Goal: Task Accomplishment & Management: Complete application form

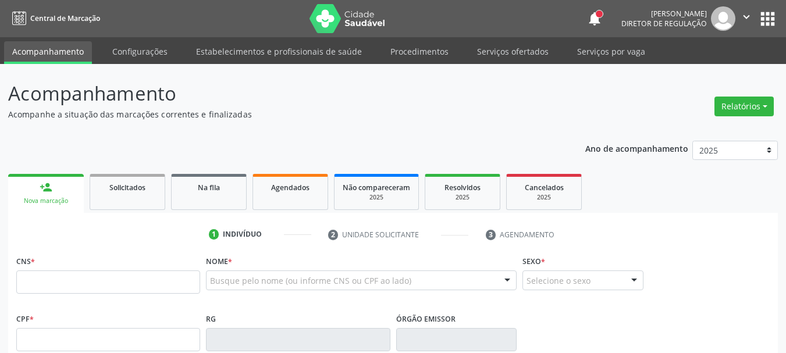
click at [513, 49] on link "Serviços ofertados" at bounding box center [513, 51] width 88 height 20
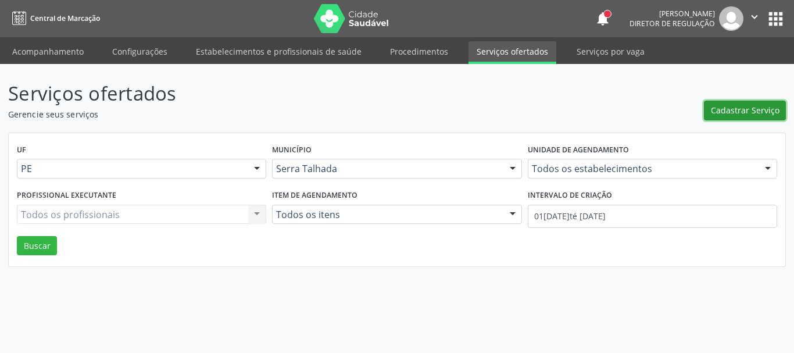
click at [746, 115] on span "Cadastrar Serviço" at bounding box center [745, 110] width 69 height 12
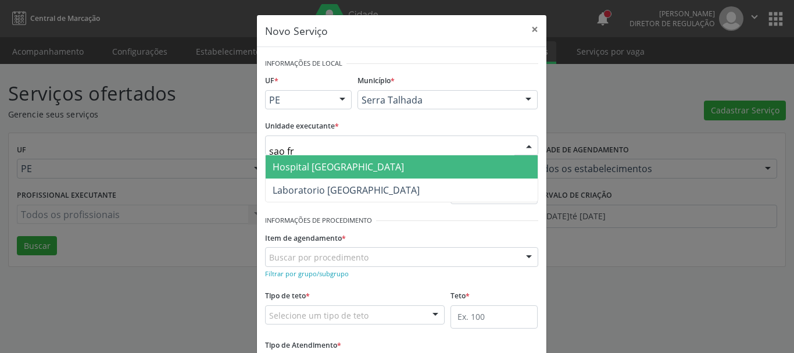
type input "sao fra"
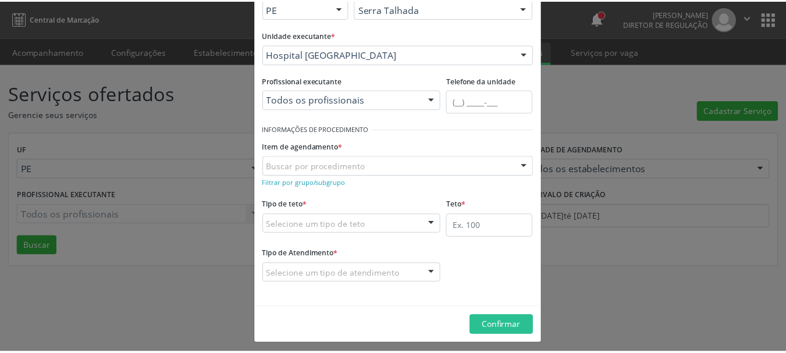
scroll to position [97, 0]
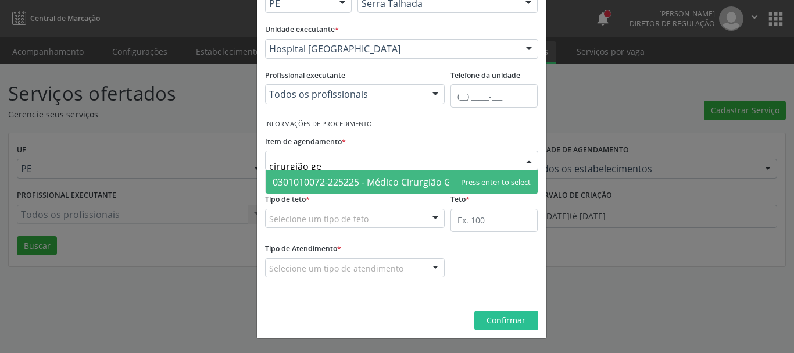
type input "cirurgião ger"
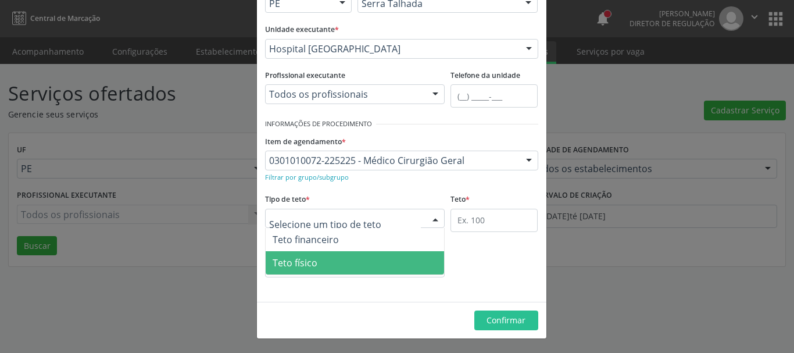
click at [323, 257] on span "Teto físico" at bounding box center [355, 262] width 179 height 23
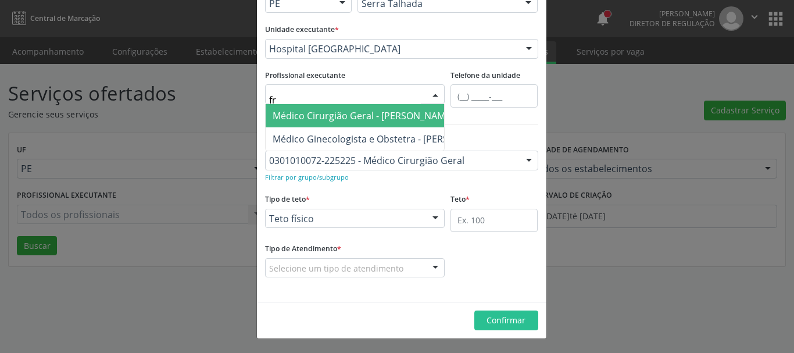
type input "fra"
click at [379, 117] on span "Médico Cirurgião Geral - Francisco Anselmo Magalhaes" at bounding box center [363, 115] width 181 height 13
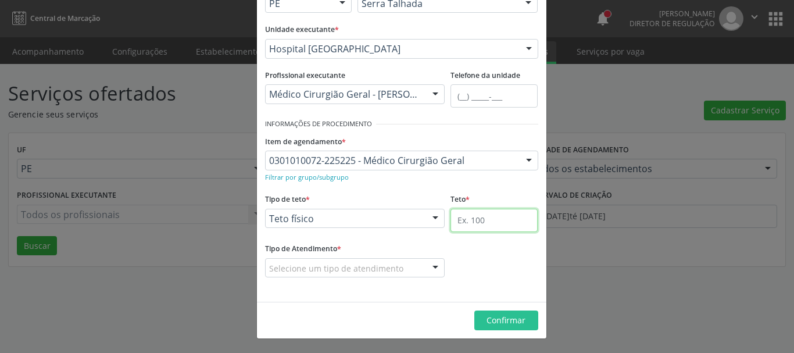
click at [472, 225] on input "text" at bounding box center [494, 220] width 87 height 23
type input "20"
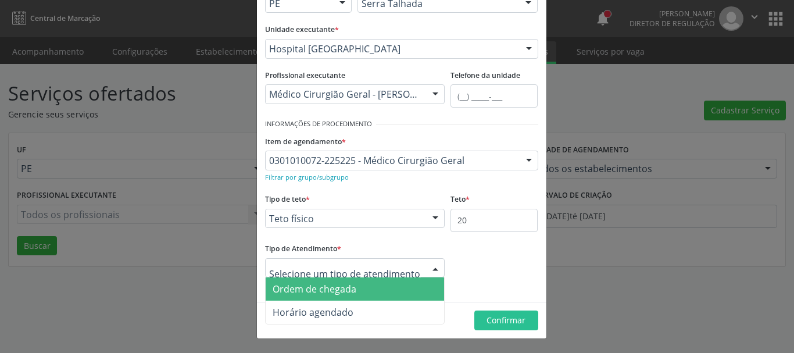
click at [326, 298] on span "Ordem de chegada" at bounding box center [355, 288] width 179 height 23
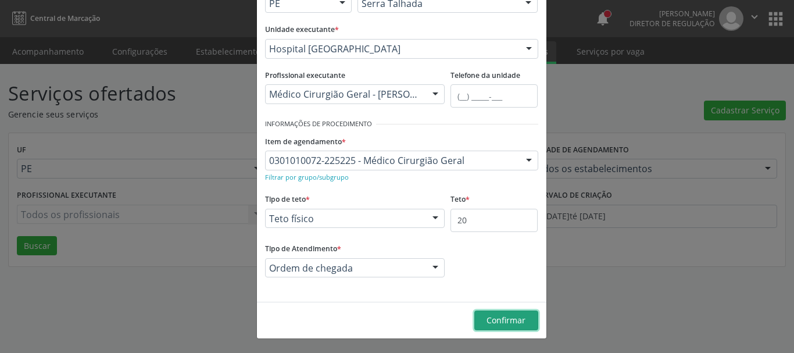
click at [520, 329] on button "Confirmar" at bounding box center [507, 321] width 64 height 20
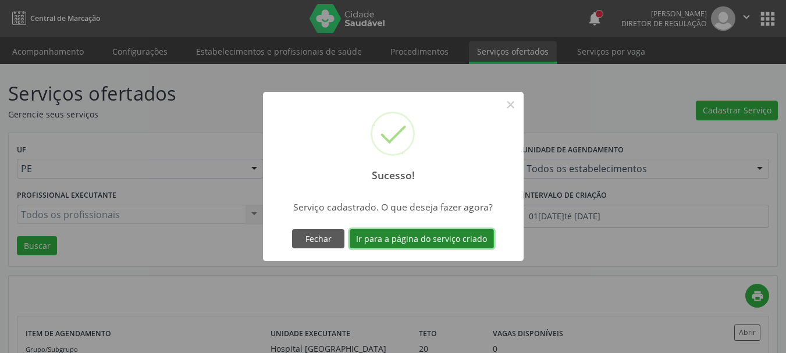
click at [461, 233] on button "Ir para a página do serviço criado" at bounding box center [422, 239] width 144 height 20
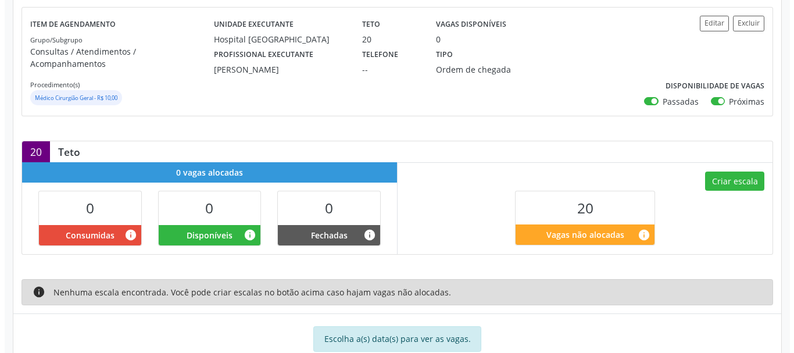
scroll to position [174, 0]
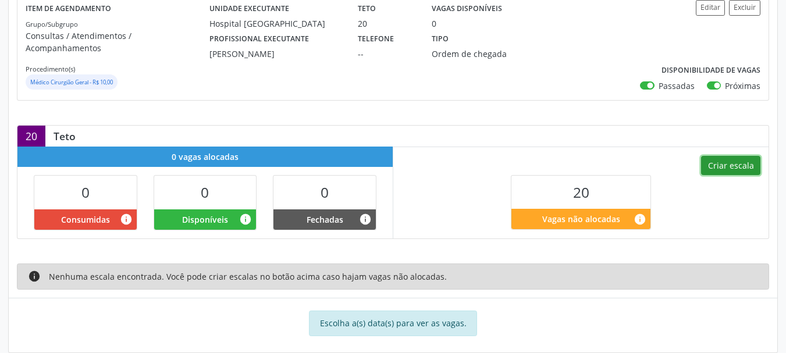
click at [721, 158] on button "Criar escala" at bounding box center [730, 166] width 59 height 20
select select "8"
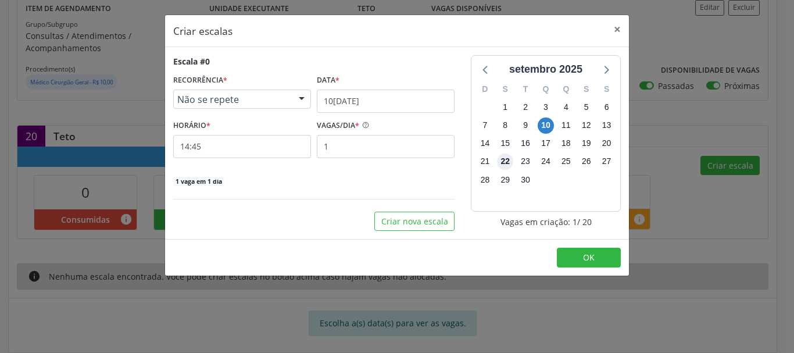
click at [508, 162] on span "22" at bounding box center [505, 162] width 16 height 16
click at [364, 102] on input "10/09/2025" at bounding box center [386, 101] width 138 height 23
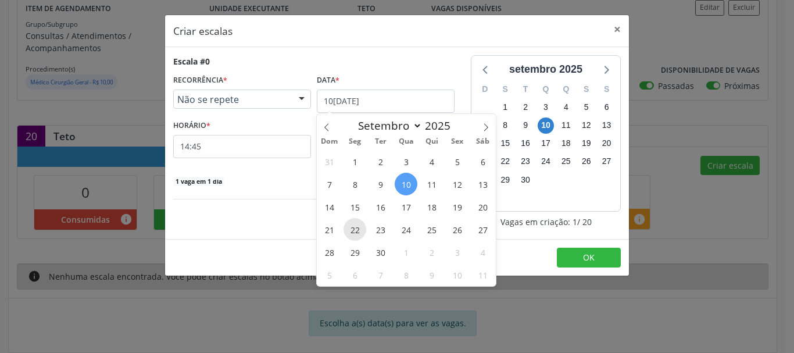
click at [351, 227] on span "22" at bounding box center [355, 229] width 23 height 23
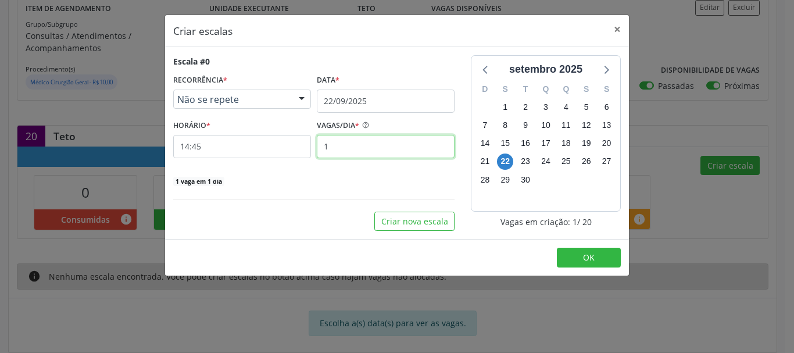
click at [334, 151] on input "1" at bounding box center [386, 146] width 138 height 23
drag, startPoint x: 334, startPoint y: 151, endPoint x: 342, endPoint y: 139, distance: 14.4
click at [337, 144] on input "1" at bounding box center [386, 146] width 138 height 23
type input "20"
click at [236, 159] on div "Escala #0 RECORRÊNCIA * Não se repete Não se repete Diário/Semanal Mensal Nenhu…" at bounding box center [314, 120] width 282 height 131
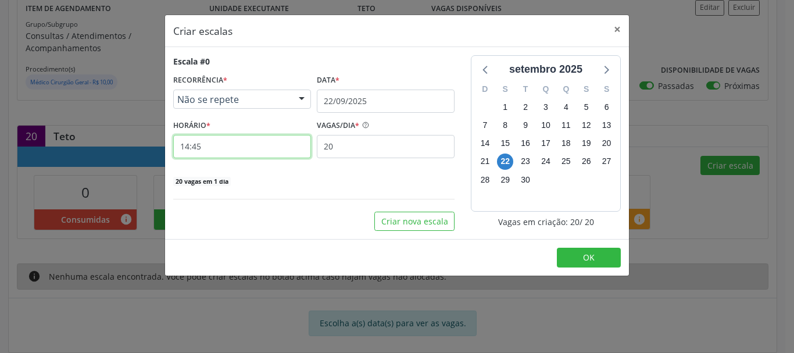
click at [233, 149] on input "14:45" at bounding box center [242, 146] width 138 height 23
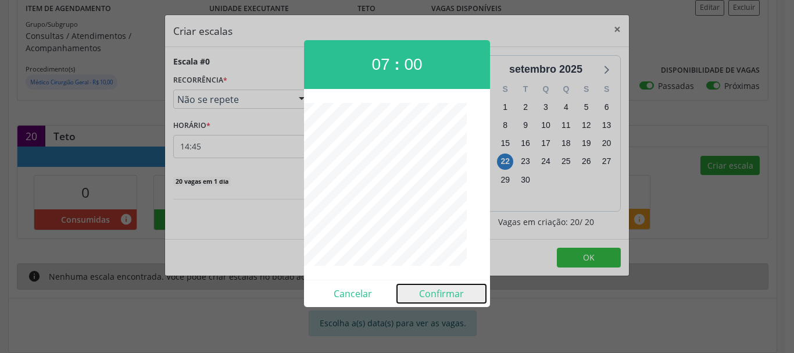
click at [436, 290] on button "Confirmar" at bounding box center [441, 293] width 89 height 19
type input "07:00"
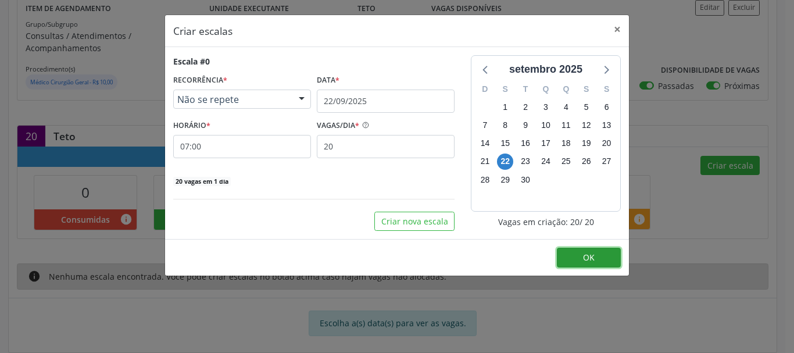
click at [612, 256] on button "OK" at bounding box center [589, 258] width 64 height 20
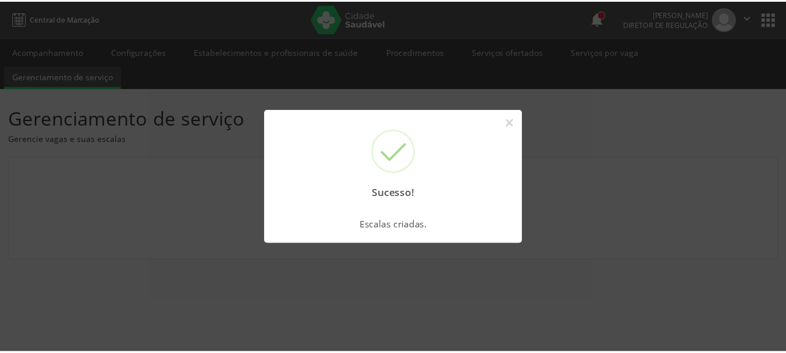
scroll to position [0, 0]
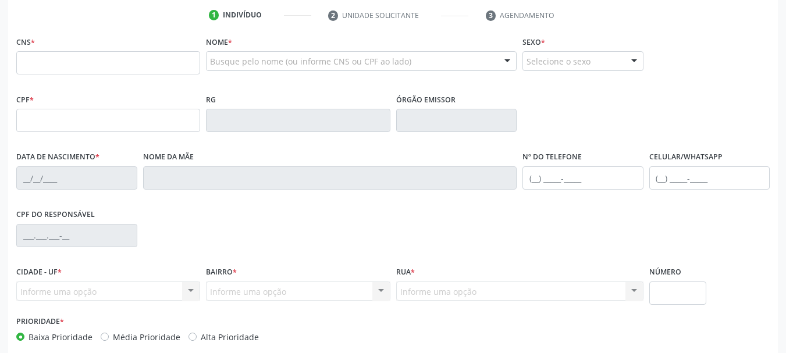
scroll to position [219, 0]
type input "707 4030 9382 6975"
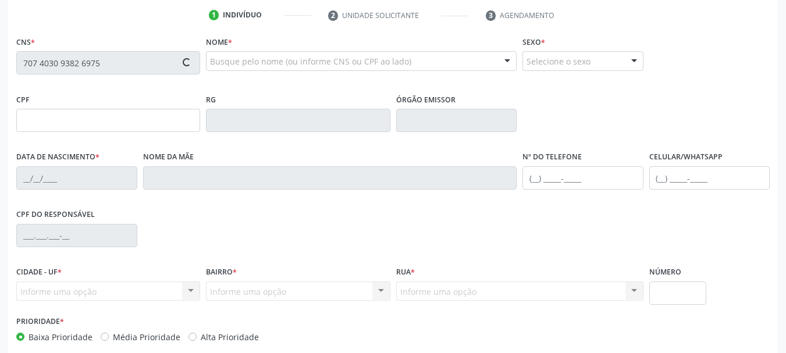
type input "112.621.274-16"
type input "11/[DATE]"
type input "[PERSON_NAME]"
type input "[PHONE_NUMBER]"
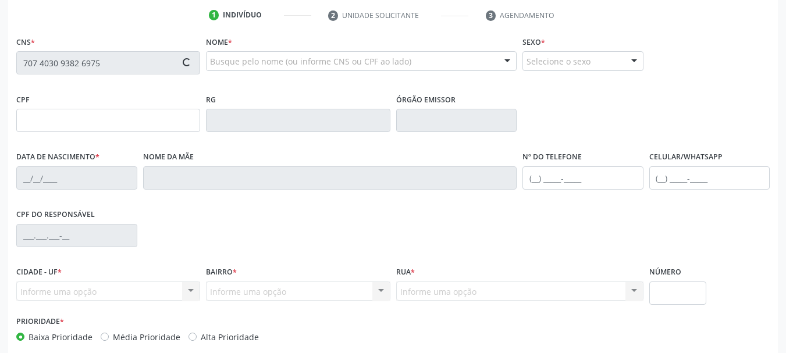
type input "105.083.554-94"
type input "S/N"
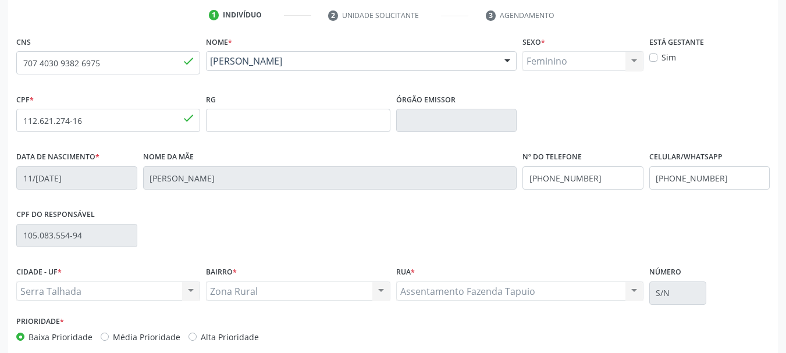
scroll to position [277, 0]
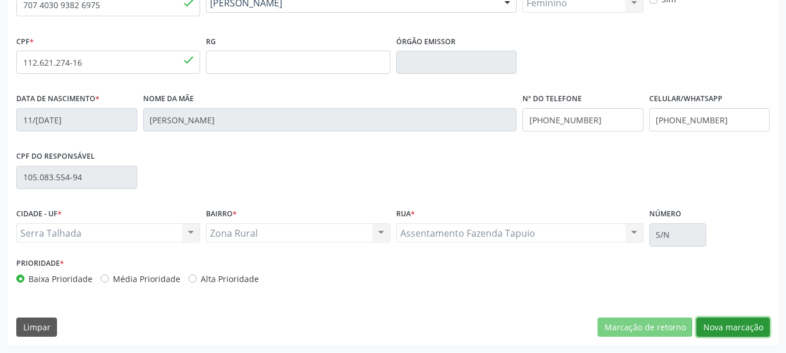
click at [721, 329] on button "Nova marcação" at bounding box center [732, 328] width 73 height 20
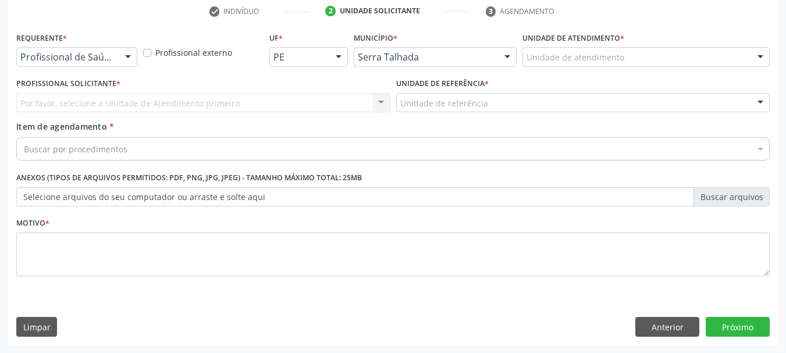
scroll to position [223, 0]
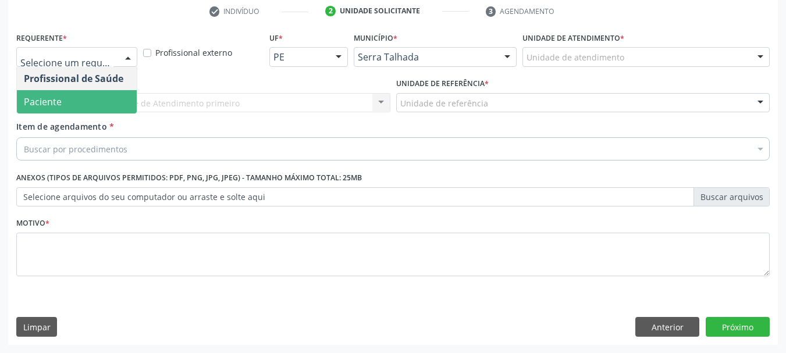
click at [69, 98] on span "Paciente" at bounding box center [77, 101] width 120 height 23
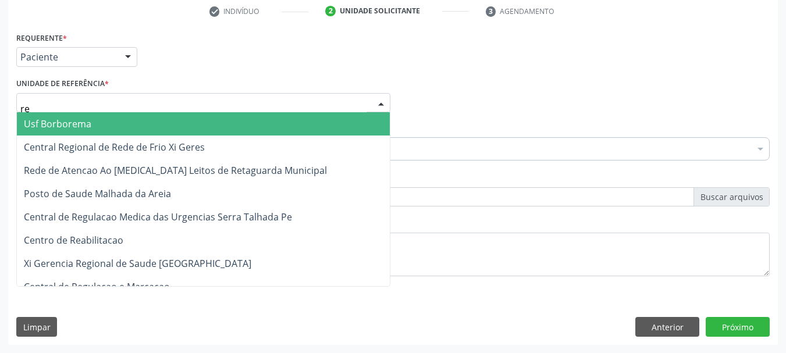
type input "rea"
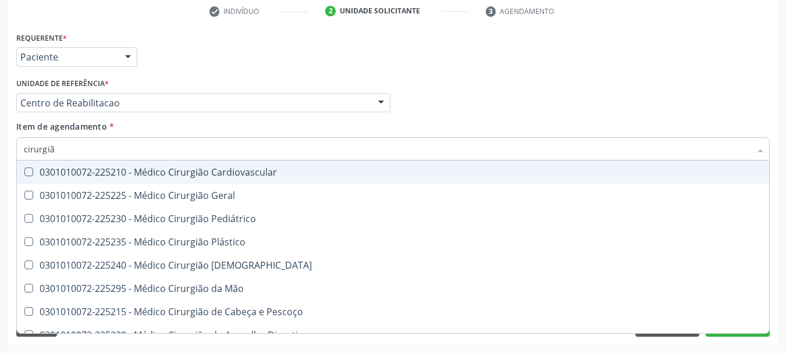
type input "cirurgião"
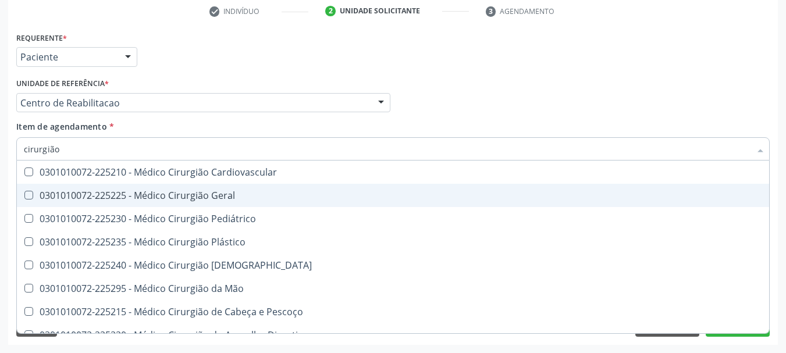
click at [108, 200] on div "0301010072-225225 - Médico Cirurgião Geral" at bounding box center [393, 195] width 738 height 9
checkbox Geral "true"
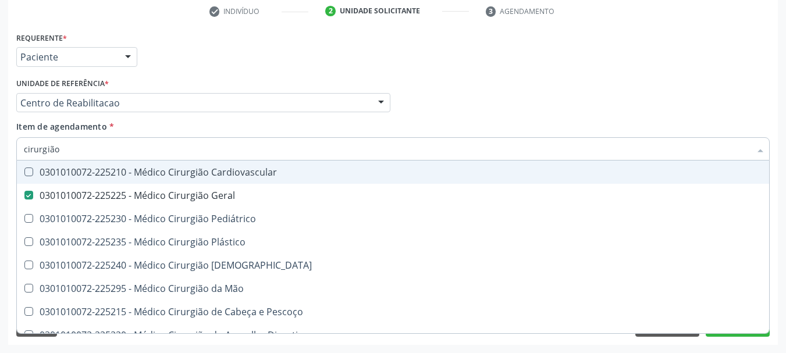
click at [301, 65] on div "Requerente * Paciente Profissional de Saúde Paciente Nenhum resultado encontrad…" at bounding box center [392, 51] width 759 height 45
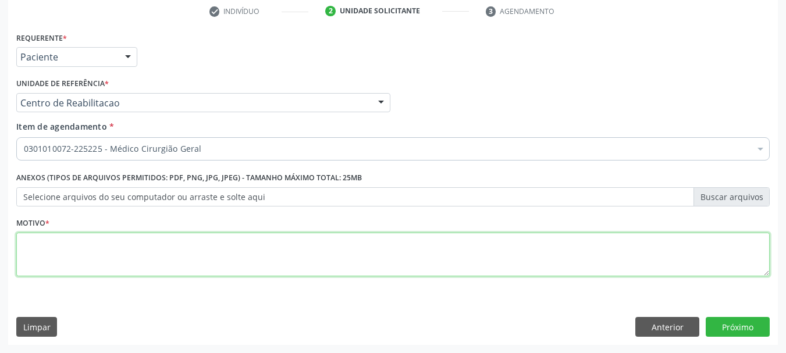
click at [98, 260] on textarea at bounding box center [392, 255] width 753 height 44
type textarea "a"
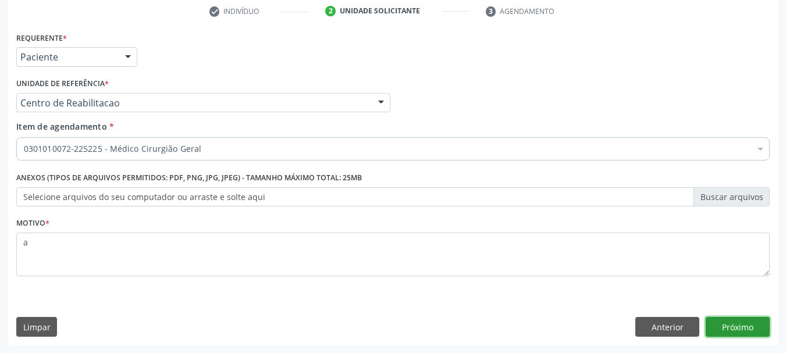
click at [722, 325] on button "Próximo" at bounding box center [737, 327] width 64 height 20
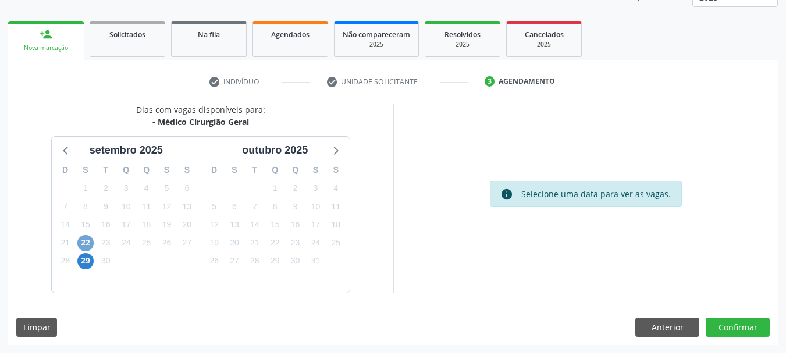
click at [90, 243] on span "22" at bounding box center [85, 243] width 16 height 16
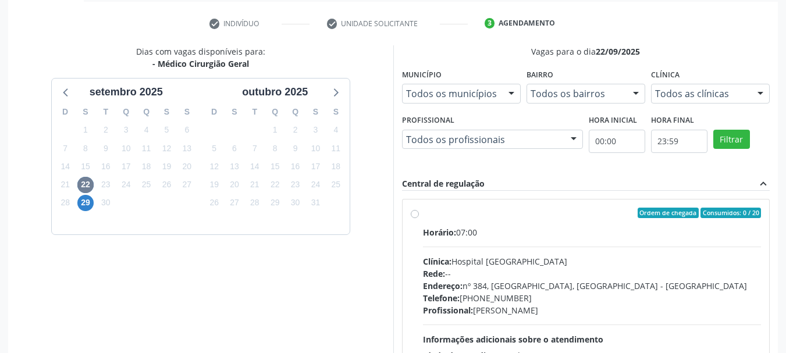
drag, startPoint x: 509, startPoint y: 227, endPoint x: 521, endPoint y: 219, distance: 13.7
click at [510, 227] on div "Horário: 07:00" at bounding box center [592, 232] width 338 height 12
click at [419, 218] on input "Ordem de chegada Consumidos: 0 / 20 Horário: 07:00 Clínica: Hospital Sao Franci…" at bounding box center [415, 213] width 8 height 10
radio input "true"
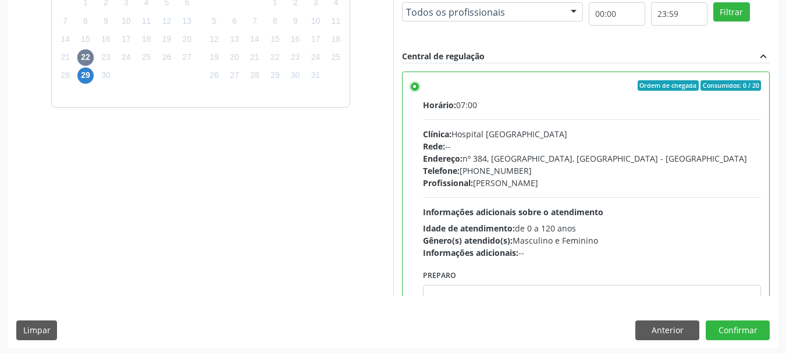
scroll to position [342, 0]
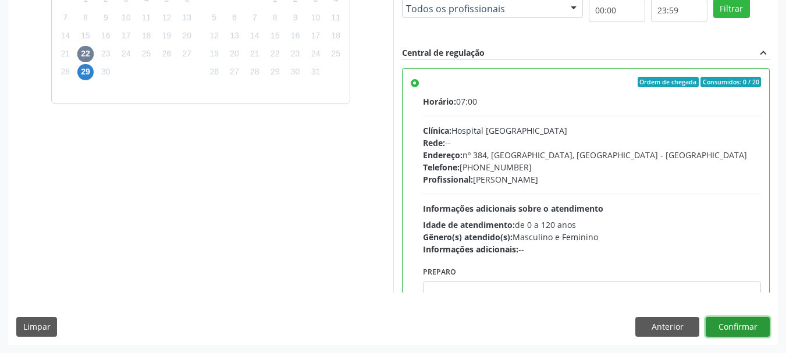
click at [751, 327] on button "Confirmar" at bounding box center [737, 327] width 64 height 20
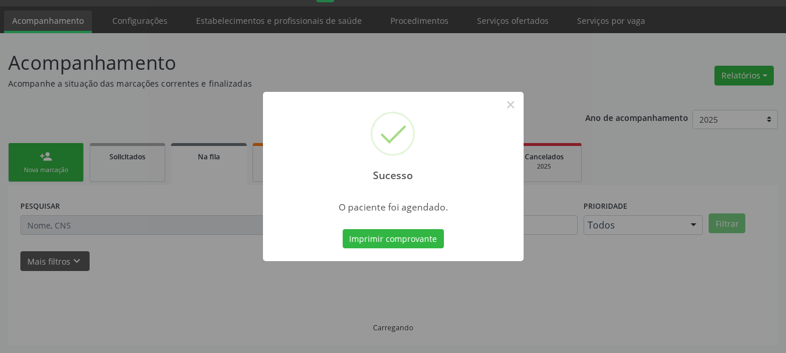
scroll to position [31, 0]
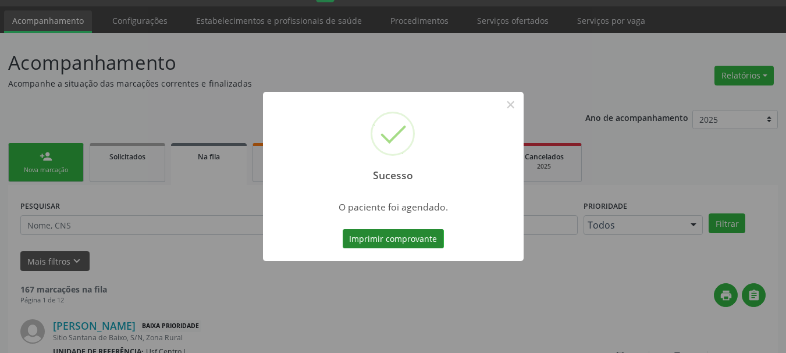
click at [387, 238] on button "Imprimir comprovante" at bounding box center [393, 239] width 101 height 20
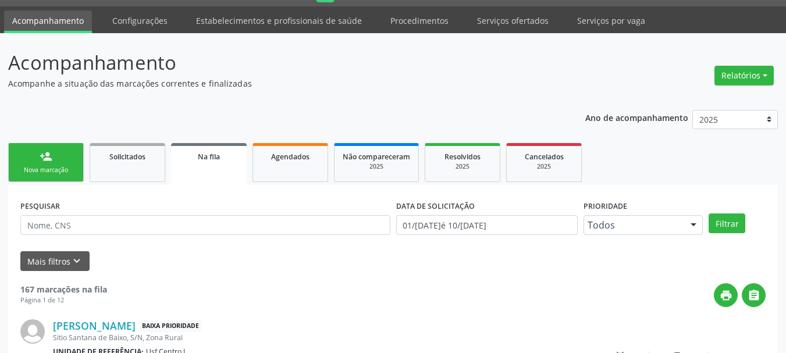
click at [67, 174] on div "Nova marcação" at bounding box center [46, 170] width 58 height 9
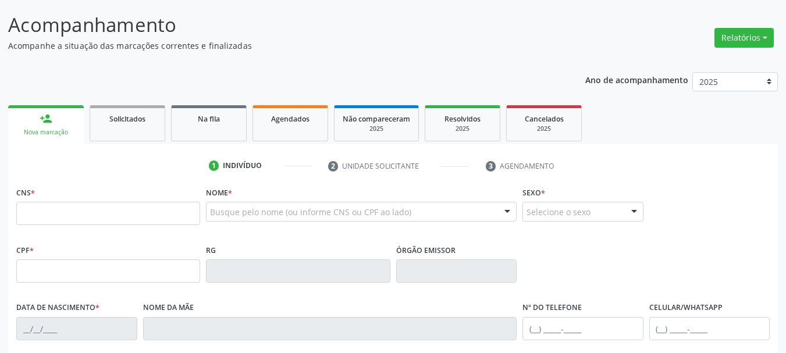
scroll to position [89, 0]
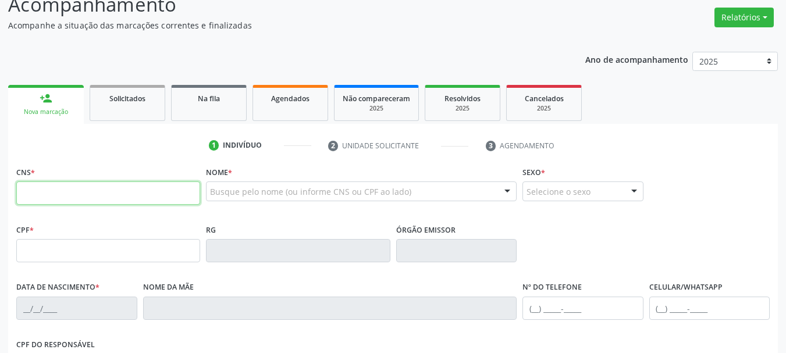
click at [158, 197] on input "text" at bounding box center [108, 192] width 184 height 23
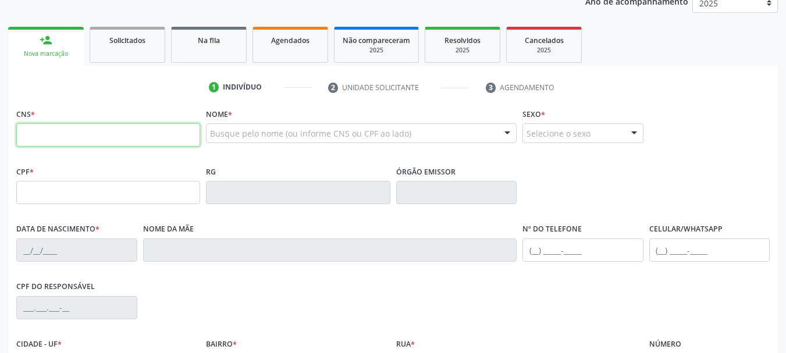
click at [105, 125] on input "text" at bounding box center [108, 134] width 184 height 23
type input "706 8037 2034 8624"
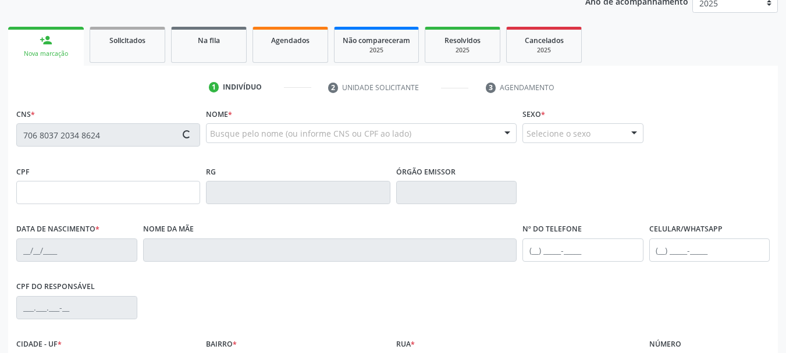
type input "125.514.064-04"
type input "20/07/1936"
type input "Maria Agda da Conceicao"
type input "(87) 99619-8733"
type input "489.163.404-97"
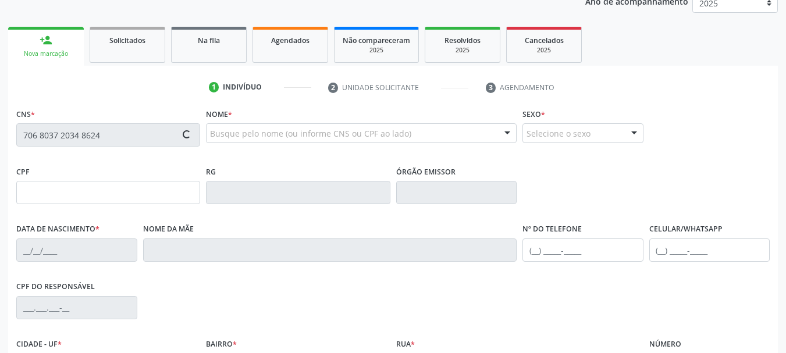
type input "309"
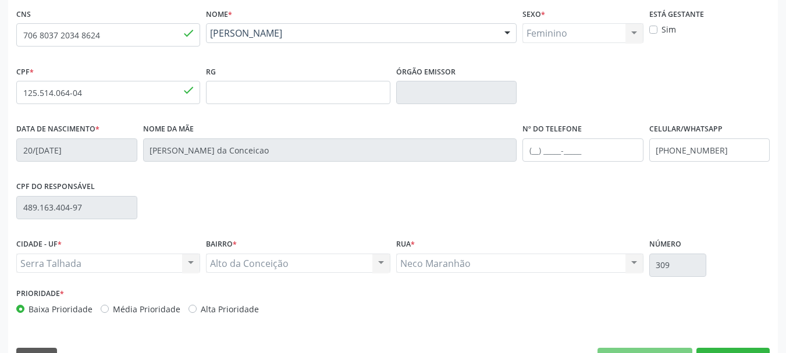
scroll to position [263, 0]
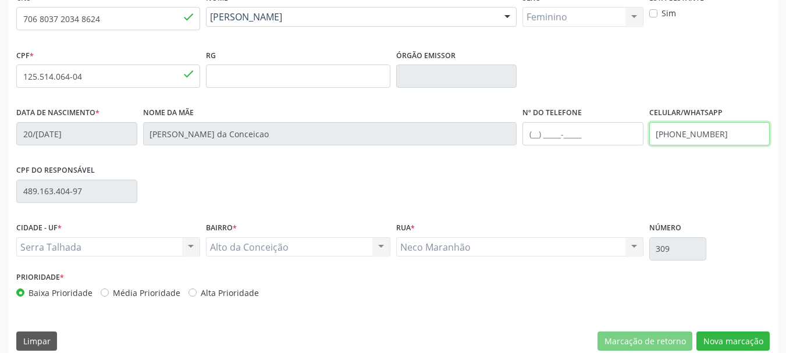
click at [720, 128] on input "(87) 99619-8733" at bounding box center [709, 133] width 121 height 23
click at [721, 129] on input "(87) 99619-8733" at bounding box center [709, 133] width 121 height 23
click at [645, 221] on div "Rua * Neco Maranhão Neco Maranhão Nenhum resultado encontrado para: " " Não há …" at bounding box center [519, 243] width 253 height 49
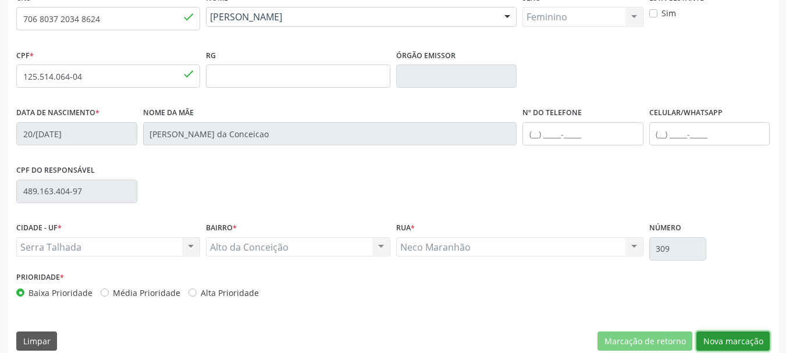
click at [754, 344] on button "Nova marcação" at bounding box center [732, 342] width 73 height 20
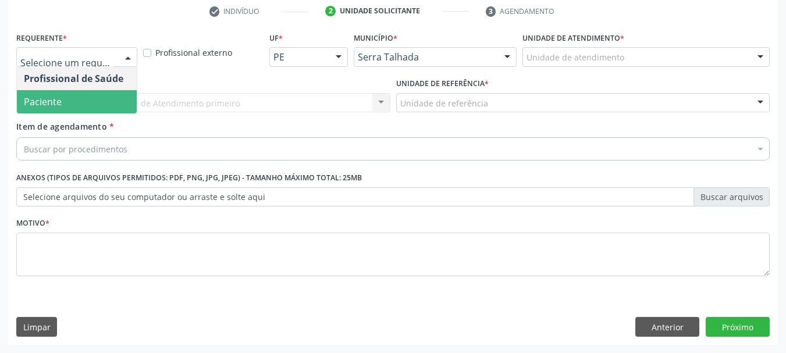
click at [63, 97] on span "Paciente" at bounding box center [77, 101] width 120 height 23
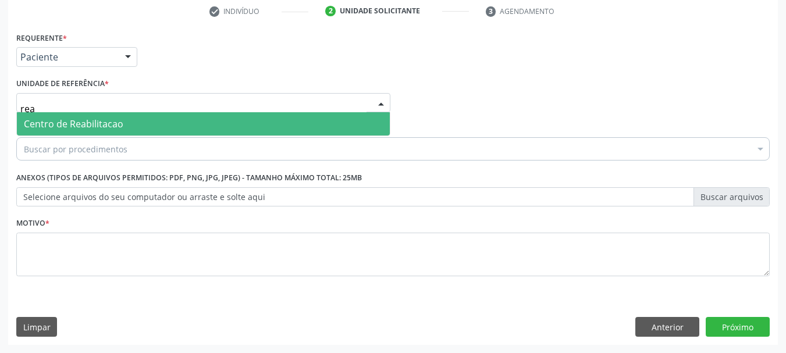
type input "reab"
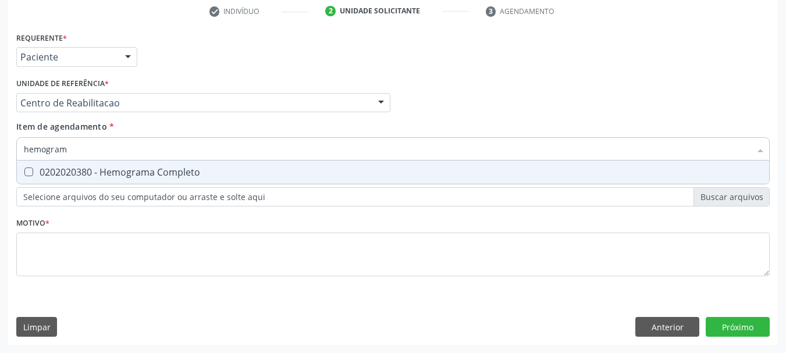
type input "hemograma"
click at [80, 172] on div "0202020380 - Hemograma Completo" at bounding box center [393, 172] width 738 height 9
checkbox Completo "true"
click at [87, 152] on input "hemograma" at bounding box center [387, 148] width 726 height 23
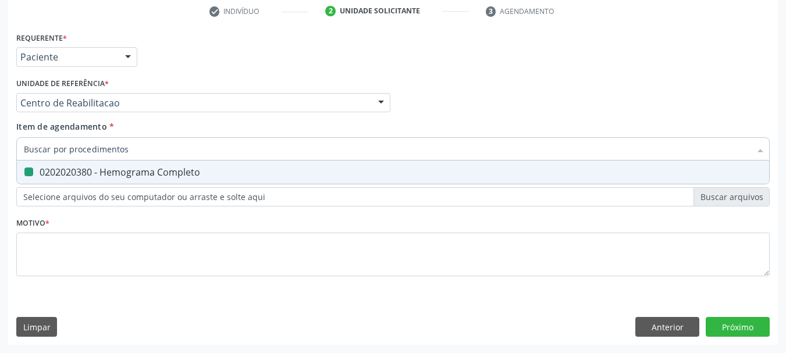
checkbox Completo "false"
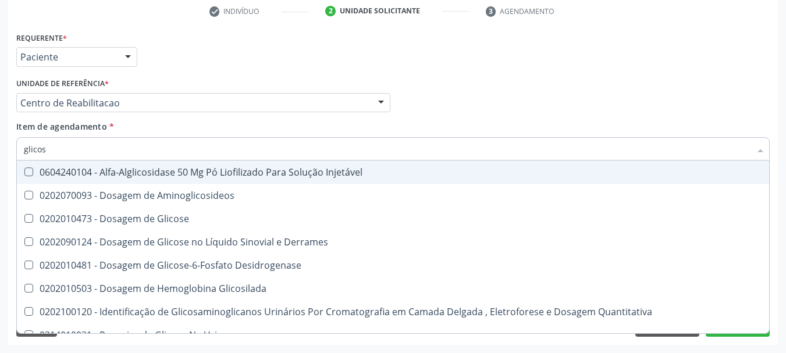
type input "glicose"
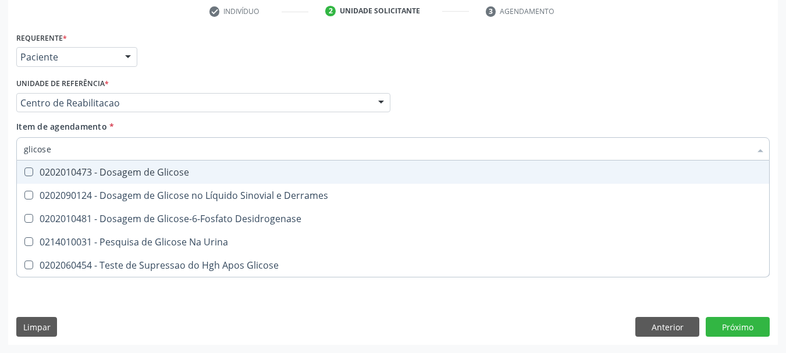
click at [211, 165] on span "0202010473 - Dosagem de Glicose" at bounding box center [393, 172] width 752 height 23
checkbox Glicose "true"
type input "glicose"
click at [87, 134] on div "Item de agendamento * glicose Desfazer seleção 0202010473 - Dosagem de Glicose …" at bounding box center [392, 138] width 753 height 37
checkbox Derrames "true"
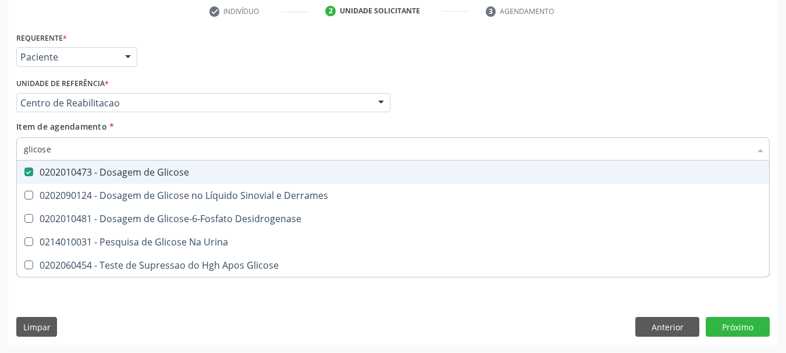
checkbox Desidrogenase "true"
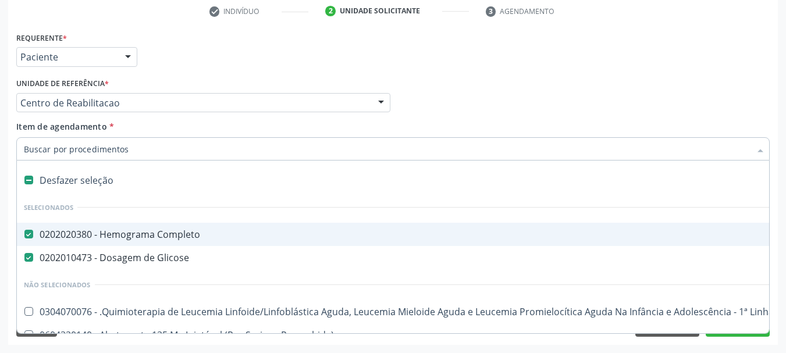
drag, startPoint x: 87, startPoint y: 134, endPoint x: 67, endPoint y: 154, distance: 27.1
click at [67, 154] on input "Item de agendamento *" at bounding box center [387, 148] width 726 height 23
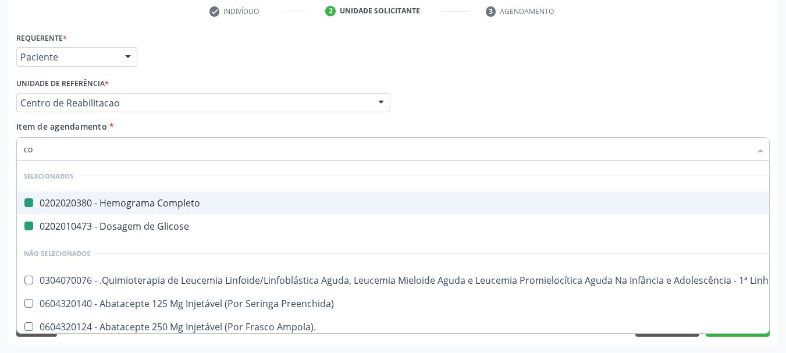
type input "col"
checkbox Completo "false"
checkbox Glicose "false"
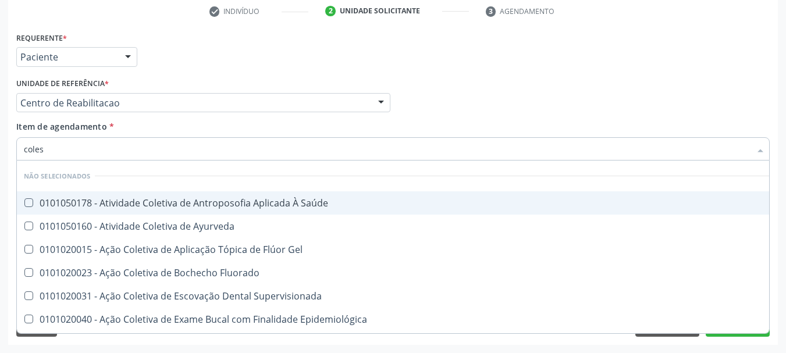
type input "colest"
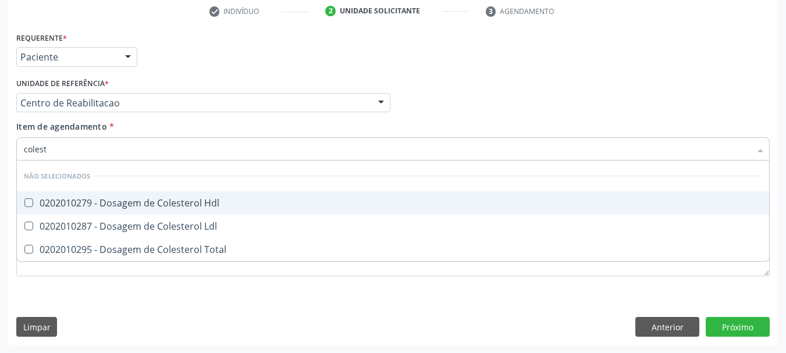
click at [95, 206] on div "0202010279 - Dosagem de Colesterol Hdl" at bounding box center [393, 202] width 738 height 9
checkbox Hdl "true"
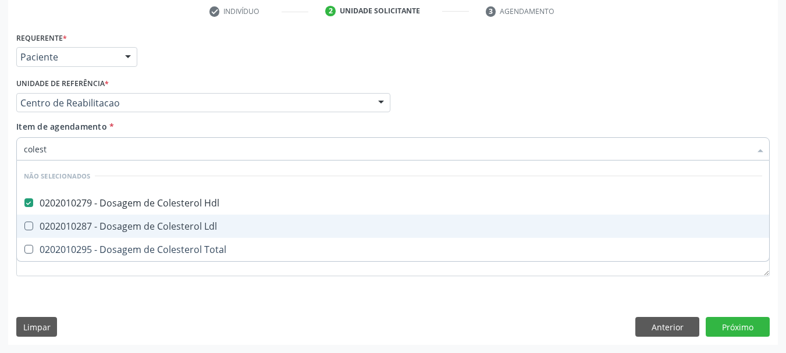
click at [90, 222] on div "0202010287 - Dosagem de Colesterol Ldl" at bounding box center [393, 226] width 738 height 9
checkbox Ldl "true"
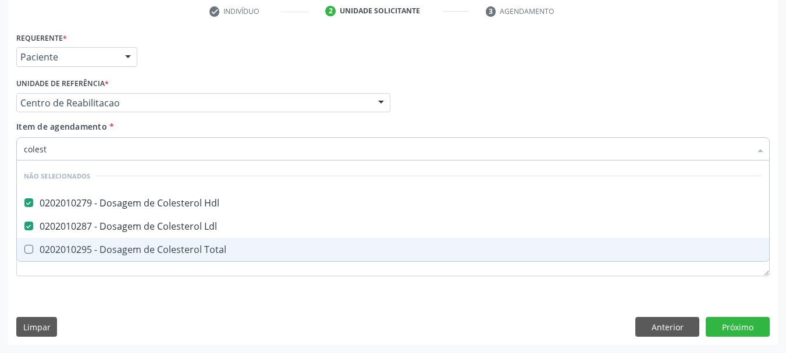
click at [70, 245] on div "0202010295 - Dosagem de Colesterol Total" at bounding box center [393, 249] width 738 height 9
checkbox Total "true"
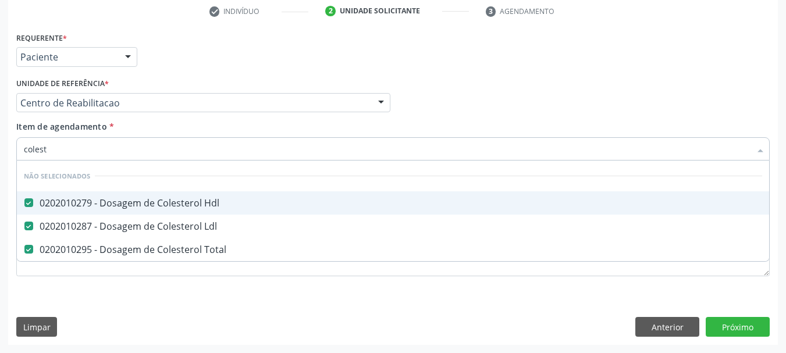
click at [98, 148] on input "colest" at bounding box center [387, 148] width 726 height 23
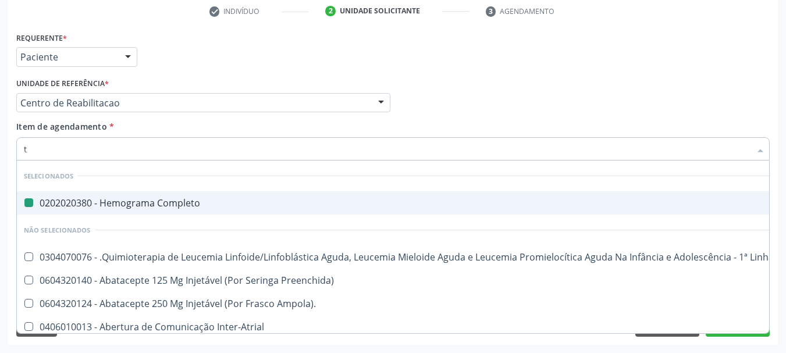
type input "tr"
checkbox Completo "false"
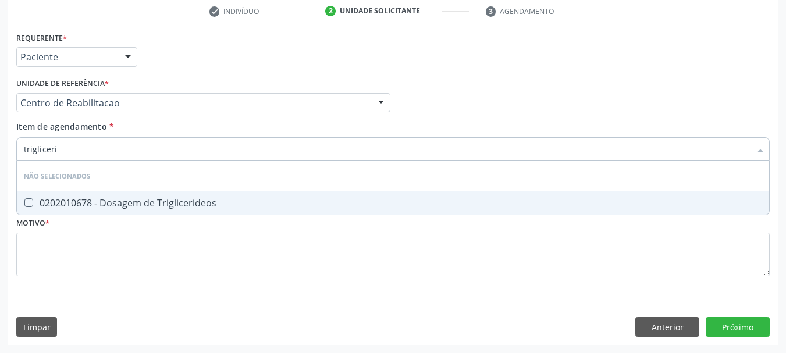
type input "triglicerid"
click at [221, 211] on span "0202010678 - Dosagem de Triglicerideos" at bounding box center [393, 202] width 752 height 23
checkbox Triglicerideos "true"
click at [66, 152] on input "triglicerid" at bounding box center [387, 148] width 726 height 23
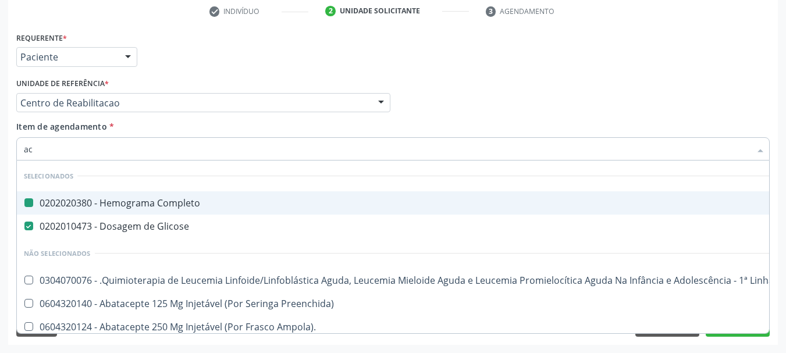
type input "aci"
checkbox Completo "false"
checkbox Glicose "false"
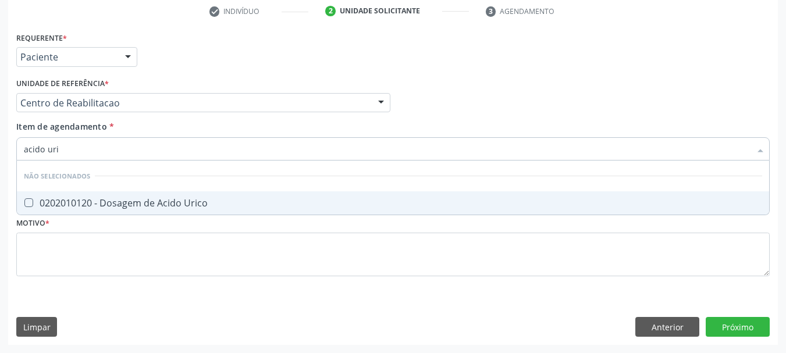
type input "acido uric"
click at [162, 201] on div "0202010120 - Dosagem de Acido Urico" at bounding box center [393, 202] width 738 height 9
checkbox Urico "true"
click at [103, 147] on input "acido uric" at bounding box center [387, 148] width 726 height 23
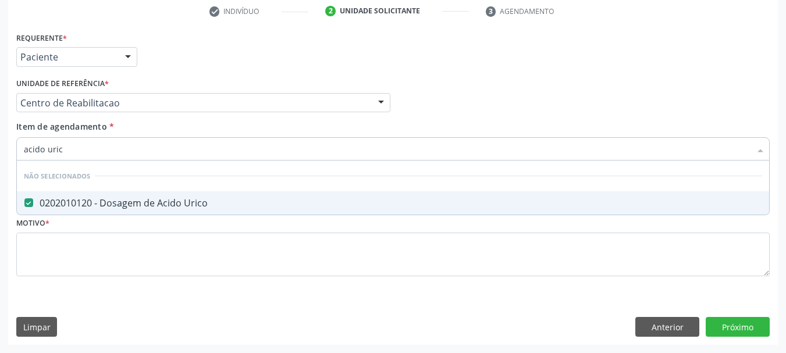
click at [103, 147] on input "acido uric" at bounding box center [387, 148] width 726 height 23
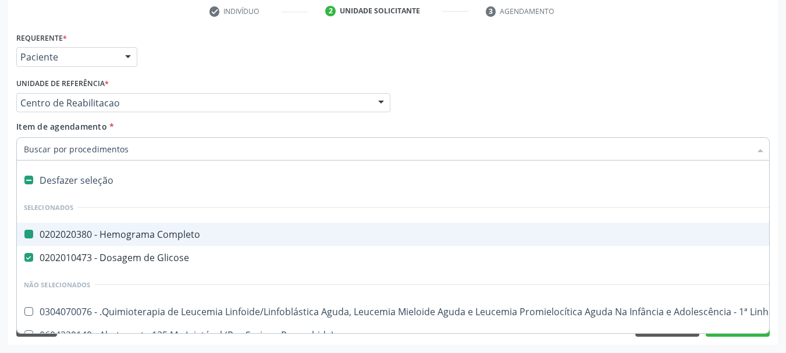
type input "u"
checkbox Completo "false"
checkbox Glicose "false"
checkbox Cistometro "true"
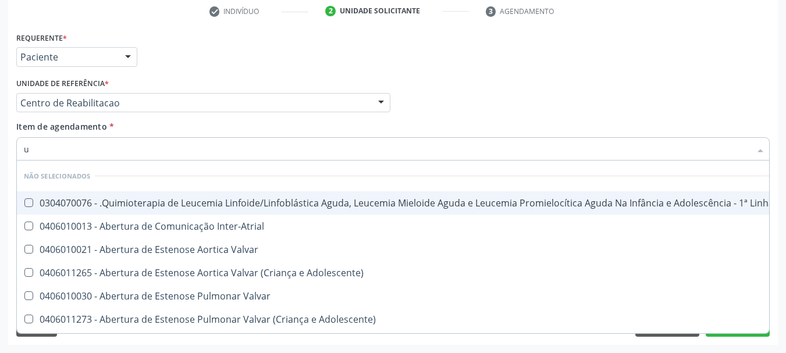
type input "ur"
checkbox B "true"
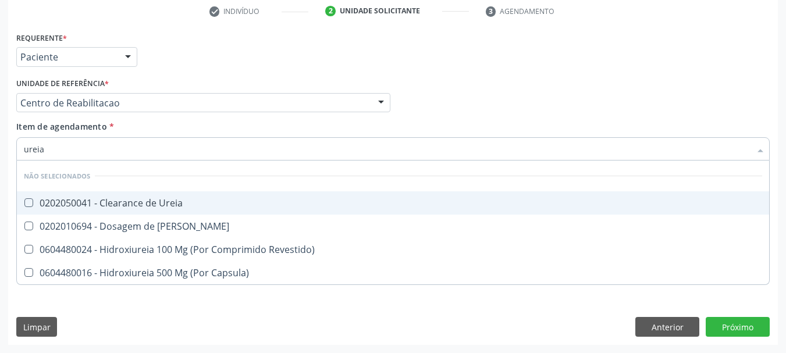
type input "ureia"
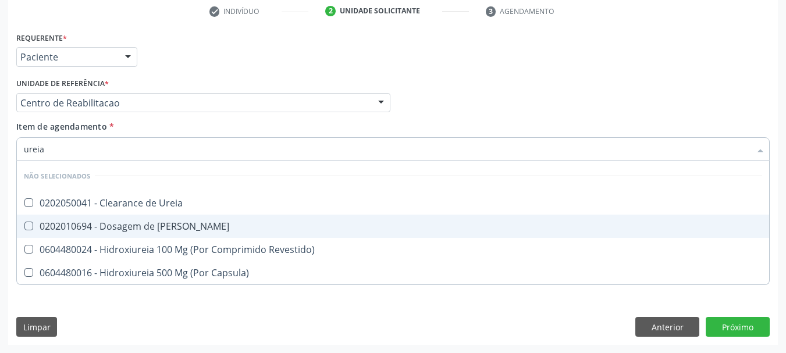
click at [164, 227] on div "0202010694 - Dosagem de Ureia" at bounding box center [393, 226] width 738 height 9
checkbox Ureia "true"
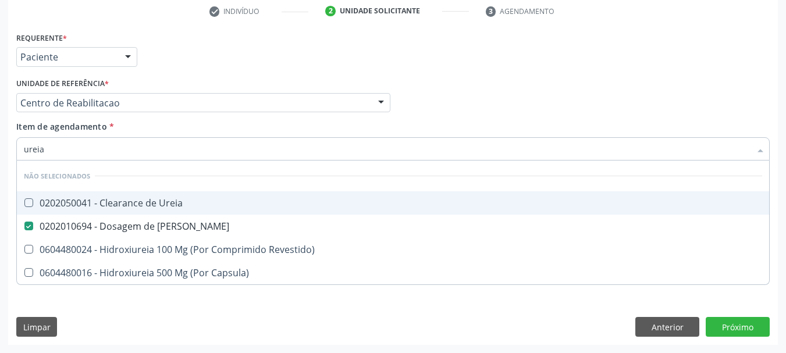
click at [124, 145] on input "ureia" at bounding box center [387, 148] width 726 height 23
click at [109, 152] on input "ureia" at bounding box center [387, 148] width 726 height 23
type input "u"
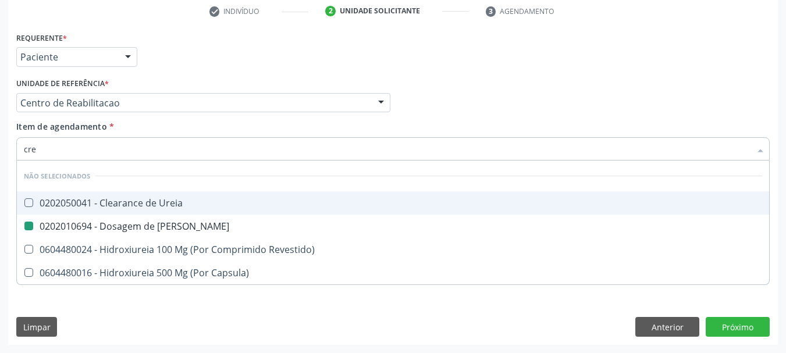
type input "crea"
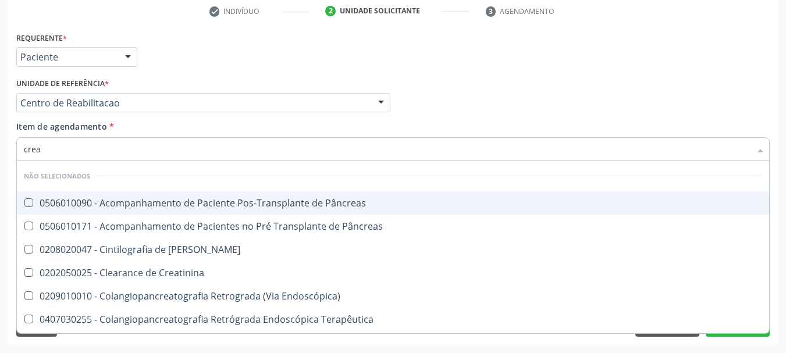
checkbox Pâncreas "false"
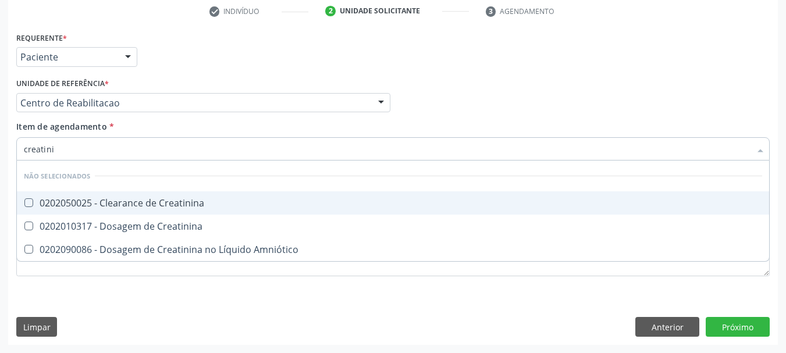
type input "creatinin"
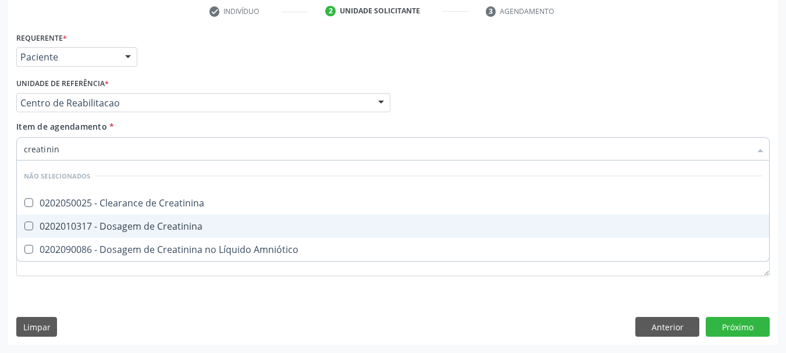
click at [141, 229] on div "0202010317 - Dosagem de Creatinina" at bounding box center [393, 226] width 738 height 9
checkbox Creatinina "true"
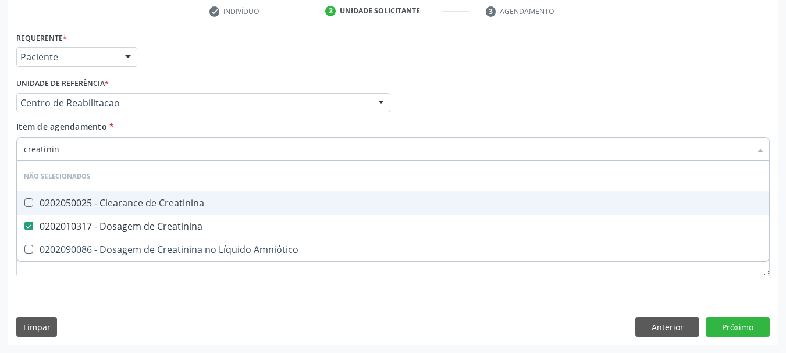
click at [69, 147] on input "creatinin" at bounding box center [387, 148] width 726 height 23
checkbox Creatinina "true"
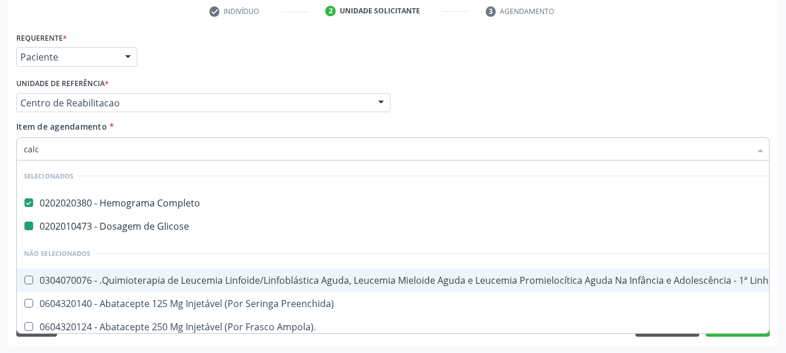
type input "calci"
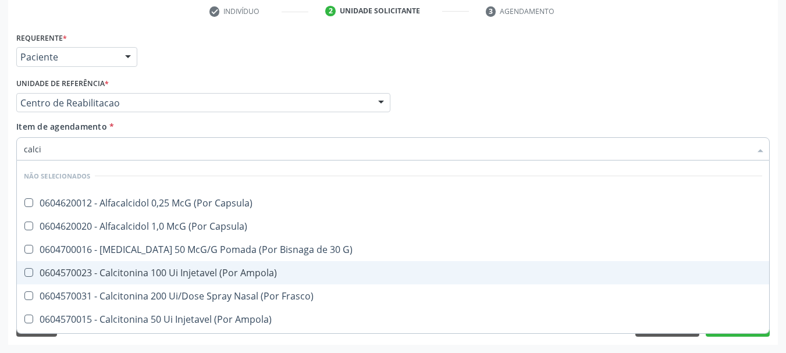
checkbox Capsula\) "false"
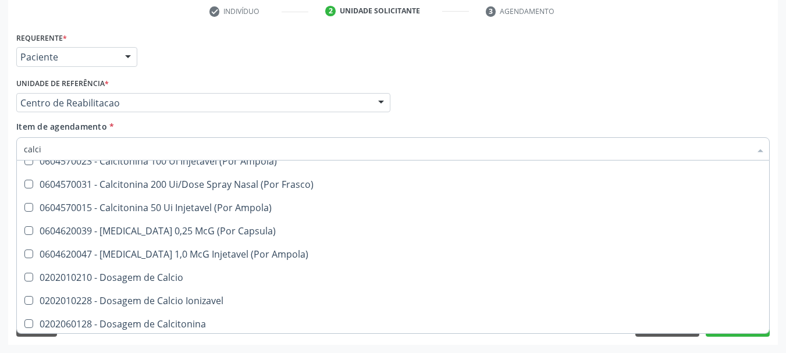
scroll to position [116, 0]
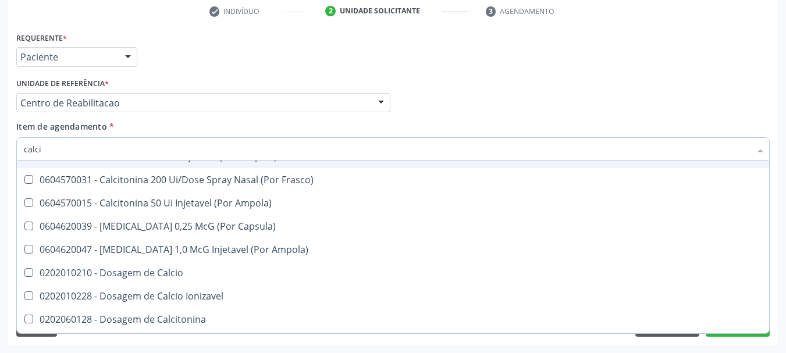
type input "calcio"
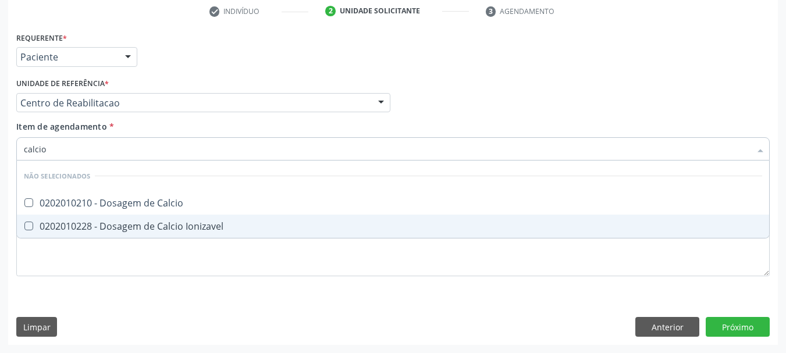
scroll to position [0, 0]
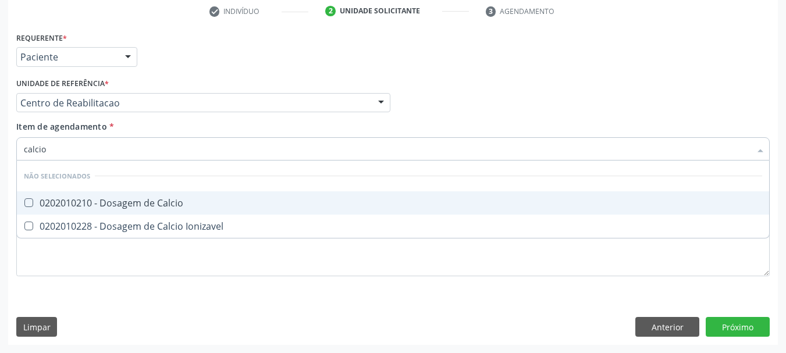
click at [222, 201] on div "0202010210 - Dosagem de Calcio" at bounding box center [393, 202] width 738 height 9
checkbox Calcio "true"
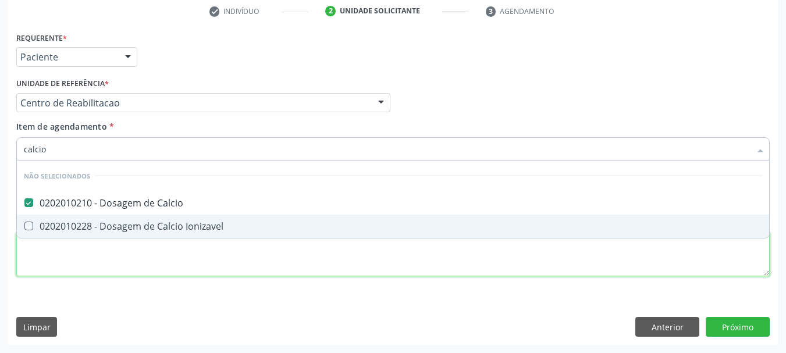
click at [133, 271] on div "Requerente * Paciente Profissional de Saúde Paciente Nenhum resultado encontrad…" at bounding box center [392, 160] width 753 height 263
checkbox Ionizavel "true"
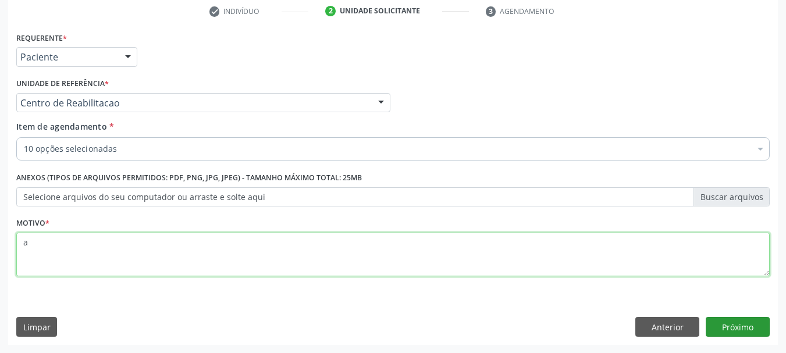
type textarea "a"
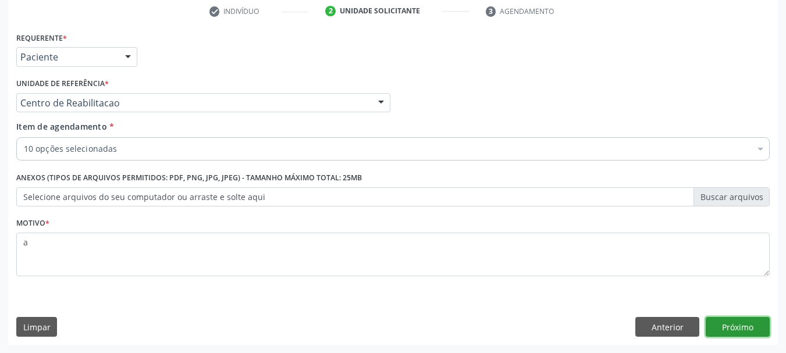
click at [740, 331] on button "Próximo" at bounding box center [737, 327] width 64 height 20
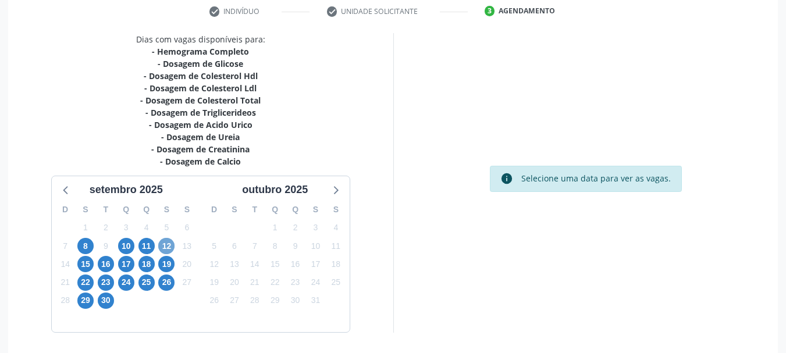
click at [168, 244] on span "12" at bounding box center [166, 246] width 16 height 16
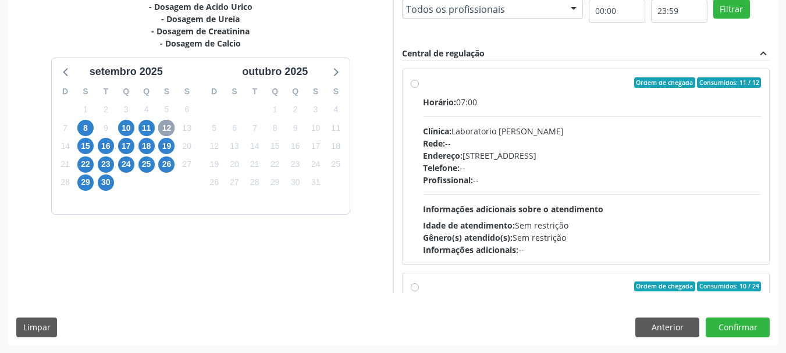
scroll to position [342, 0]
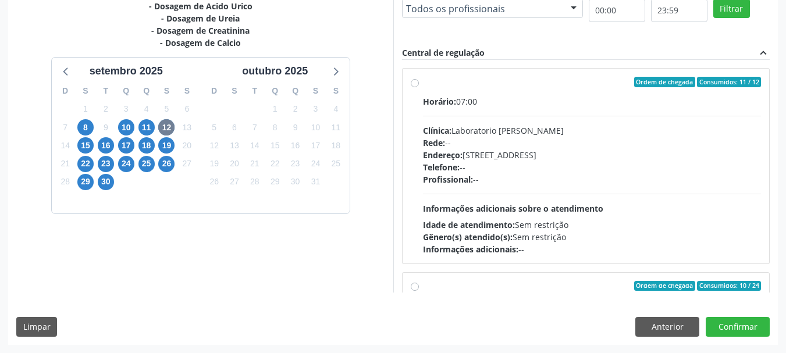
click at [535, 157] on div "Endereço: Casa, nº 409, N Senhora da Penha, Serra Talhada - PE" at bounding box center [592, 155] width 338 height 12
click at [419, 87] on input "Ordem de chegada Consumidos: 11 / 12 Horário: 07:00 Clínica: Laboratorio Jose P…" at bounding box center [415, 82] width 8 height 10
radio input "true"
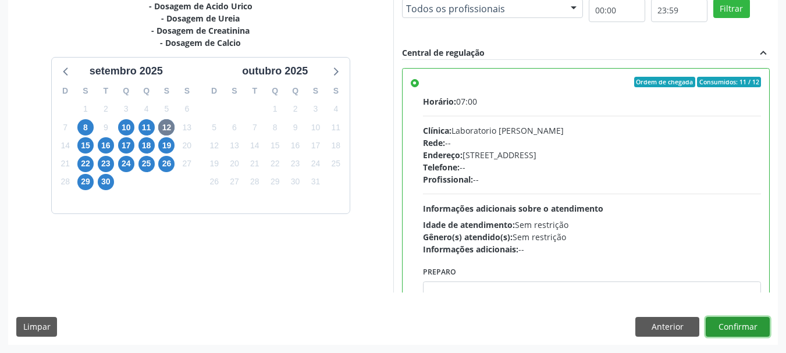
click at [723, 326] on button "Confirmar" at bounding box center [737, 327] width 64 height 20
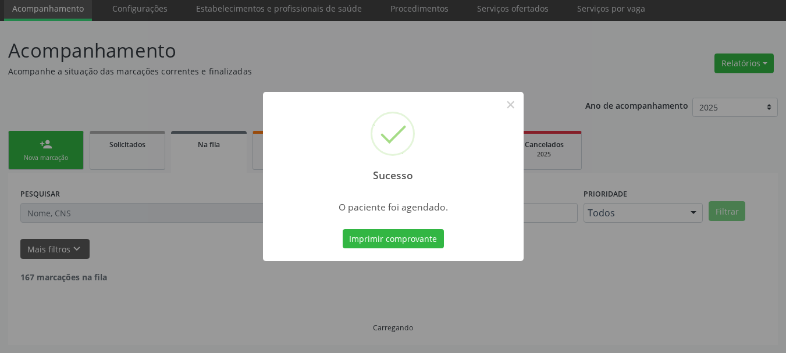
scroll to position [31, 0]
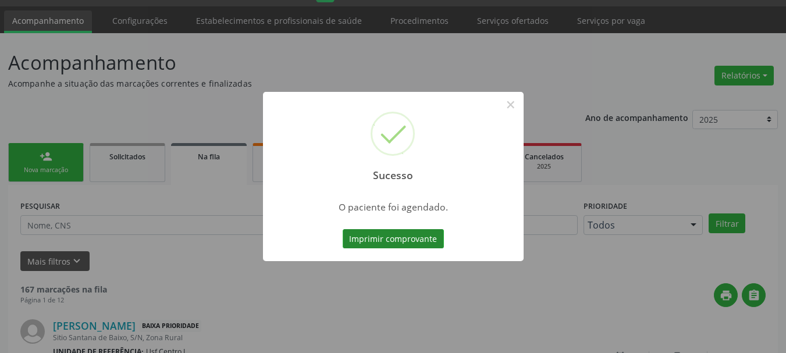
click at [405, 245] on button "Imprimir comprovante" at bounding box center [393, 239] width 101 height 20
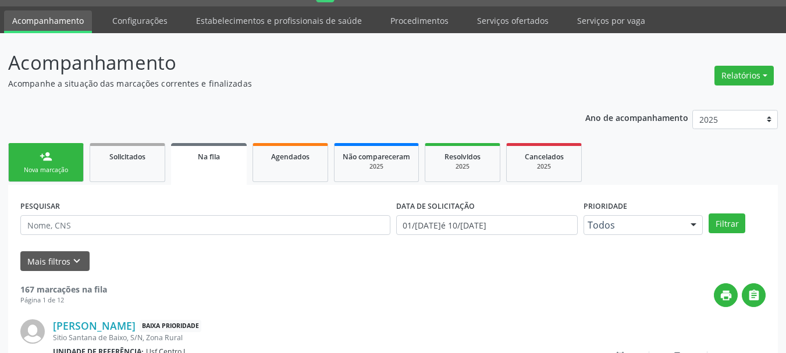
click at [56, 174] on div "Nova marcação" at bounding box center [46, 170] width 58 height 9
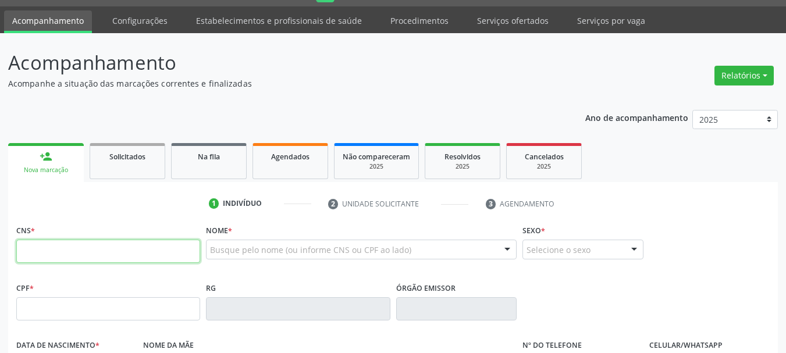
click at [70, 245] on input "text" at bounding box center [108, 251] width 184 height 23
paste input "706 8037 2034 8624"
type input "706 8037 2034 8624"
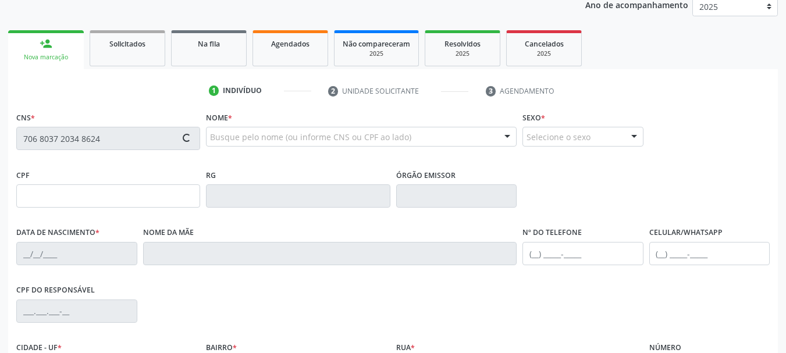
scroll to position [147, 0]
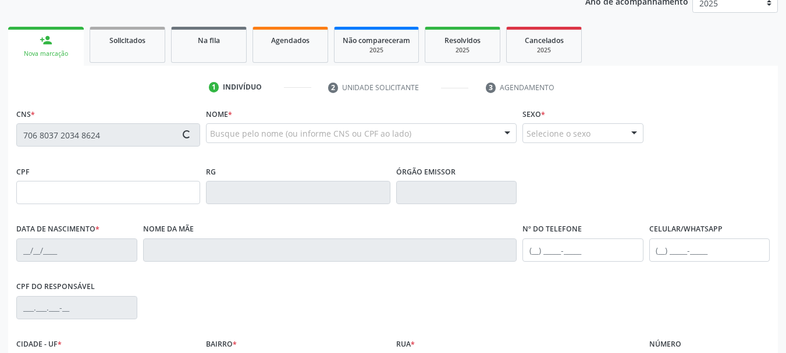
type input "125.514.064-04"
type input "20/07/1936"
type input "Maria Agda da Conceicao"
type input "(87) 99619-8733"
type input "489.163.404-97"
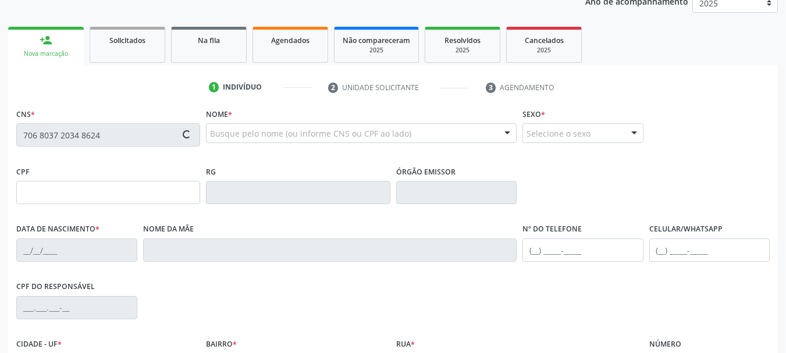
type input "309"
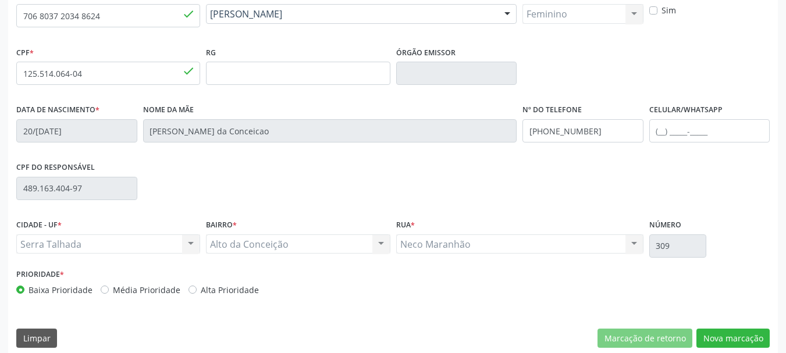
scroll to position [277, 0]
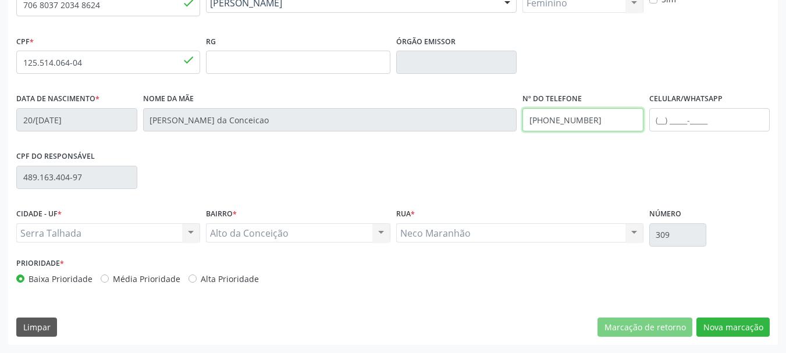
click at [560, 131] on input "(87) 99619-8733" at bounding box center [582, 119] width 121 height 23
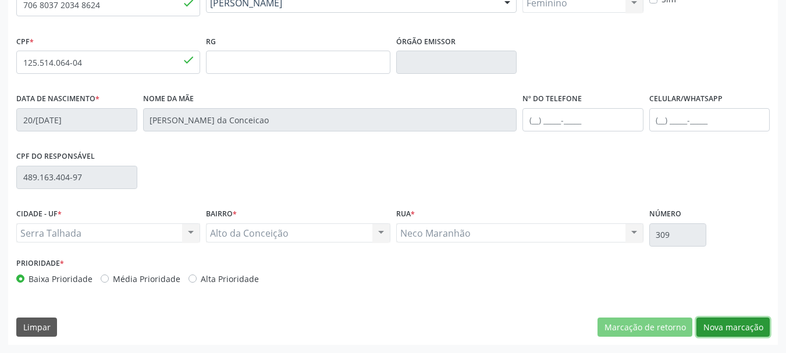
click at [747, 332] on button "Nova marcação" at bounding box center [732, 328] width 73 height 20
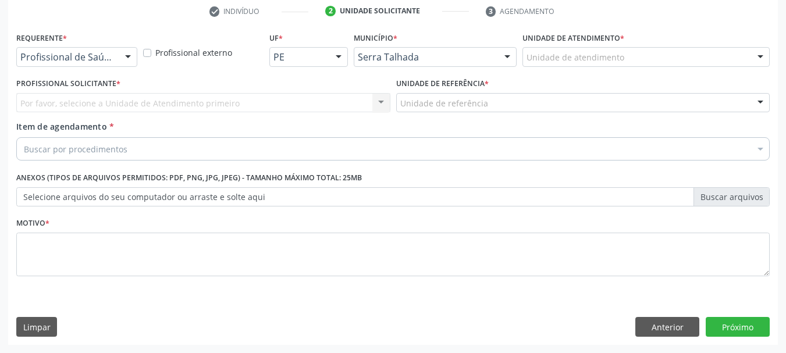
scroll to position [223, 0]
click at [42, 51] on div at bounding box center [76, 57] width 121 height 20
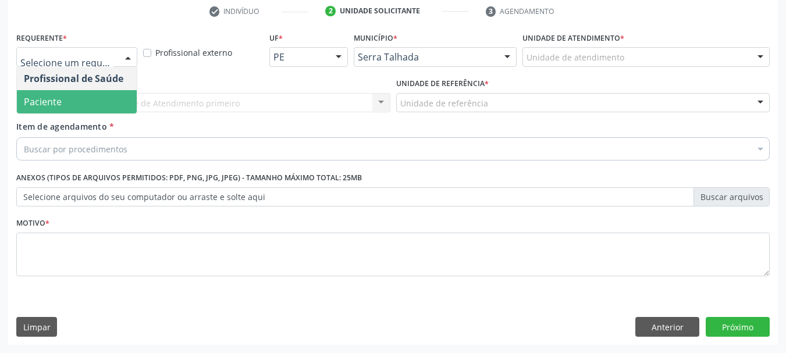
click at [39, 101] on span "Paciente" at bounding box center [43, 101] width 38 height 13
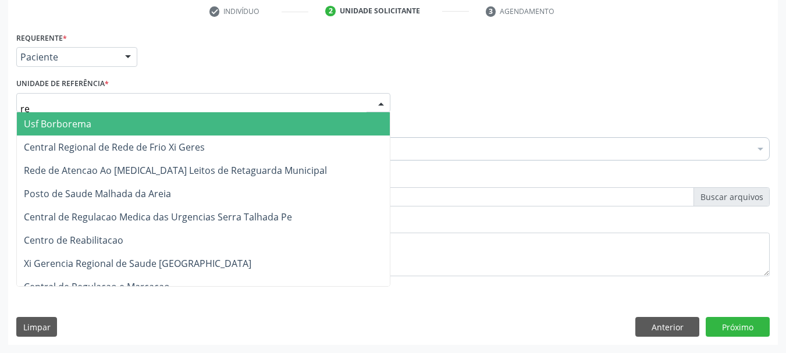
type input "rea"
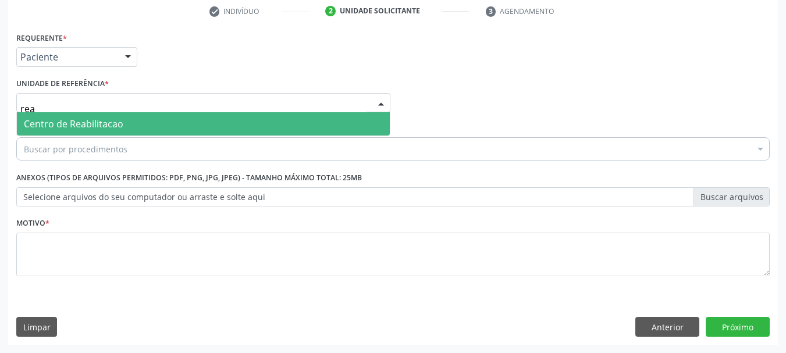
click at [101, 125] on span "Centro de Reabilitacao" at bounding box center [73, 123] width 99 height 13
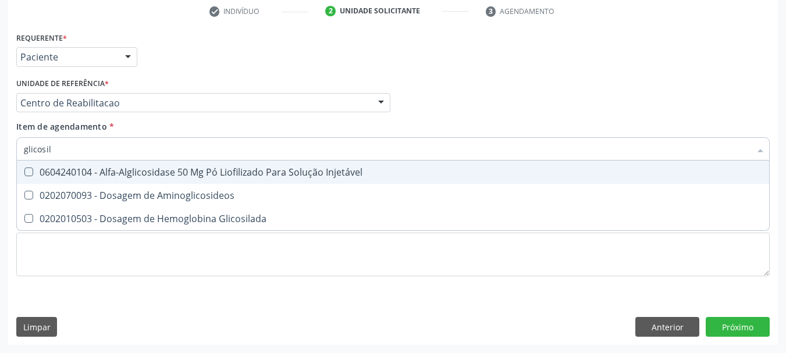
type input "glicosila"
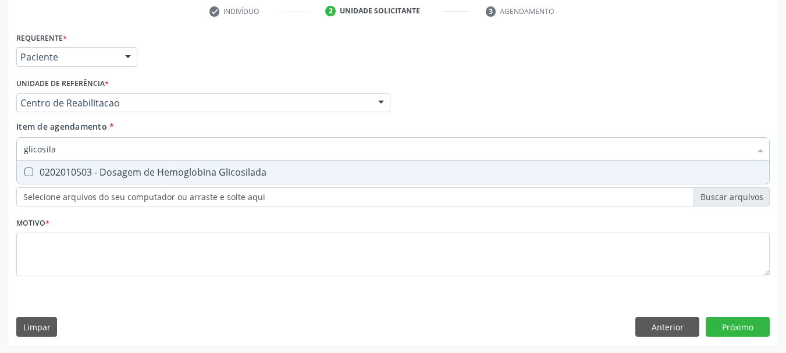
click at [136, 177] on div "0202010503 - Dosagem de Hemoglobina Glicosilada" at bounding box center [393, 172] width 738 height 9
checkbox Glicosilada "true"
click at [51, 142] on input "glicosila" at bounding box center [387, 148] width 726 height 23
checkbox Glicosilada "false"
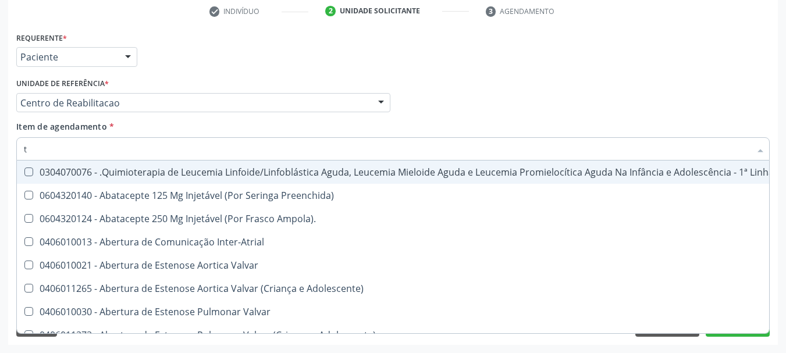
type input "t3"
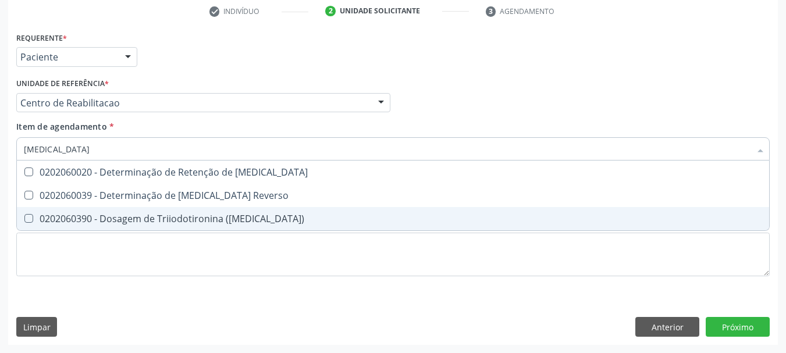
click at [253, 215] on div "0202060390 - Dosagem de Triiodotironina (T3)" at bounding box center [393, 218] width 738 height 9
checkbox \(T3\) "true"
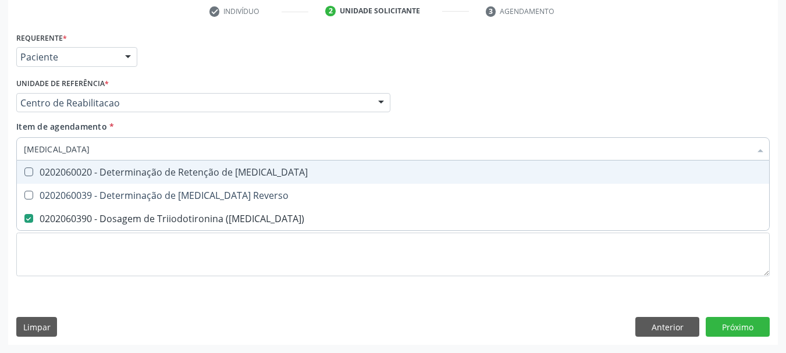
click at [55, 149] on input "t3" at bounding box center [387, 148] width 726 height 23
drag, startPoint x: 55, startPoint y: 149, endPoint x: 51, endPoint y: 163, distance: 15.0
click at [55, 148] on input "t3" at bounding box center [387, 148] width 726 height 23
type input "t"
checkbox \(T3\) "false"
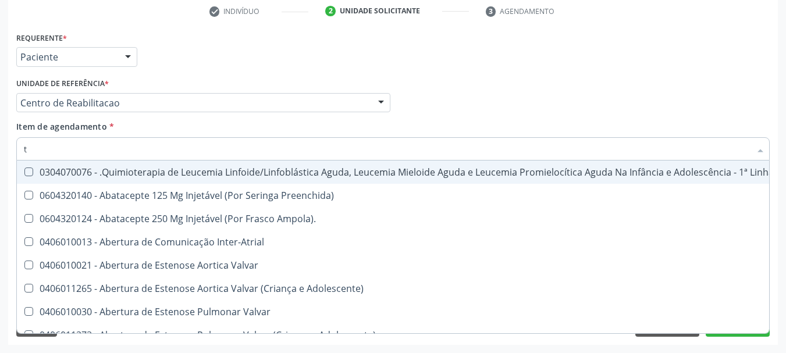
type input "t4"
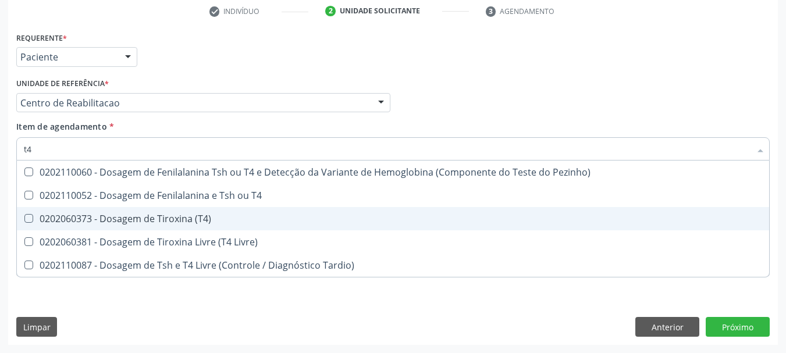
drag, startPoint x: 256, startPoint y: 219, endPoint x: 147, endPoint y: 178, distance: 117.2
click at [253, 219] on div "0202060373 - Dosagem de Tiroxina (T4)" at bounding box center [393, 218] width 738 height 9
checkbox \(T4\) "true"
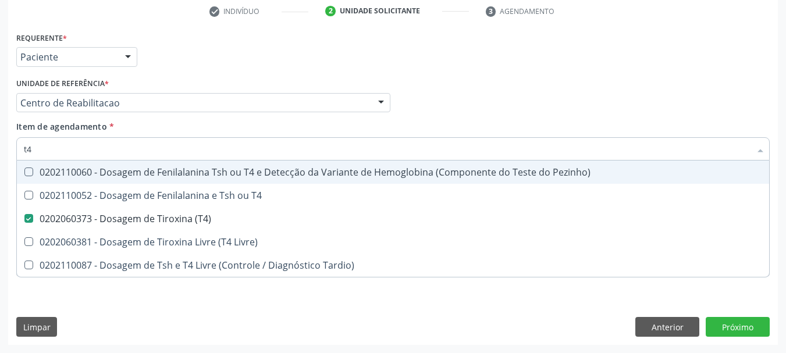
click at [82, 142] on input "t4" at bounding box center [387, 148] width 726 height 23
type input "t"
checkbox \(T4\) "false"
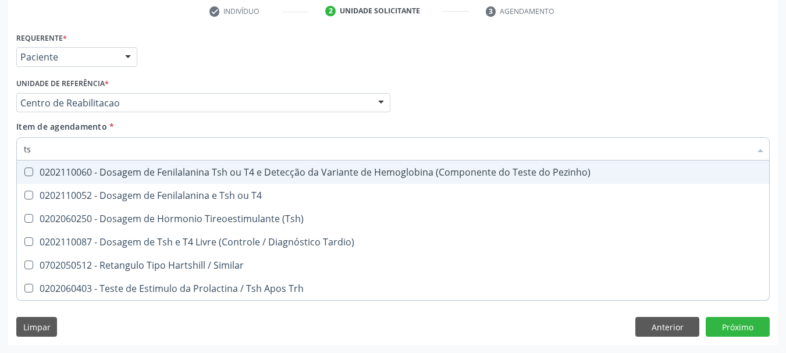
type input "tsh"
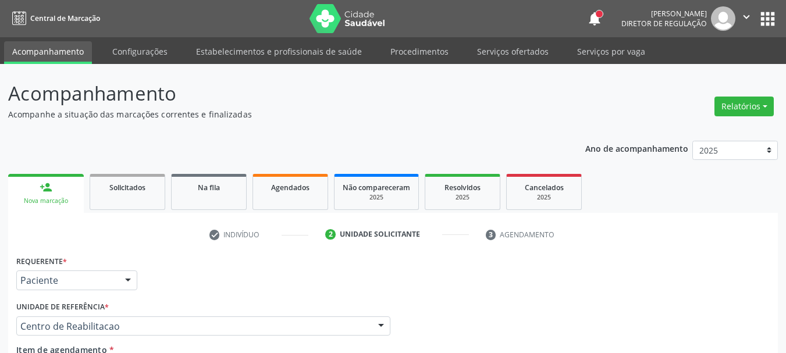
scroll to position [223, 0]
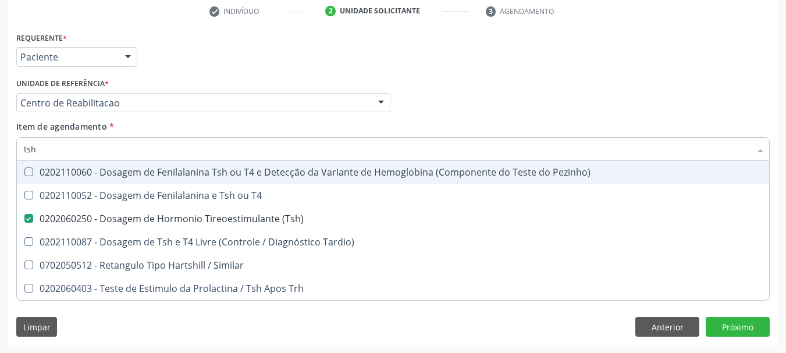
click at [84, 144] on input "tsh" at bounding box center [387, 148] width 726 height 23
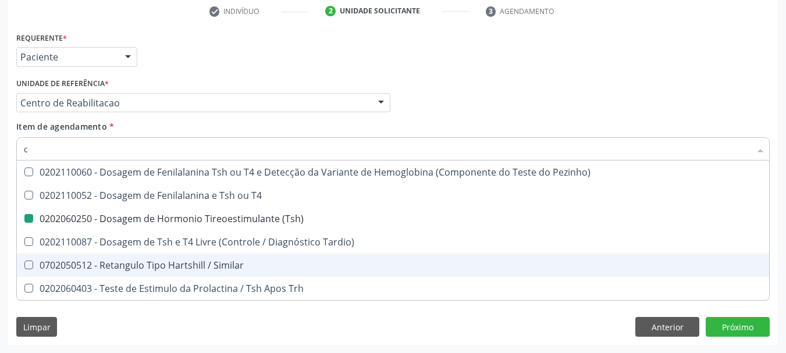
type input "cu"
checkbox \(Tsh\) "false"
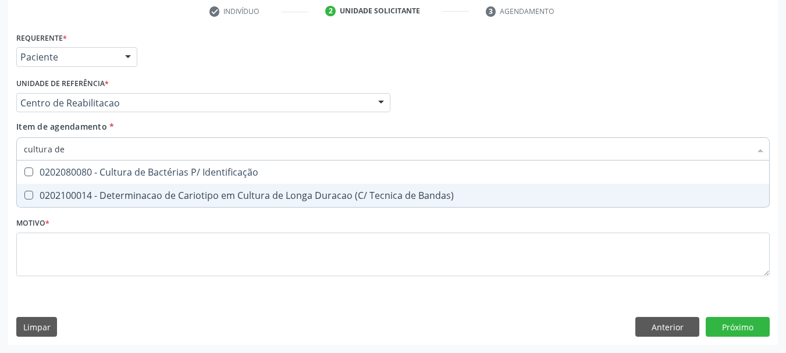
type input "cultura de b"
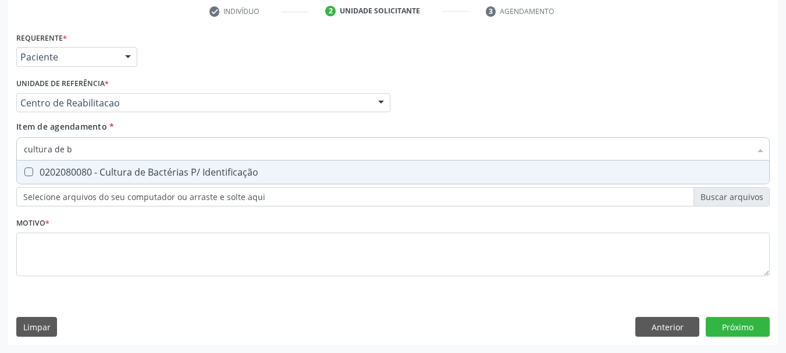
click at [272, 172] on div "0202080080 - Cultura de Bactérias P/ Identificação" at bounding box center [393, 172] width 738 height 9
checkbox Identificação "true"
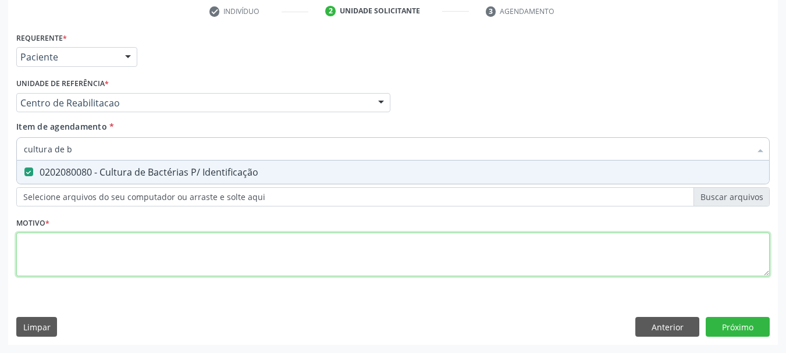
click at [31, 259] on div "Requerente * Paciente Profissional de Saúde Paciente Nenhum resultado encontrad…" at bounding box center [392, 160] width 753 height 263
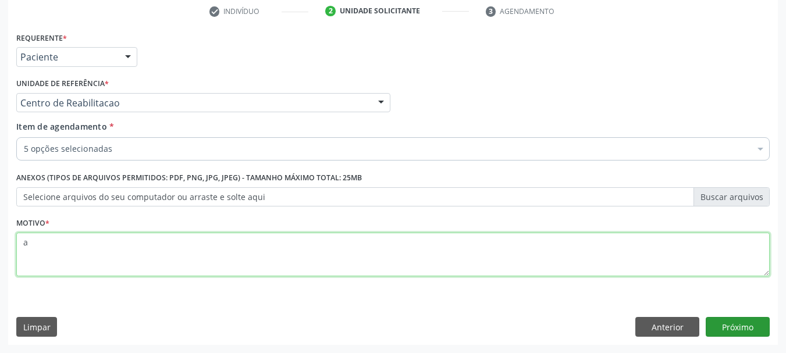
type textarea "a"
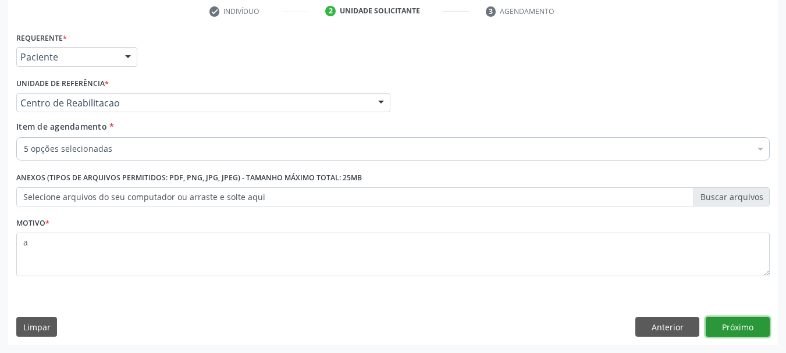
click at [734, 323] on button "Próximo" at bounding box center [737, 327] width 64 height 20
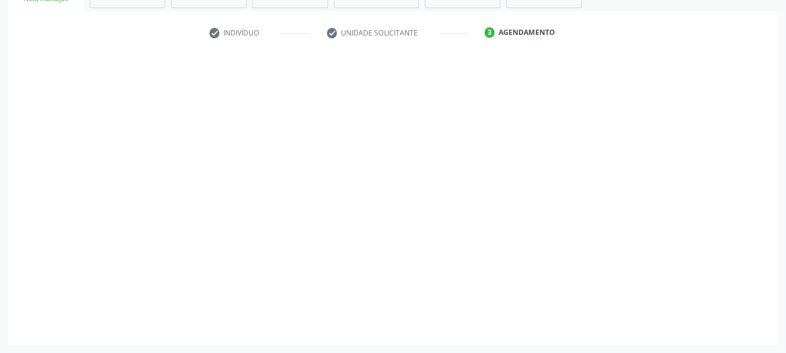
scroll to position [202, 0]
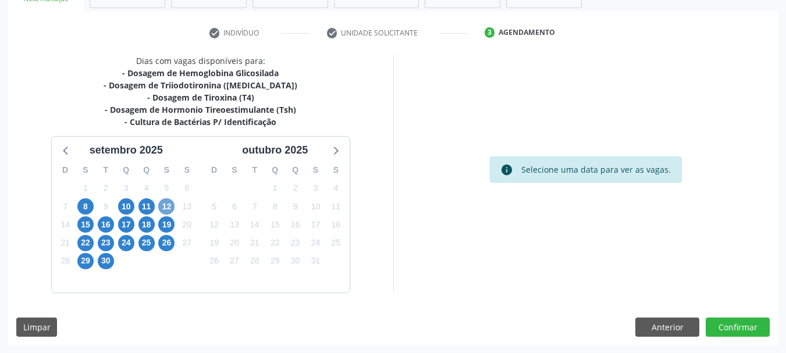
click at [169, 203] on span "12" at bounding box center [166, 206] width 16 height 16
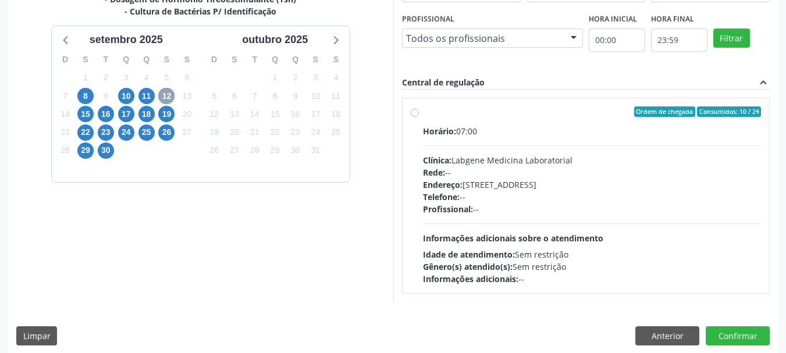
scroll to position [321, 0]
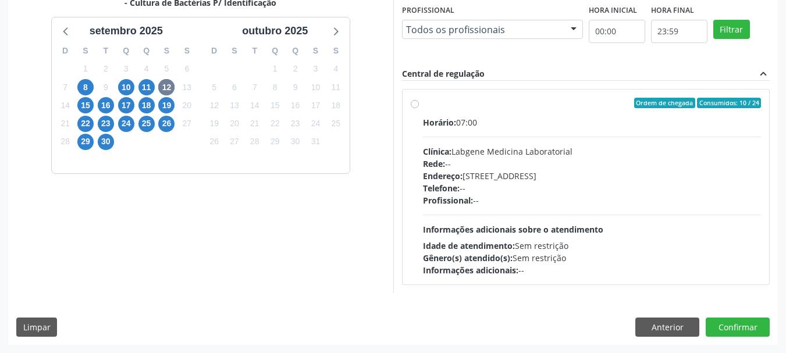
click at [668, 138] on div "Horário: 07:00 Clínica: Labgene Medicina Laboratorial Rede: -- Endereço: nº 531…" at bounding box center [592, 196] width 338 height 160
click at [419, 108] on input "Ordem de chegada Consumidos: 10 / 24 Horário: 07:00 Clínica: Labgene Medicina L…" at bounding box center [415, 103] width 8 height 10
radio input "true"
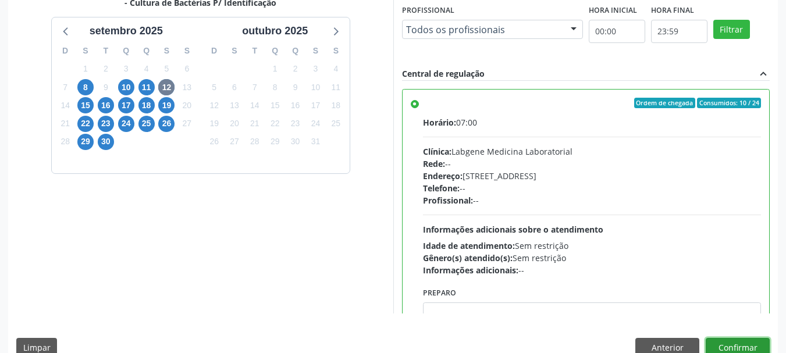
click at [755, 338] on button "Confirmar" at bounding box center [737, 348] width 64 height 20
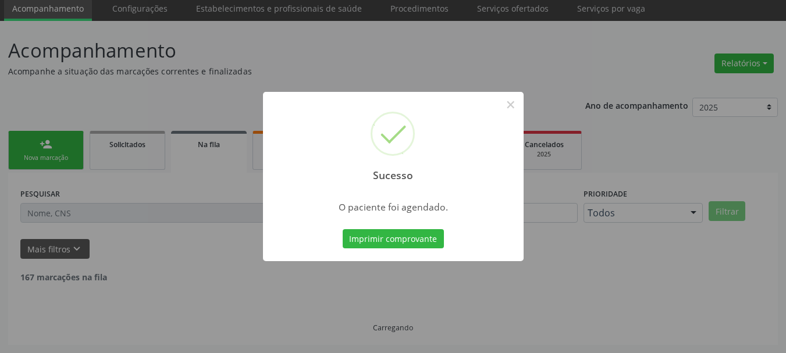
scroll to position [31, 0]
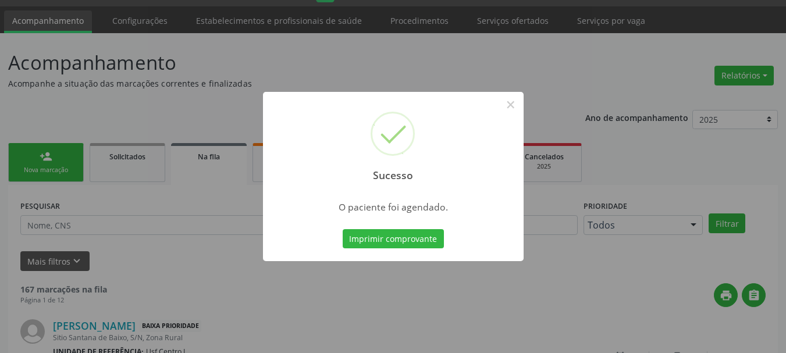
click at [386, 227] on div "Imprimir comprovante Cancel" at bounding box center [393, 239] width 106 height 24
click at [380, 241] on button "Imprimir comprovante" at bounding box center [393, 239] width 101 height 20
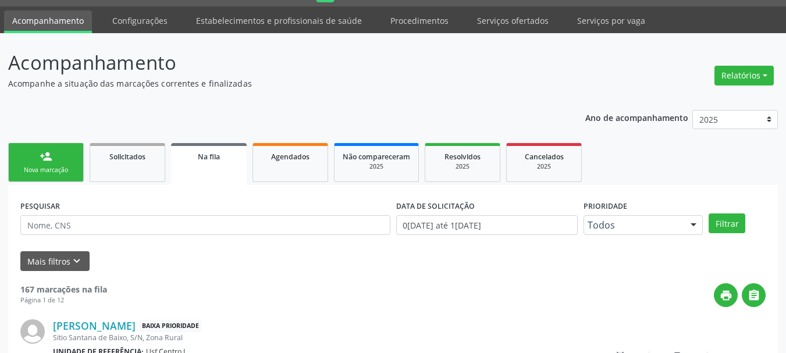
click at [49, 158] on div "person_add" at bounding box center [46, 156] width 13 height 13
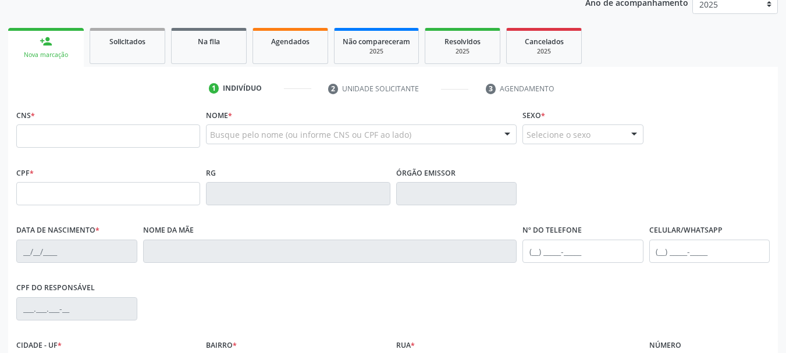
scroll to position [147, 0]
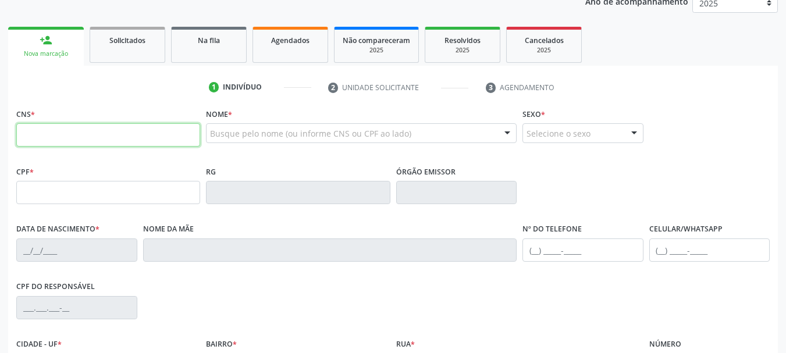
click at [76, 141] on input "text" at bounding box center [108, 134] width 184 height 23
type input "705 2074 0584 8978"
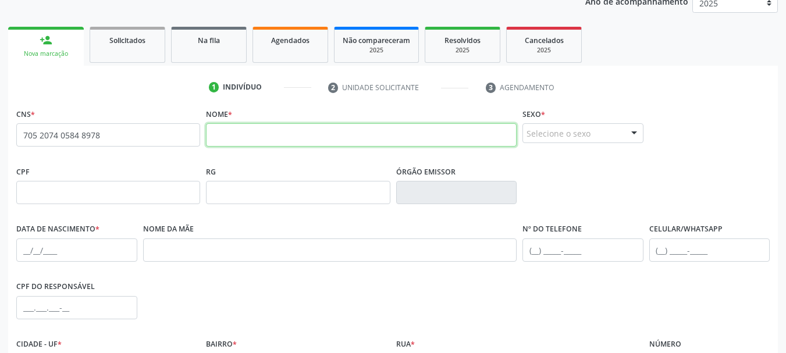
click at [285, 137] on input "text" at bounding box center [361, 134] width 311 height 23
type input "g"
type input "GLICERIO PEREIRA BARROS"
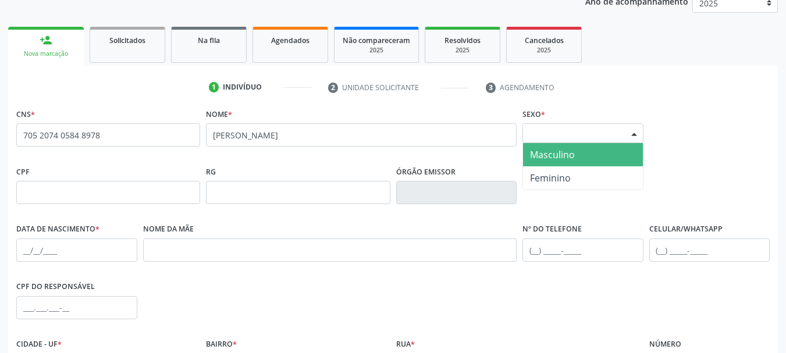
click at [566, 155] on span "Masculino" at bounding box center [552, 154] width 45 height 13
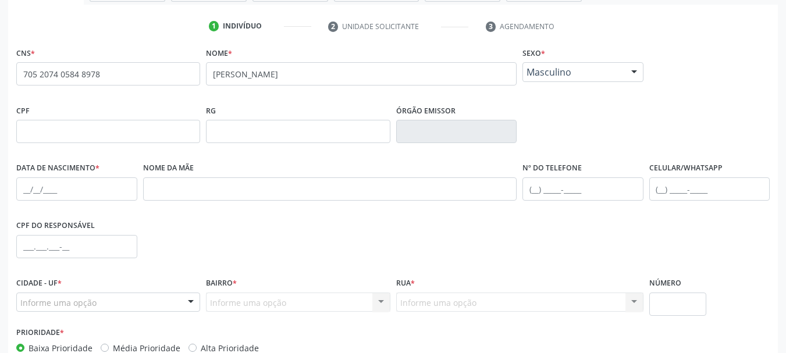
scroll to position [263, 0]
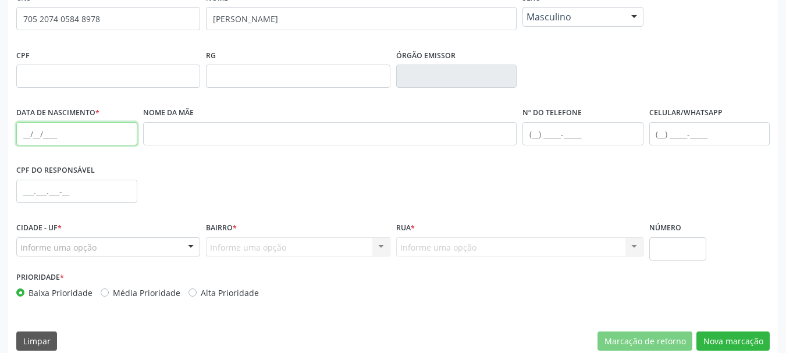
click at [28, 134] on input "text" at bounding box center [76, 133] width 121 height 23
type input "27/01/1985"
click at [172, 244] on div "Informe uma opção" at bounding box center [108, 247] width 184 height 20
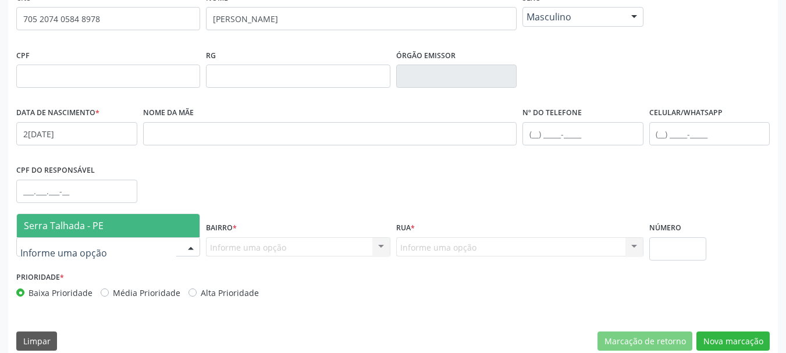
click at [123, 229] on span "Serra Talhada - PE" at bounding box center [108, 225] width 183 height 23
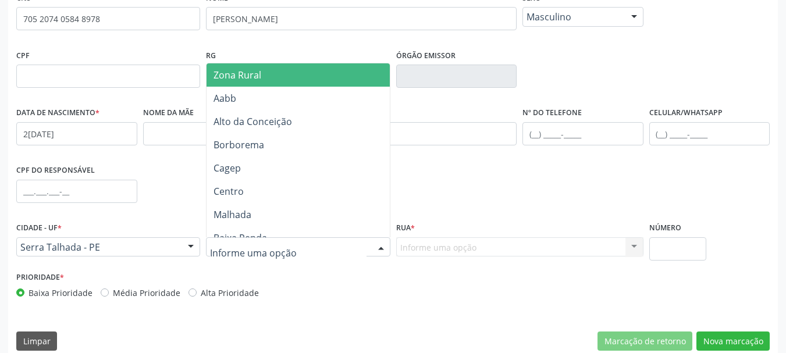
click at [246, 78] on span "Zona Rural" at bounding box center [237, 75] width 48 height 13
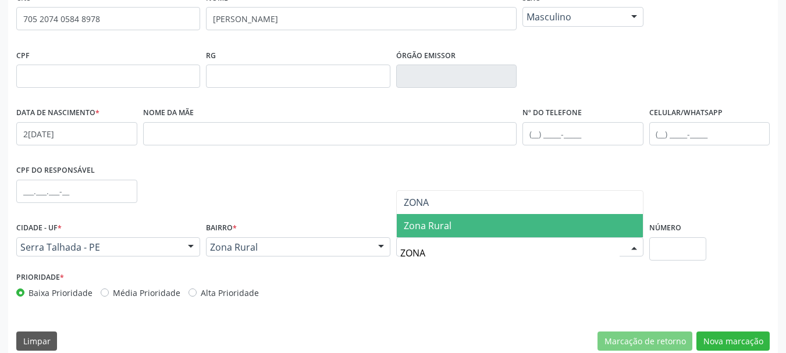
type input "ZONA R"
click at [500, 226] on span "Zona Rural" at bounding box center [520, 225] width 246 height 23
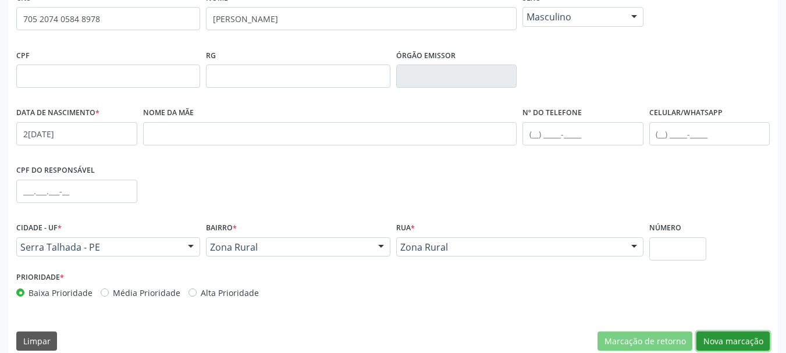
click at [753, 336] on button "Nova marcação" at bounding box center [732, 342] width 73 height 20
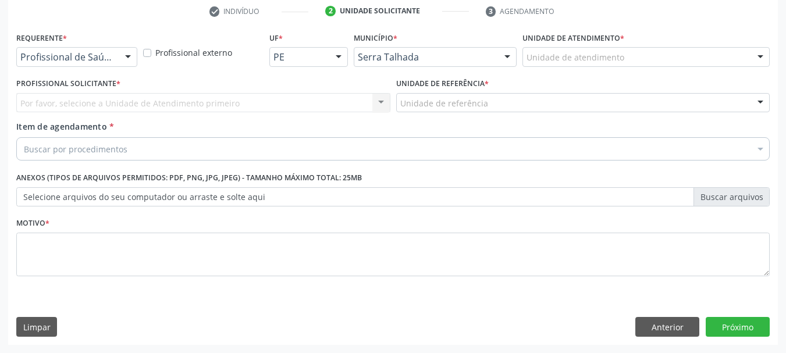
scroll to position [223, 0]
click at [117, 55] on div "Profissional de Saúde Profissional de Saúde Paciente Nenhum resultado encontrad…" at bounding box center [76, 57] width 121 height 20
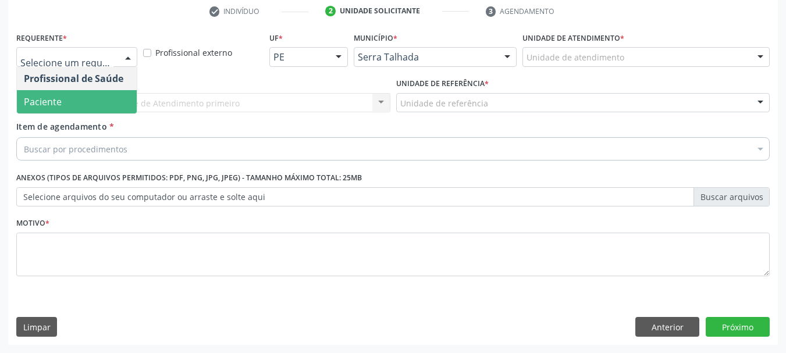
click at [79, 99] on span "Paciente" at bounding box center [77, 101] width 120 height 23
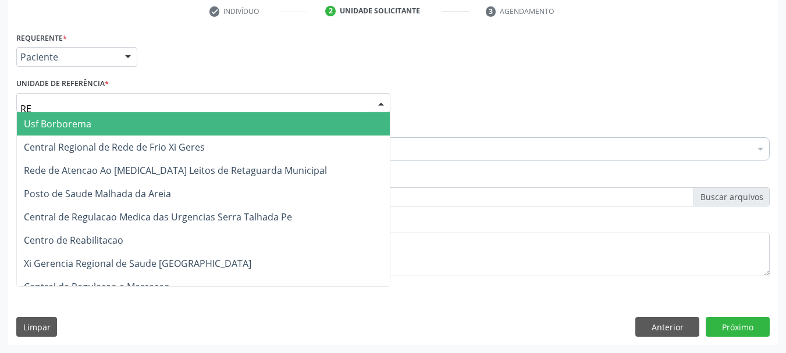
type input "REA"
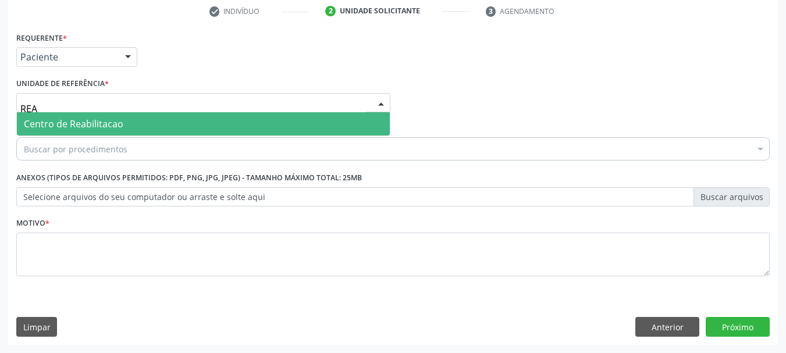
click at [85, 112] on span "Centro de Reabilitacao" at bounding box center [203, 123] width 373 height 23
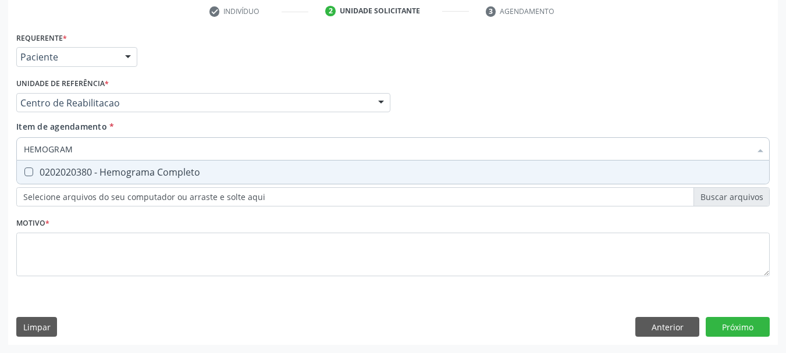
type input "HEMOGRAMA"
click at [147, 173] on div "0202020380 - Hemograma Completo" at bounding box center [393, 172] width 738 height 9
checkbox Completo "true"
click at [71, 144] on input "HEMOGRAMA" at bounding box center [387, 148] width 726 height 23
click at [47, 152] on input "HEMOGRAMA" at bounding box center [387, 148] width 726 height 23
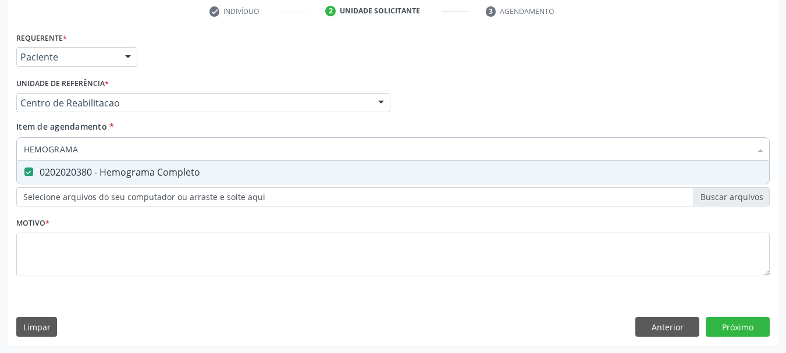
click at [47, 152] on input "HEMOGRAMA" at bounding box center [387, 148] width 726 height 23
type input "GL"
checkbox Completo "false"
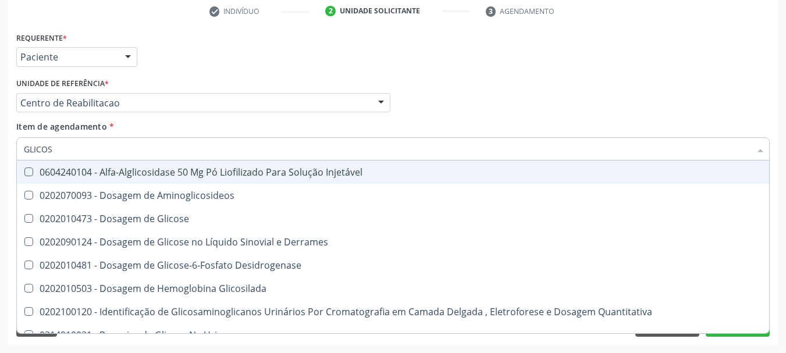
type input "GLICOSE"
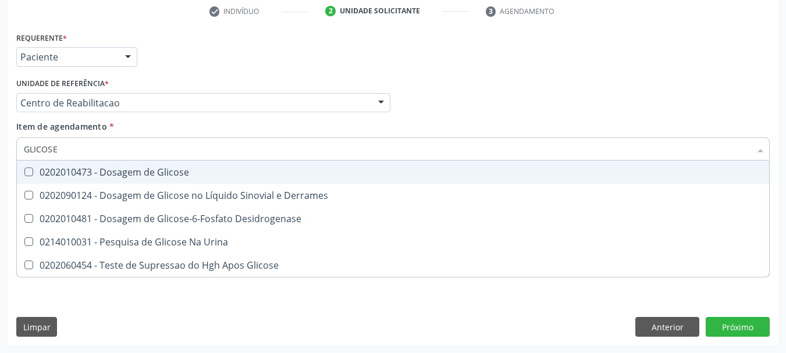
click at [215, 176] on div "0202010473 - Dosagem de Glicose" at bounding box center [393, 172] width 738 height 9
checkbox Glicose "true"
click at [138, 141] on input "GLICOSE" at bounding box center [387, 148] width 726 height 23
checkbox Glicose "false"
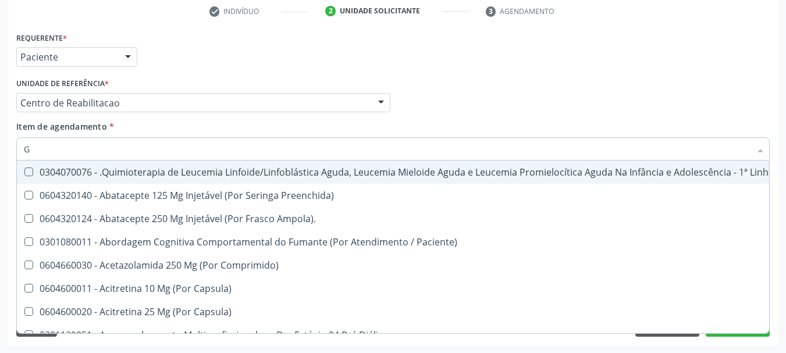
type input "GL"
checkbox Oftalmológica "true"
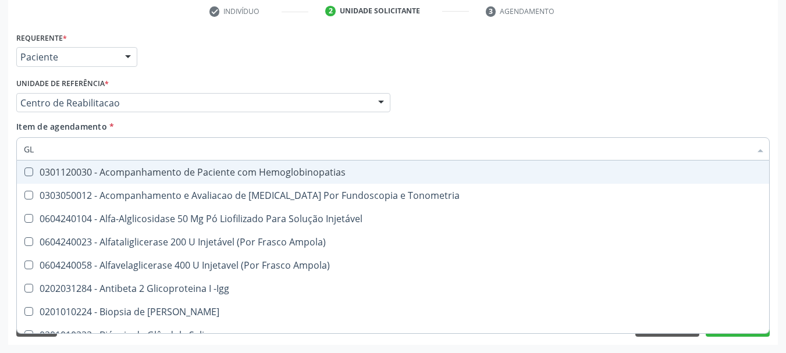
type input "GLI"
checkbox \(Confirmatorio\) "true"
type input "GLIC"
checkbox Campimetria\) "true"
checkbox \(Confirmatorio\) "false"
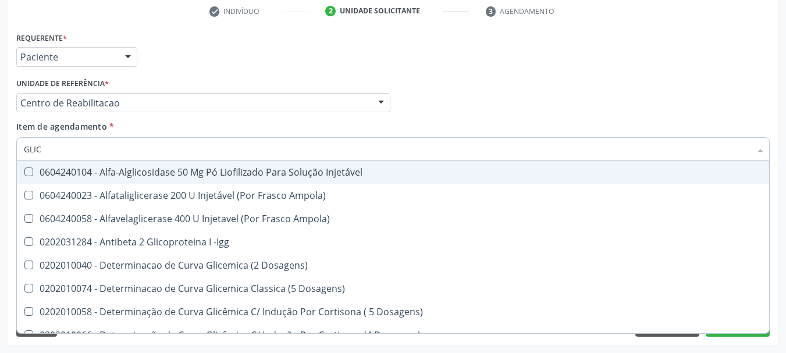
type input "GLICO"
checkbox Dosagens\) "true"
checkbox Glicose "false"
type input "GLICOS"
checkbox Ampola\) "true"
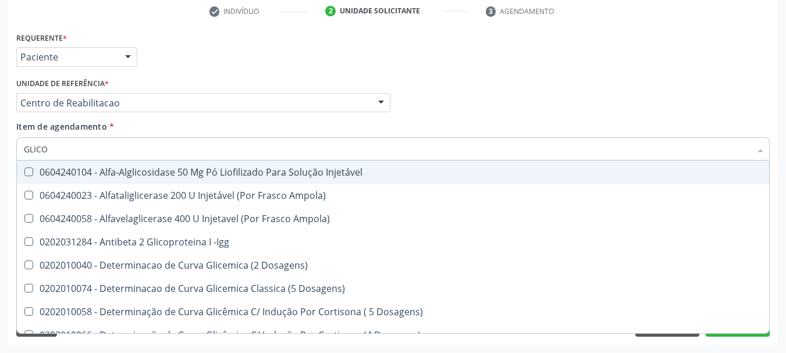
checkbox Dosagens\) "false"
type input "GLICOSI"
checkbox Ampola\) "false"
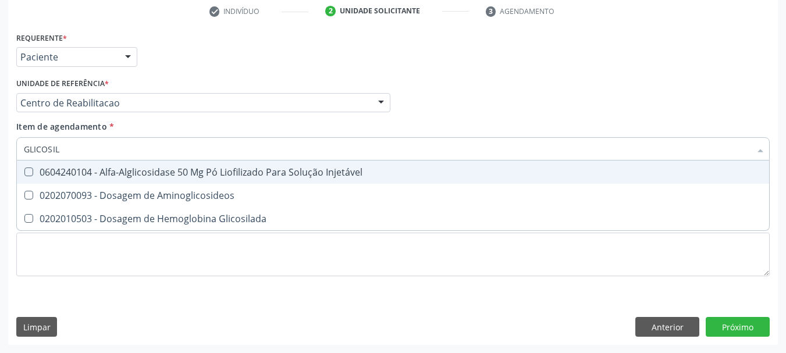
type input "GLICOSILA"
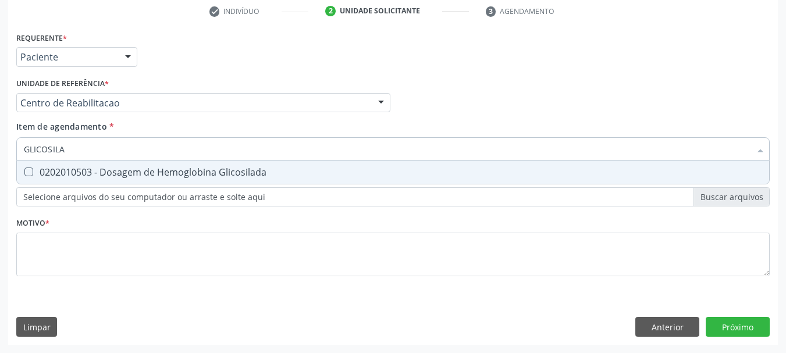
click at [179, 168] on div "0202010503 - Dosagem de Hemoglobina Glicosilada" at bounding box center [393, 172] width 738 height 9
checkbox Glicosilada "true"
click at [172, 154] on input "GLICOSILA" at bounding box center [387, 148] width 726 height 23
checkbox Glicosilada "false"
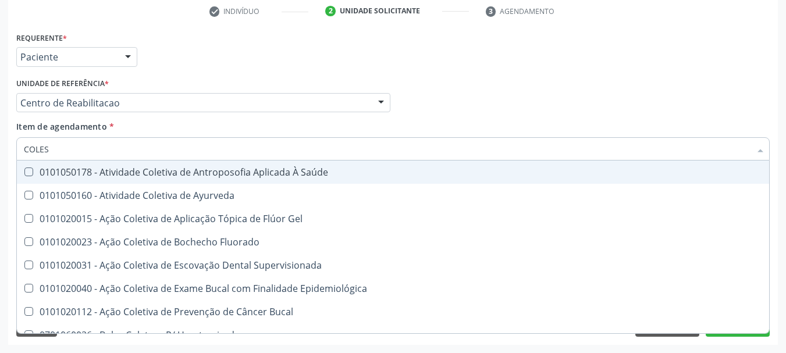
type input "COLEST"
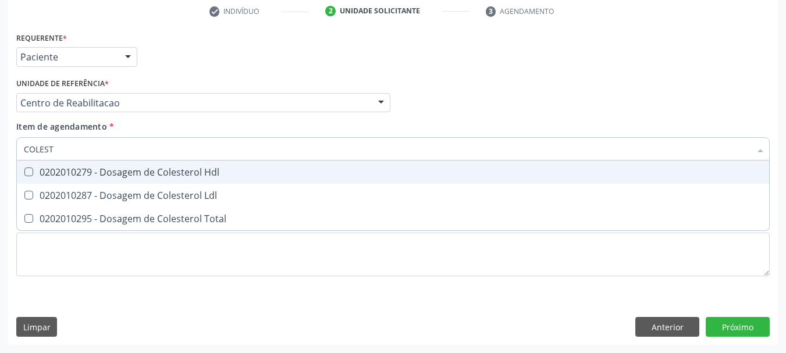
click at [81, 163] on span "0202010279 - Dosagem de Colesterol Hdl" at bounding box center [393, 172] width 752 height 23
checkbox Hdl "true"
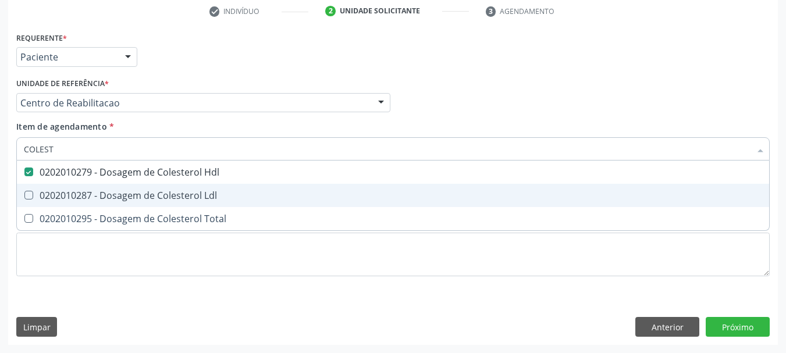
click at [76, 191] on div "0202010287 - Dosagem de Colesterol Ldl" at bounding box center [393, 195] width 738 height 9
checkbox Ldl "true"
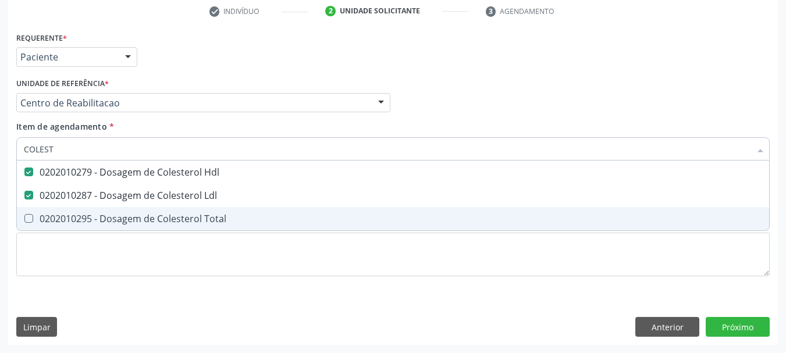
click at [72, 220] on div "0202010295 - Dosagem de Colesterol Total" at bounding box center [393, 218] width 738 height 9
checkbox Total "true"
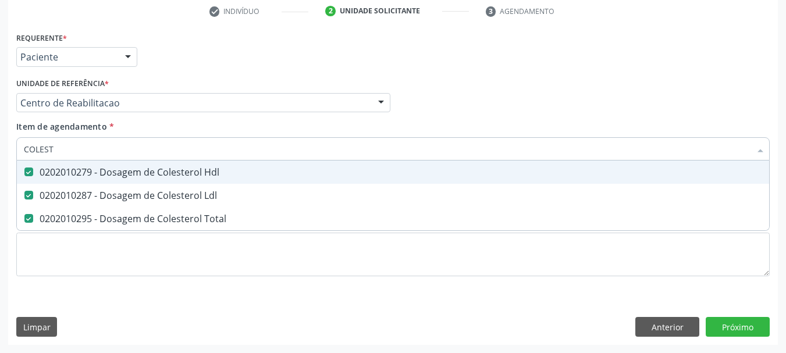
click at [66, 156] on input "COLEST" at bounding box center [387, 148] width 726 height 23
drag, startPoint x: 66, startPoint y: 156, endPoint x: 41, endPoint y: 165, distance: 25.9
click at [64, 154] on input "COLEST" at bounding box center [387, 148] width 726 height 23
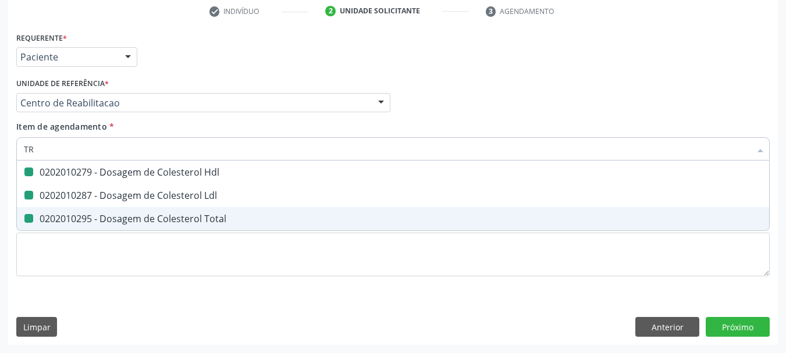
type input "TRI"
checkbox Hdl "false"
checkbox Ldl "false"
checkbox Total "false"
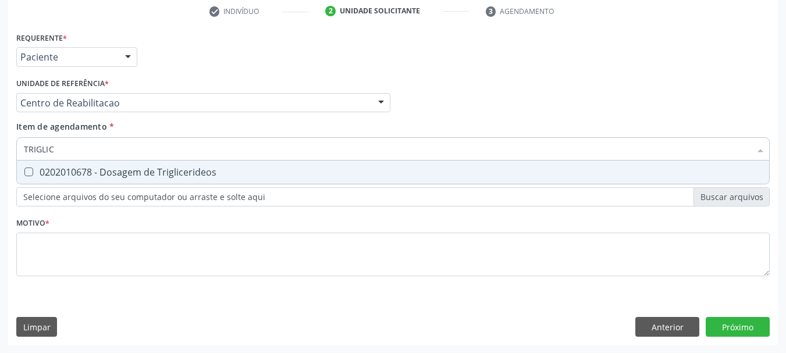
type input "TRIGLICE"
click at [143, 175] on div "0202010678 - Dosagem de Triglicerideos" at bounding box center [393, 172] width 738 height 9
checkbox Triglicerideos "true"
click at [84, 147] on input "TRIGLICE" at bounding box center [387, 148] width 726 height 23
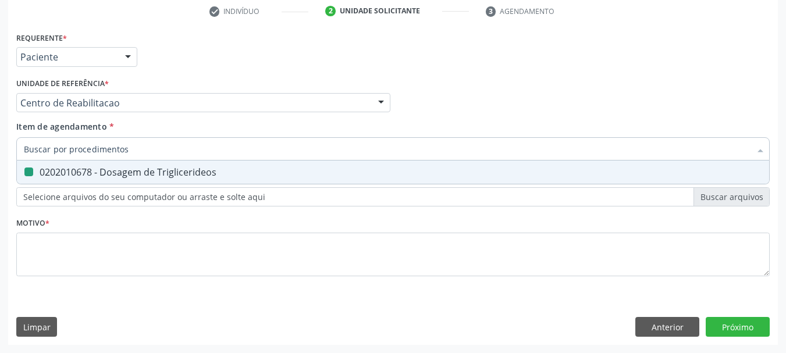
checkbox Triglicerideos "false"
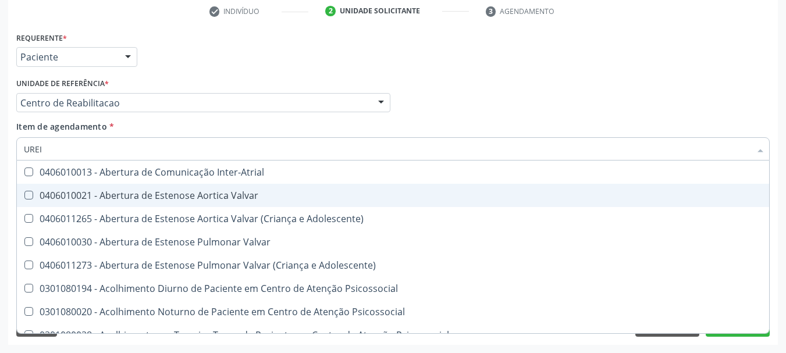
type input "UREIA"
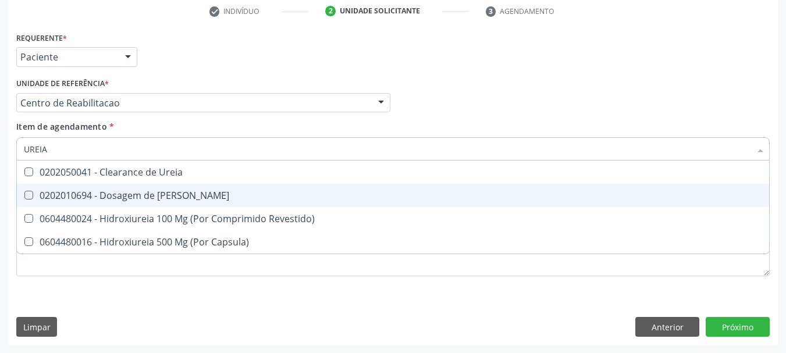
drag, startPoint x: 94, startPoint y: 190, endPoint x: 76, endPoint y: 169, distance: 27.6
click at [94, 191] on div "0202010694 - Dosagem de Ureia" at bounding box center [393, 195] width 738 height 9
checkbox Ureia "true"
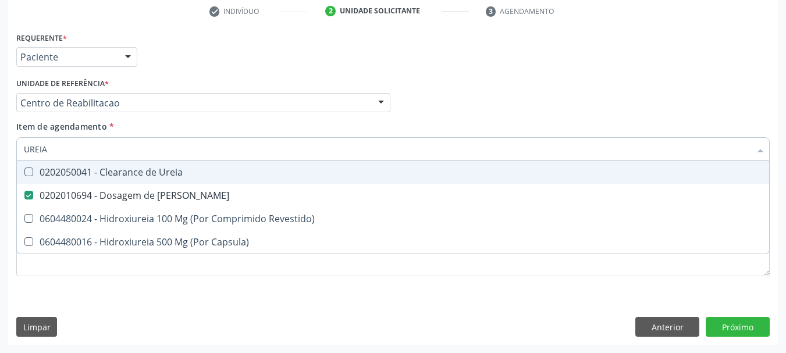
click at [65, 151] on input "UREIA" at bounding box center [387, 148] width 726 height 23
type input "C"
checkbox Ureia "false"
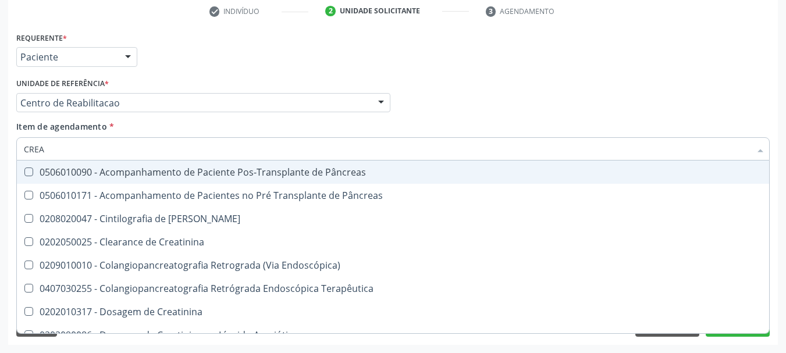
type input "CREAT"
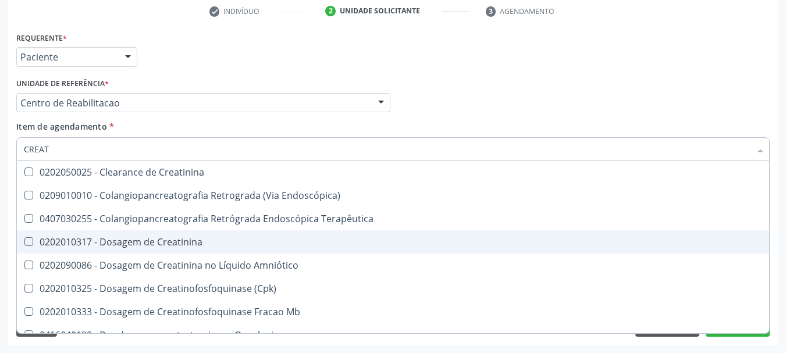
click at [143, 241] on div "0202010317 - Dosagem de Creatinina" at bounding box center [393, 241] width 738 height 9
checkbox Creatinina "true"
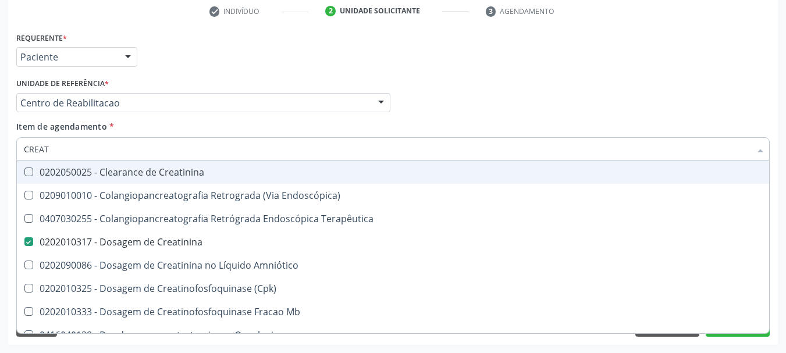
click at [98, 145] on input "CREAT" at bounding box center [387, 148] width 726 height 23
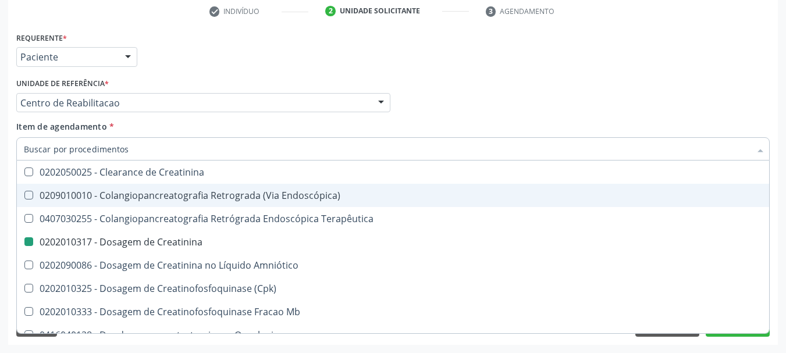
checkbox Creatinina "false"
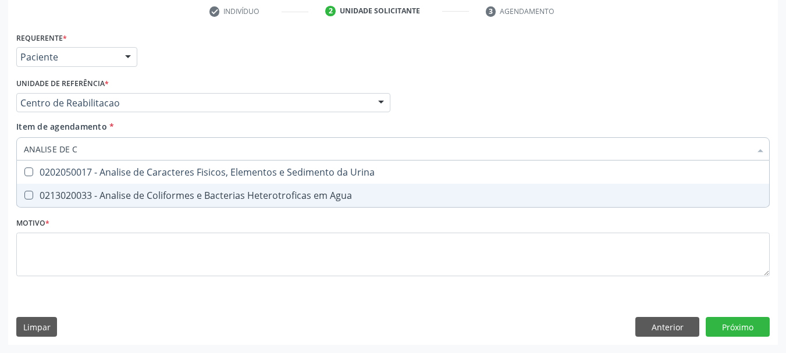
type input "ANALISE DE CA"
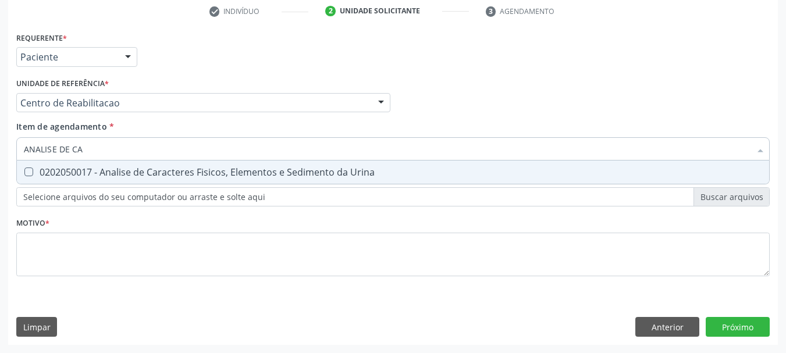
click at [36, 166] on span "0202050017 - Analise de Caracteres Fisicos, Elementos e Sedimento da Urina" at bounding box center [393, 172] width 752 height 23
checkbox Urina "true"
click at [42, 153] on input "ANALISE DE CA" at bounding box center [387, 148] width 726 height 23
drag, startPoint x: 42, startPoint y: 153, endPoint x: 31, endPoint y: 157, distance: 11.8
click at [42, 152] on input "ANALISE DE CA" at bounding box center [387, 148] width 726 height 23
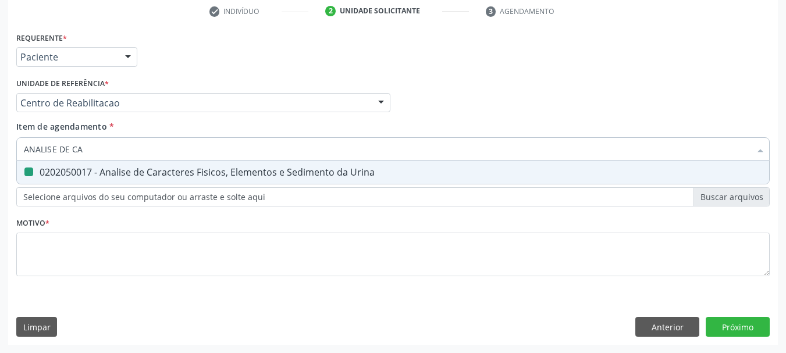
type input "DE CA"
checkbox Urina "false"
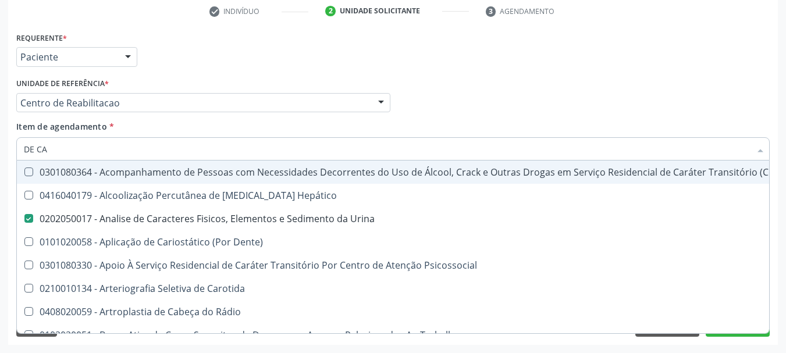
type input "DE C"
checkbox Urina "false"
checkbox Ferro "true"
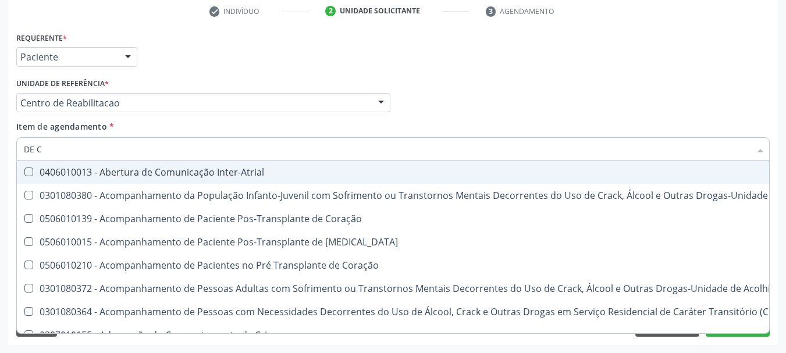
type input "DE"
checkbox Urina "false"
checkbox Caroteno "true"
checkbox Hdl "false"
checkbox Ldl "false"
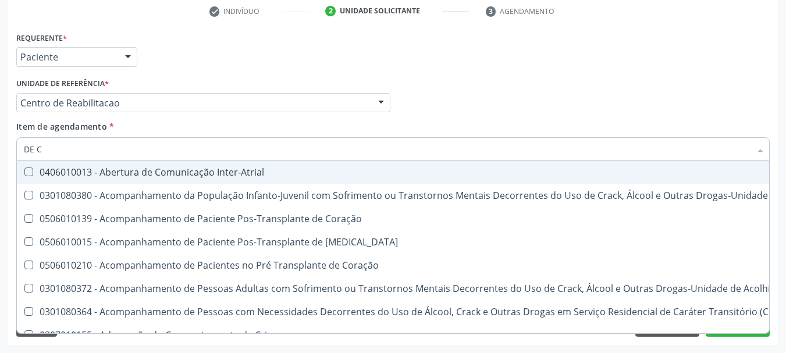
checkbox Total "false"
checkbox Creatinina "false"
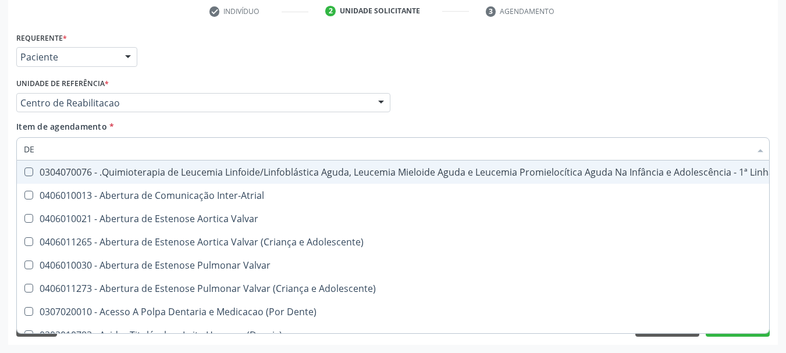
type input "D"
checkbox Urina "false"
checkbox Arquitetura "false"
checkbox Recombinante "true"
checkbox Hdl "false"
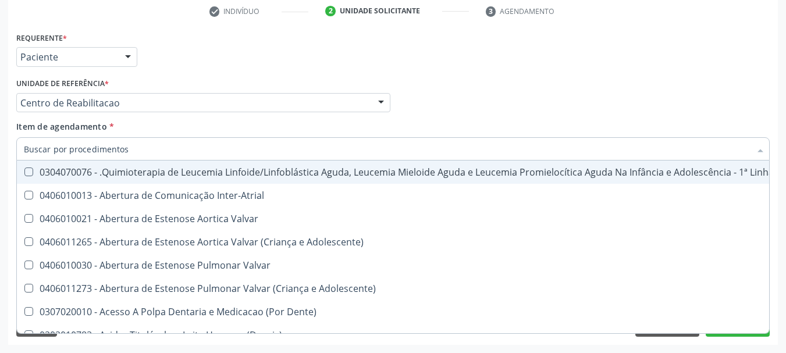
checkbox Ldl "false"
checkbox Total "false"
checkbox Creatinina "false"
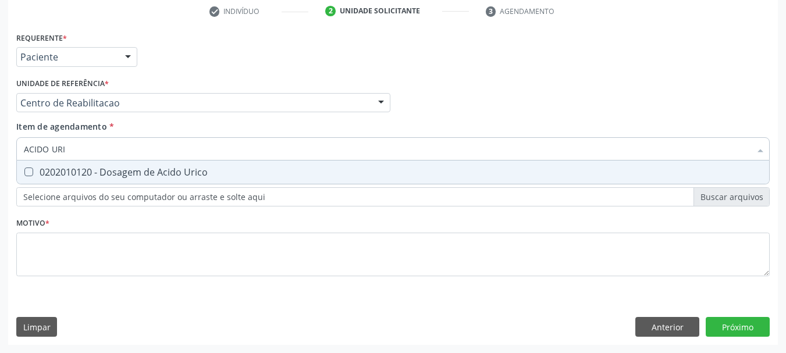
type input "ACIDO URIC"
click at [87, 180] on span "0202010120 - Dosagem de Acido Urico" at bounding box center [393, 172] width 752 height 23
checkbox Urico "true"
click at [83, 153] on input "ACIDO URIC" at bounding box center [387, 148] width 726 height 23
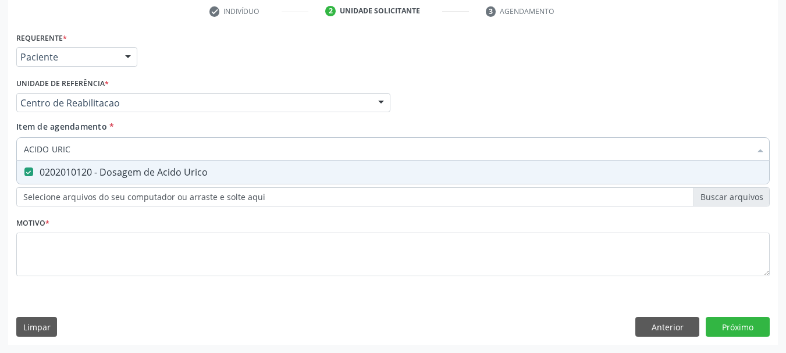
click at [83, 151] on input "ACIDO URIC" at bounding box center [387, 148] width 726 height 23
type input "TRAN"
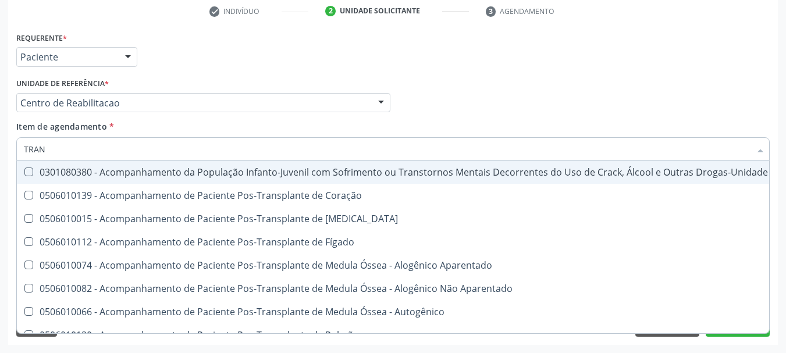
checkbox \(Uai\)\ "false"
type input "TRANSA"
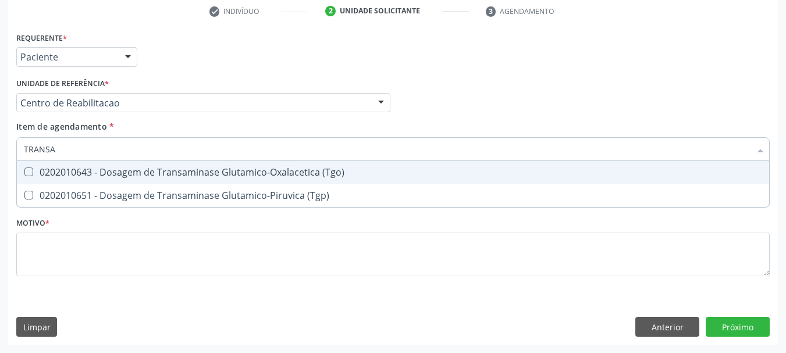
click at [79, 174] on div "0202010643 - Dosagem de Transaminase Glutamico-Oxalacetica (Tgo)" at bounding box center [393, 172] width 738 height 9
checkbox \(Tgo\) "true"
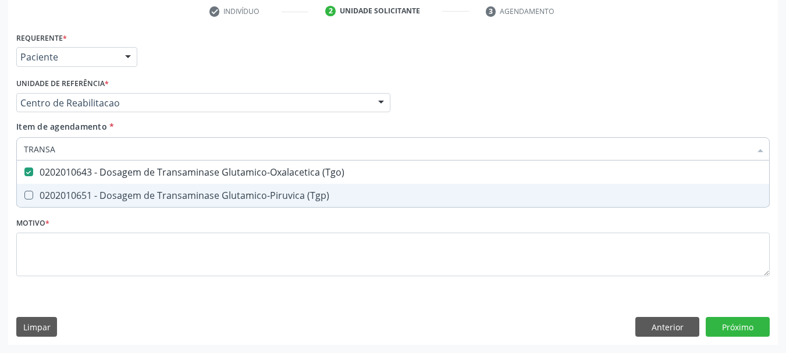
click at [80, 187] on span "0202010651 - Dosagem de Transaminase Glutamico-Piruvica (Tgp)" at bounding box center [393, 195] width 752 height 23
checkbox \(Tgp\) "true"
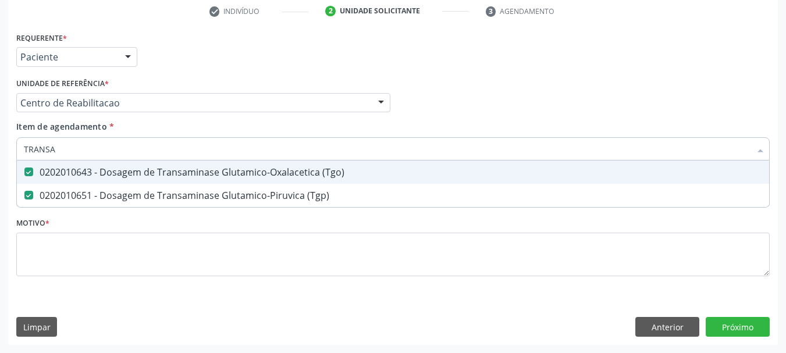
click at [81, 147] on input "TRANSA" at bounding box center [387, 148] width 726 height 23
checkbox \(Tgo\) "false"
checkbox \(Tgp\) "false"
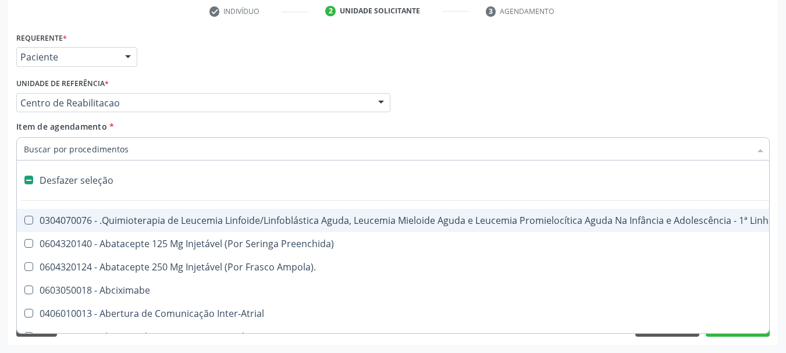
type input "T"
checkbox Reto "true"
checkbox Urina "false"
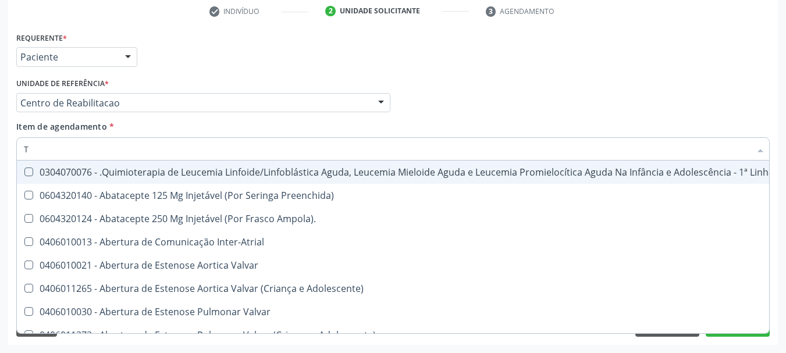
type input "T4"
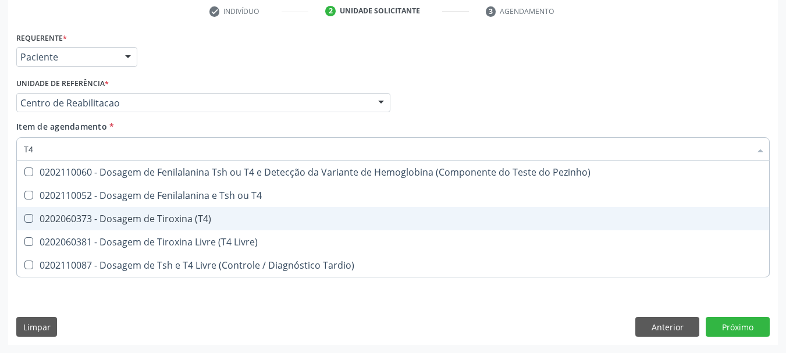
click at [70, 228] on span "0202060373 - Dosagem de Tiroxina (T4)" at bounding box center [393, 218] width 752 height 23
checkbox \(T4\) "true"
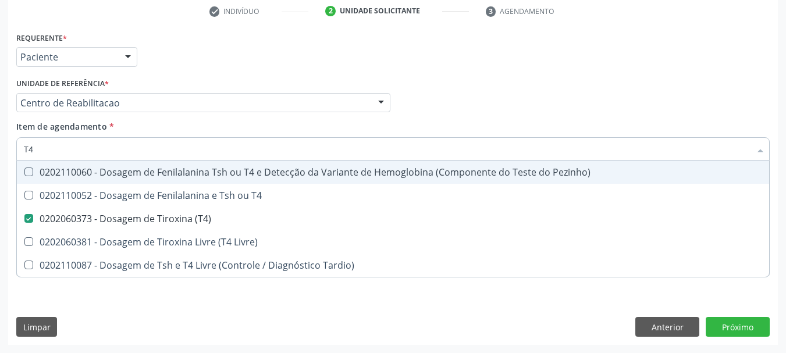
click at [52, 140] on input "T4" at bounding box center [387, 148] width 726 height 23
type input "TS"
checkbox \(T4\) "false"
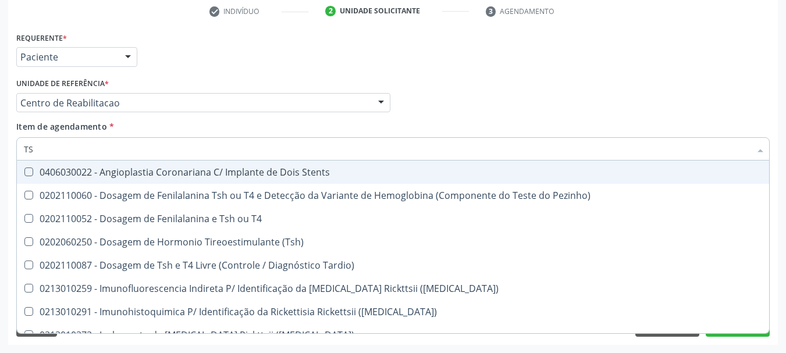
type input "TSH"
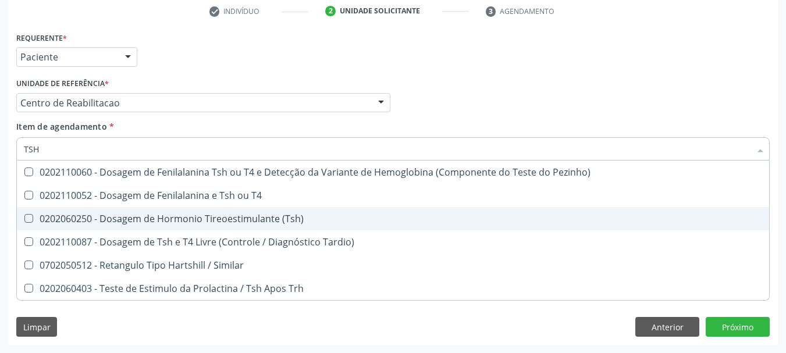
click at [248, 221] on div "0202060250 - Dosagem de Hormonio Tireoestimulante (Tsh)" at bounding box center [393, 218] width 738 height 9
checkbox \(Tsh\) "true"
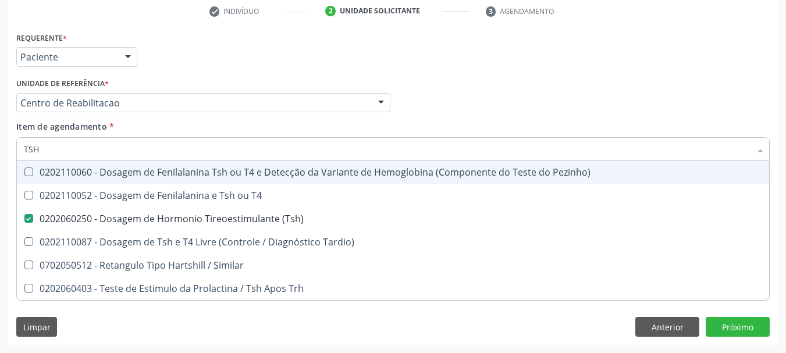
click at [333, 58] on div "Requerente * Paciente Profissional de Saúde Paciente Nenhum resultado encontrad…" at bounding box center [392, 51] width 759 height 45
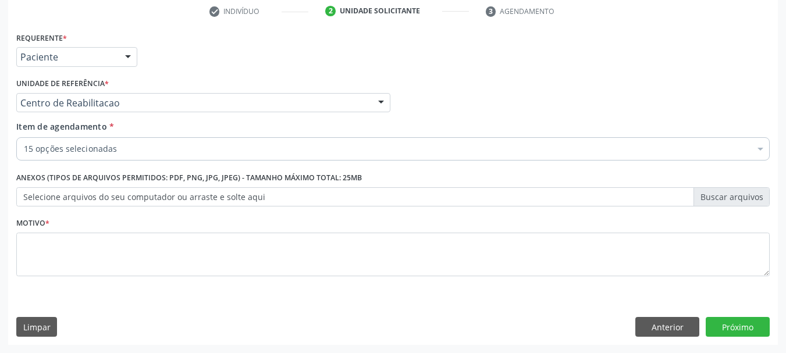
click at [83, 231] on div "Motivo *" at bounding box center [392, 246] width 753 height 62
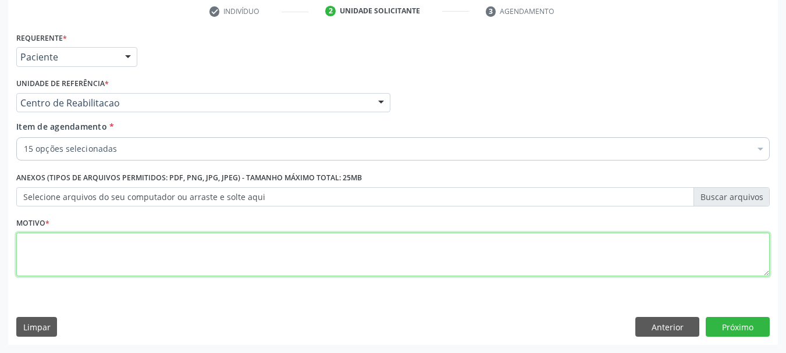
click at [77, 248] on textarea at bounding box center [392, 255] width 753 height 44
type textarea "."
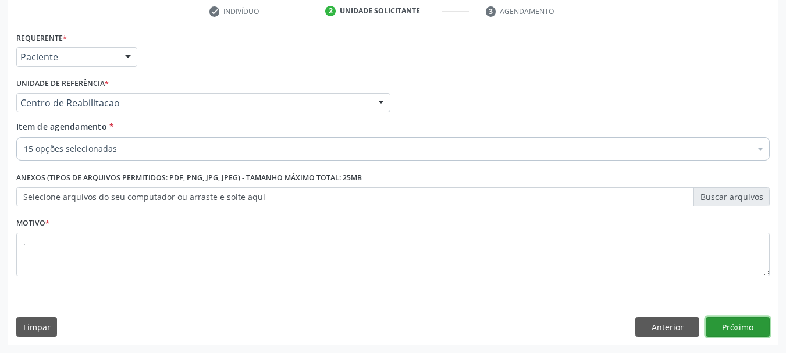
click at [722, 327] on button "Próximo" at bounding box center [737, 327] width 64 height 20
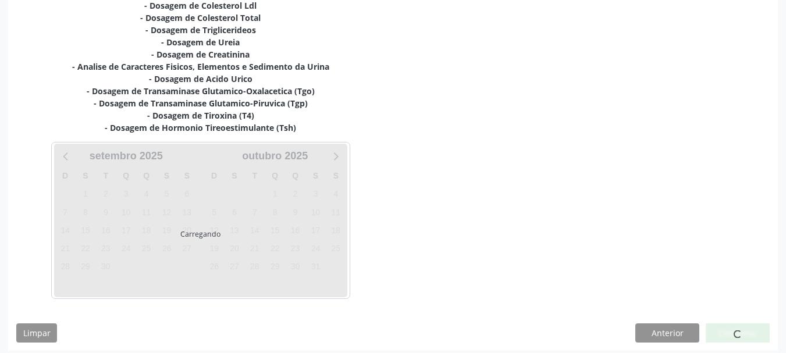
scroll to position [324, 0]
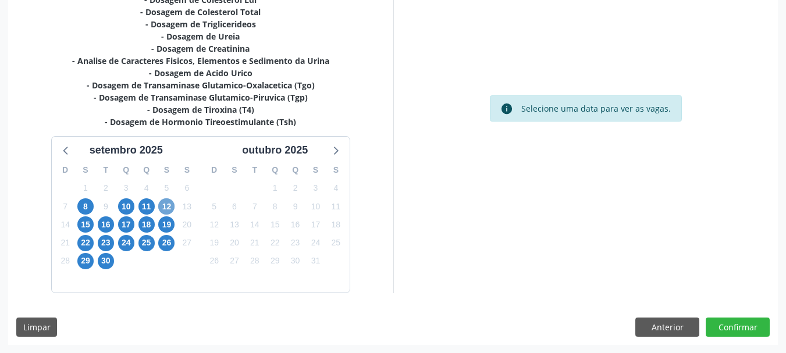
click at [167, 209] on span "12" at bounding box center [166, 206] width 16 height 16
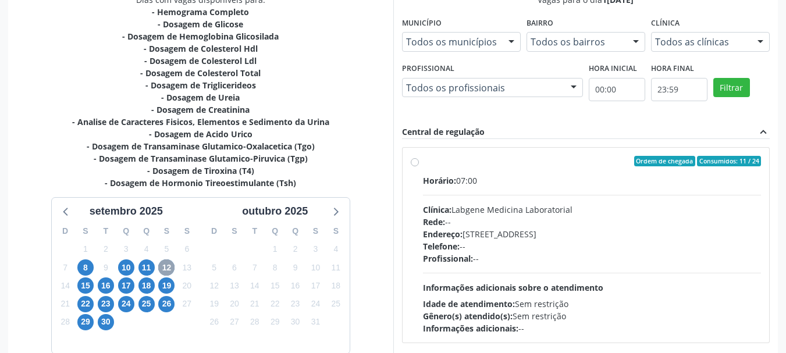
scroll to position [266, 0]
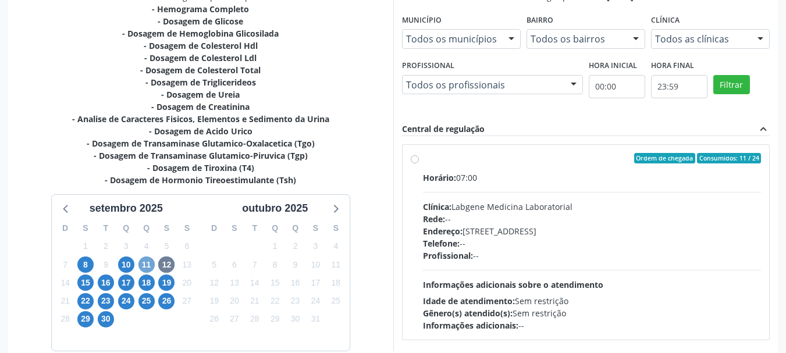
click at [148, 266] on span "11" at bounding box center [146, 264] width 16 height 16
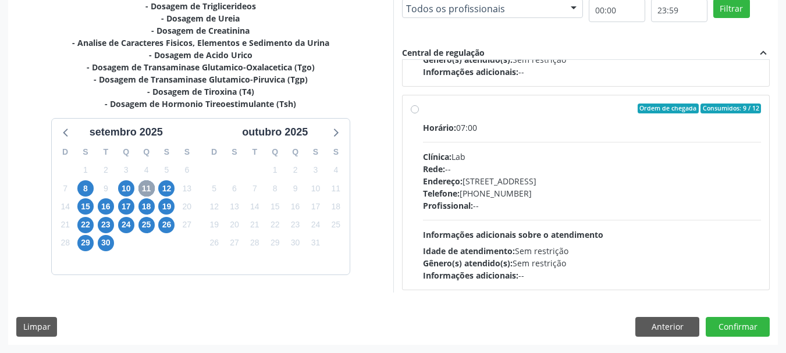
scroll to position [183, 0]
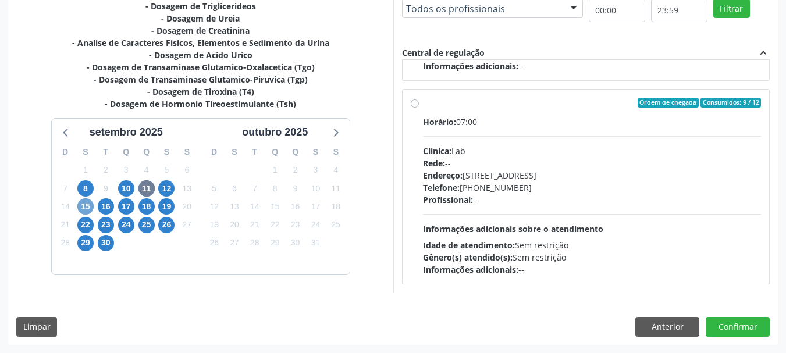
click at [86, 205] on span "15" at bounding box center [85, 206] width 16 height 16
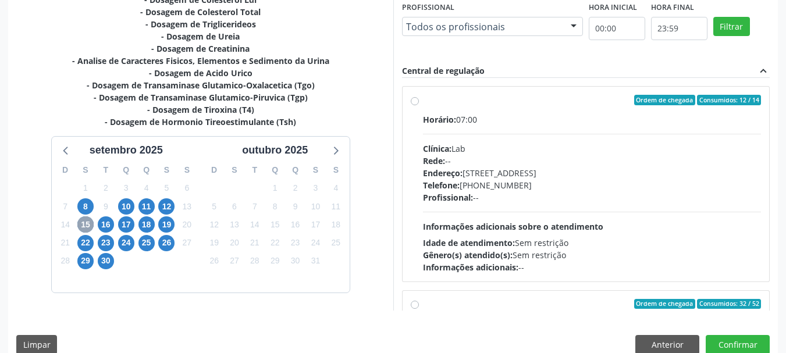
scroll to position [342, 0]
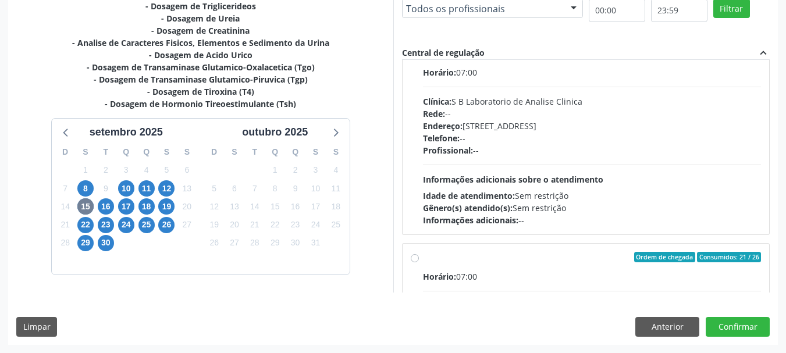
click at [586, 140] on div "Telefone: --" at bounding box center [592, 138] width 338 height 12
click at [419, 59] on input "Ordem de chegada Consumidos: 32 / 52 Horário: 07:00 Clínica: S B Laboratorio de…" at bounding box center [415, 53] width 8 height 10
radio input "true"
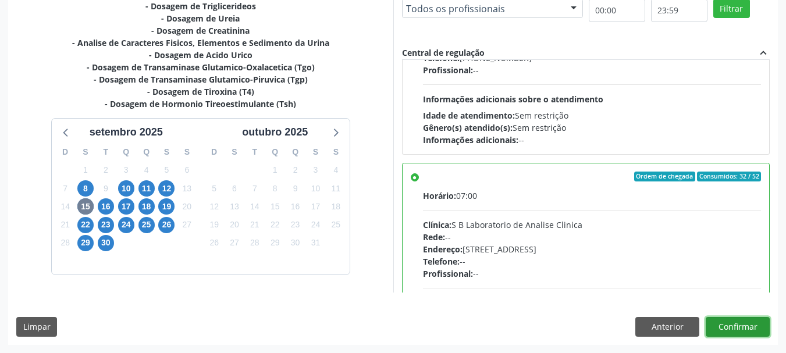
click at [754, 327] on button "Confirmar" at bounding box center [737, 327] width 64 height 20
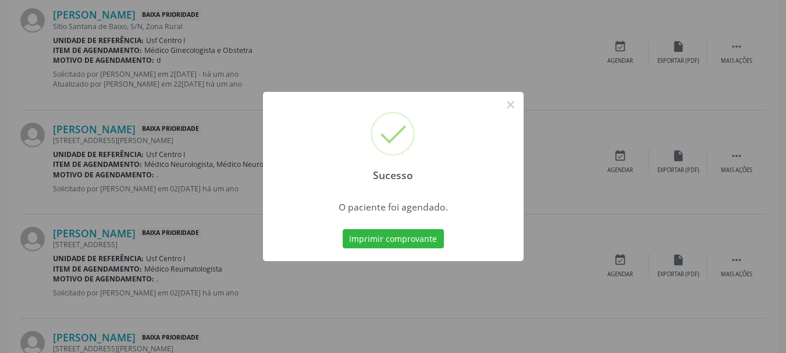
scroll to position [31, 0]
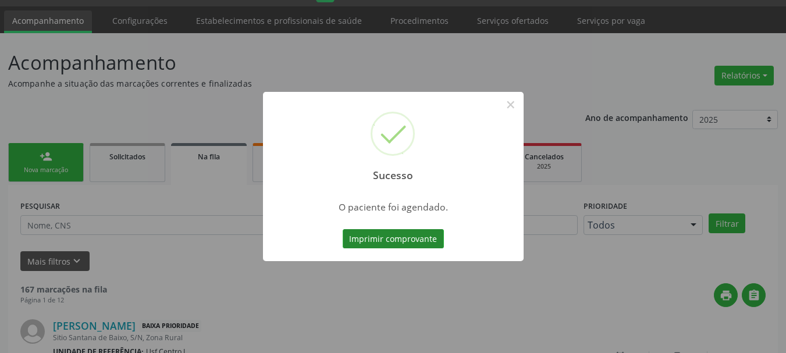
click at [405, 244] on button "Imprimir comprovante" at bounding box center [393, 239] width 101 height 20
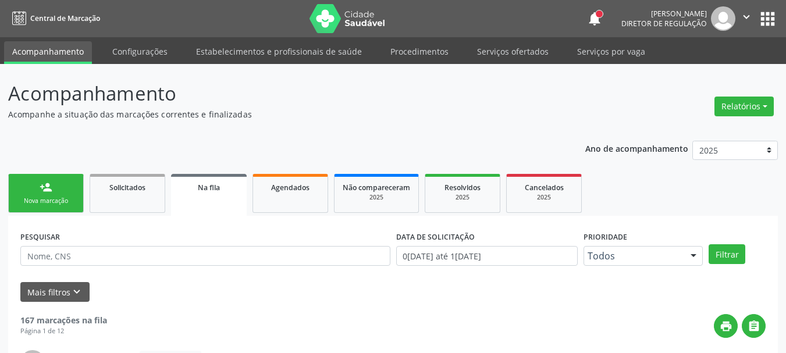
scroll to position [31, 0]
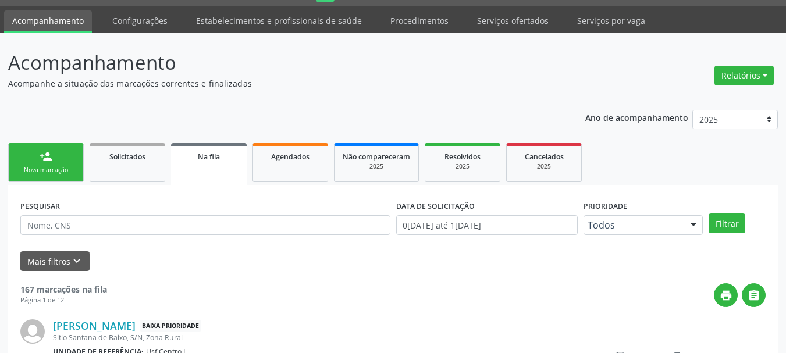
click at [69, 158] on link "person_add Nova marcação" at bounding box center [46, 162] width 76 height 39
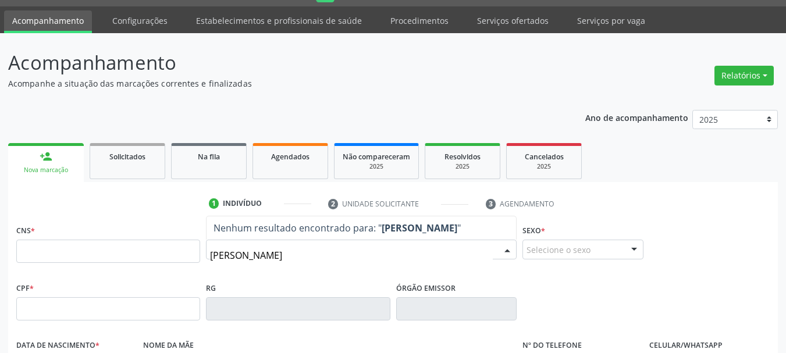
type input "GEAN FABIO"
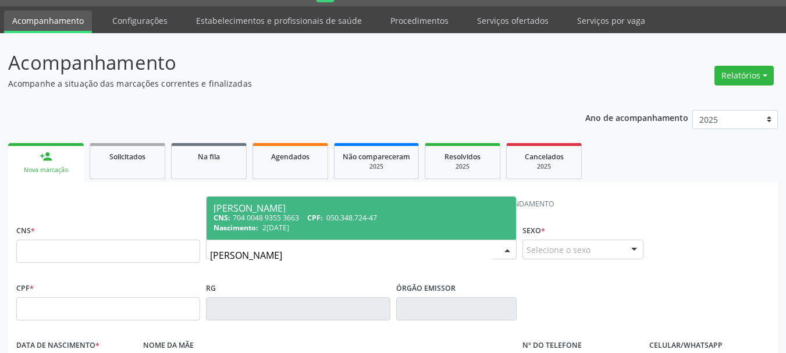
click at [312, 207] on div "Gean Fabio Moraes de Barros" at bounding box center [360, 208] width 295 height 9
type input "704 0048 9355 3663"
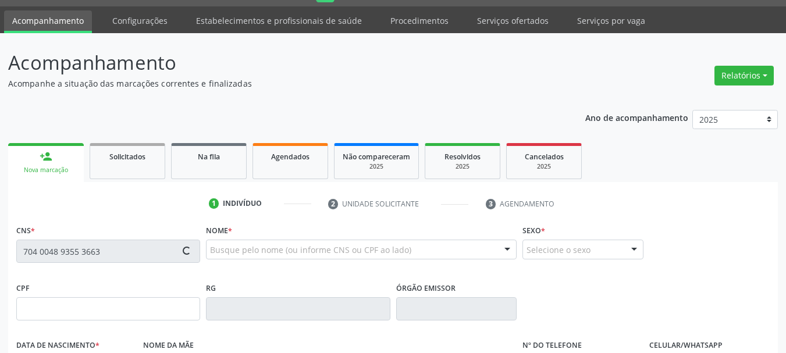
type input "050.348.724-47"
type input "22/06/1985"
type input "Rosemar de Moraes Barros"
type input "(87) 99584-5852"
type input "706.722.024-68"
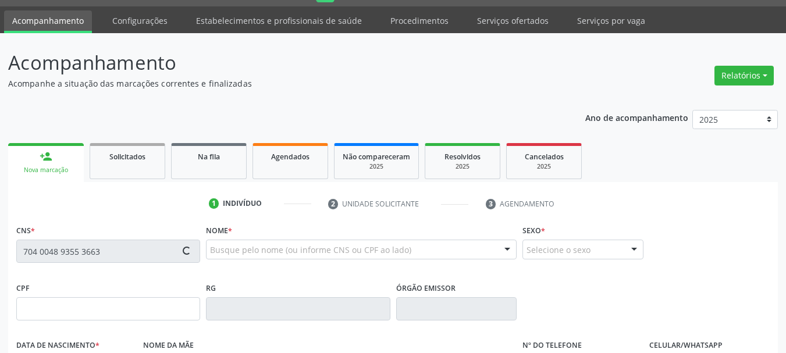
type input "190"
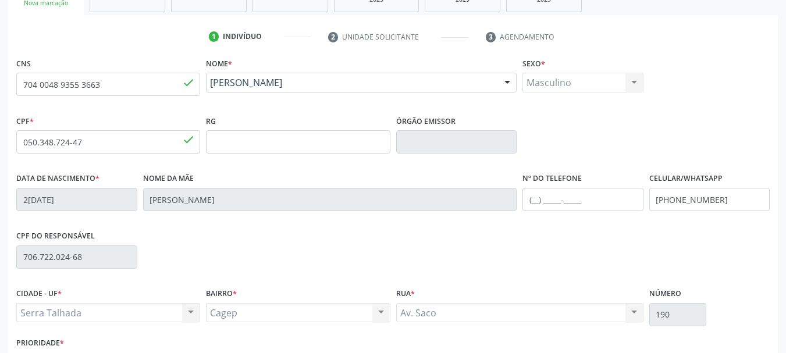
scroll to position [205, 0]
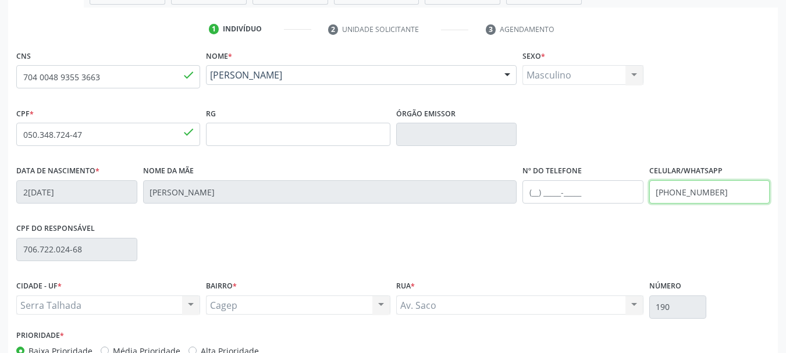
click at [704, 191] on input "(87) 99584-5852" at bounding box center [709, 191] width 121 height 23
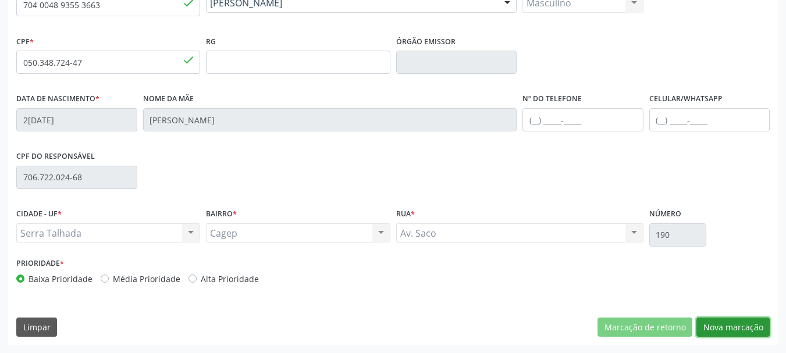
click at [729, 327] on button "Nova marcação" at bounding box center [732, 328] width 73 height 20
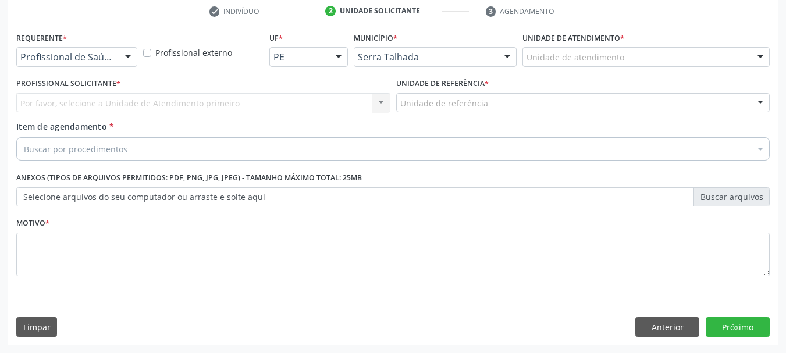
scroll to position [223, 0]
click at [74, 51] on div "Profissional de Saúde" at bounding box center [76, 57] width 121 height 20
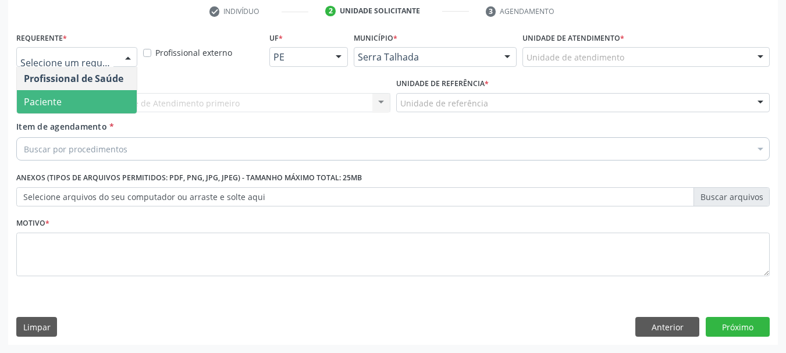
click at [65, 109] on span "Paciente" at bounding box center [77, 101] width 120 height 23
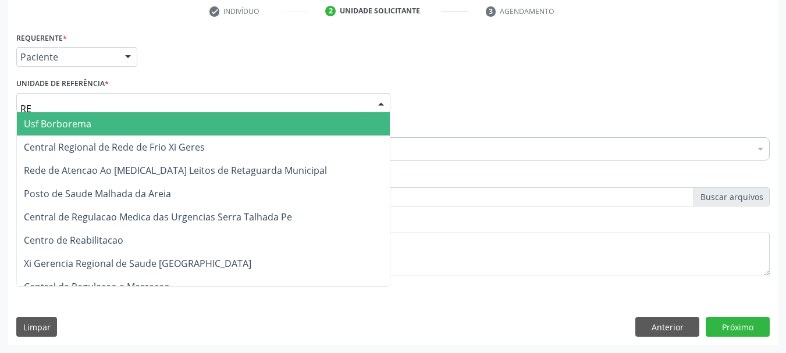
type input "REA"
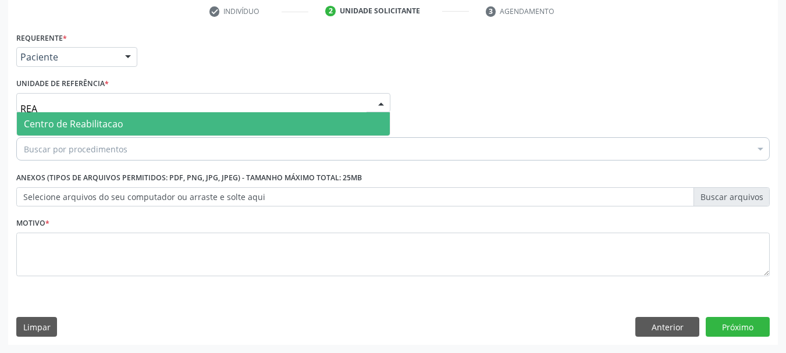
click at [70, 121] on span "Centro de Reabilitacao" at bounding box center [73, 123] width 99 height 13
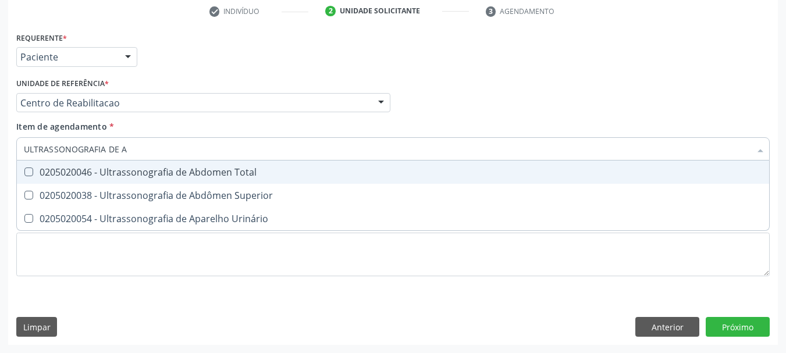
type input "ULTRASSONOGRAFIA DE AB"
click at [60, 168] on div "0205020046 - Ultrassonografia de Abdomen Total" at bounding box center [393, 172] width 738 height 9
checkbox Total "true"
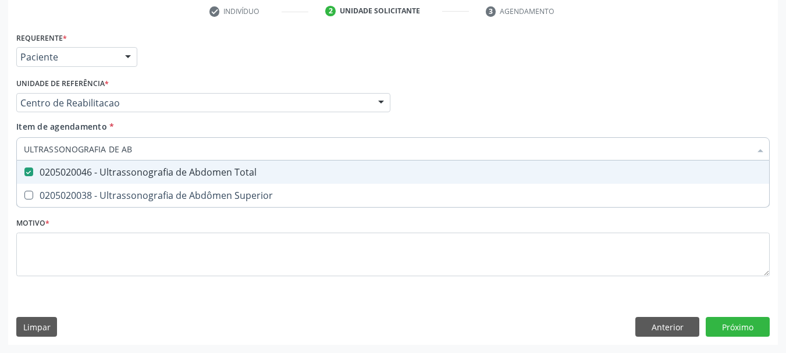
drag, startPoint x: 143, startPoint y: 150, endPoint x: 0, endPoint y: 219, distance: 158.9
click at [1, 158] on div "Acompanhamento Acompanhe a situação das marcações correntes e finalizadas Relat…" at bounding box center [393, 97] width 786 height 512
type input "U"
checkbox Total "false"
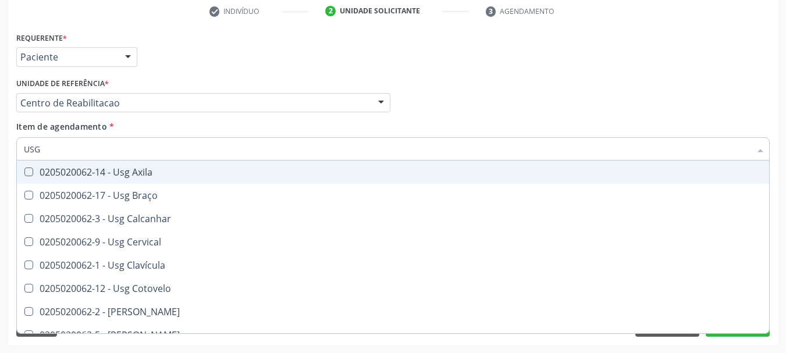
type input "USG R"
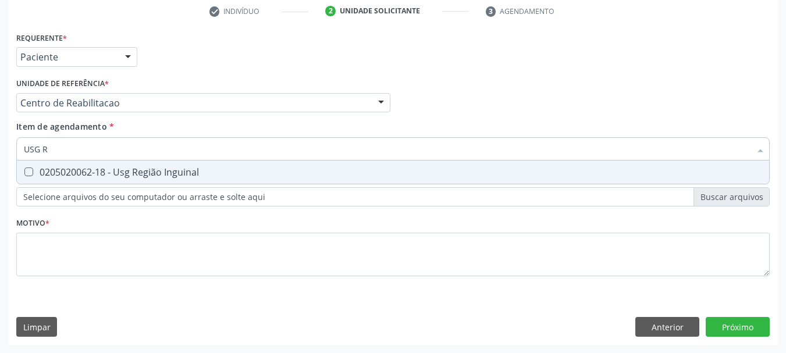
click at [131, 168] on div "0205020062-18 - Usg Região Inguinal" at bounding box center [393, 172] width 738 height 9
checkbox Inguinal "true"
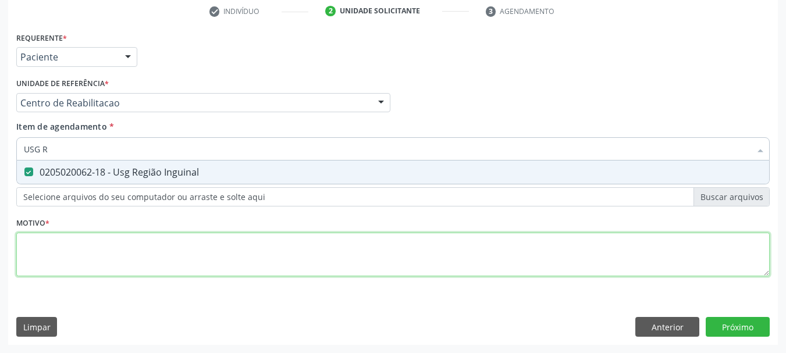
click at [51, 243] on div "Requerente * Paciente Profissional de Saúde Paciente Nenhum resultado encontrad…" at bounding box center [392, 160] width 753 height 263
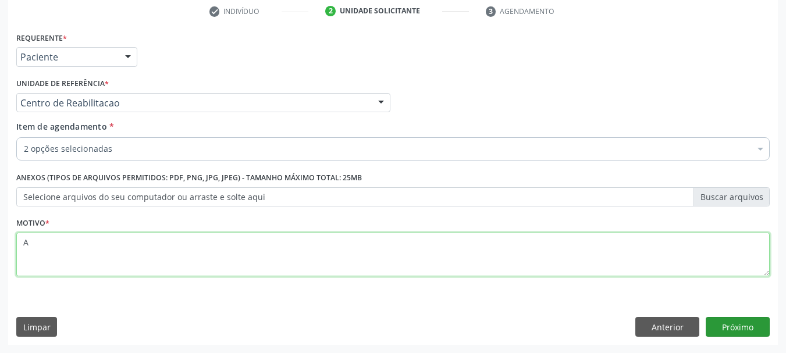
type textarea "A"
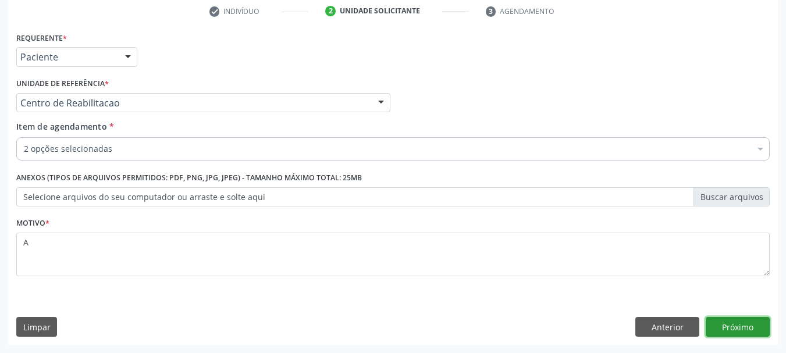
click at [723, 322] on button "Próximo" at bounding box center [737, 327] width 64 height 20
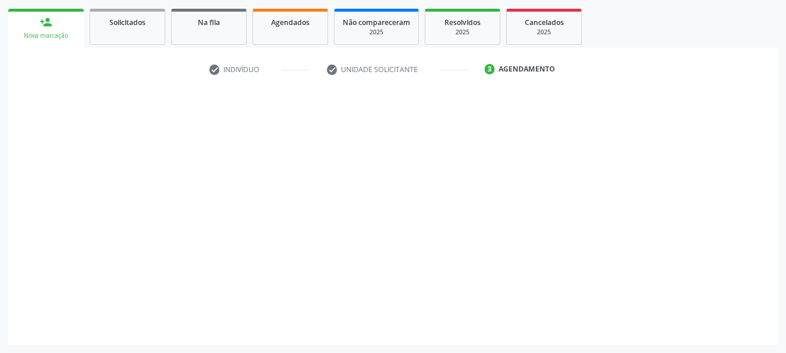
scroll to position [165, 0]
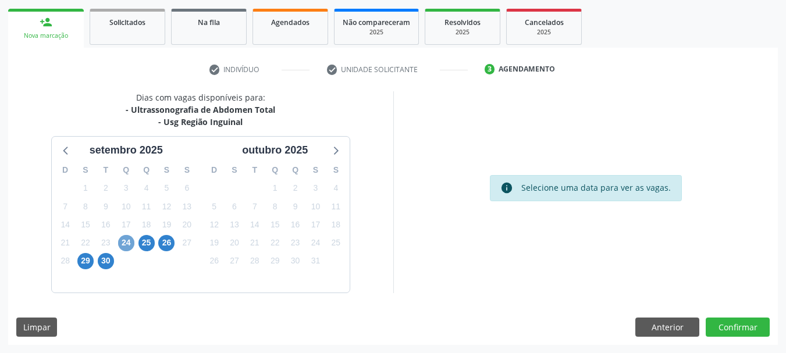
click at [120, 238] on span "24" at bounding box center [126, 243] width 16 height 16
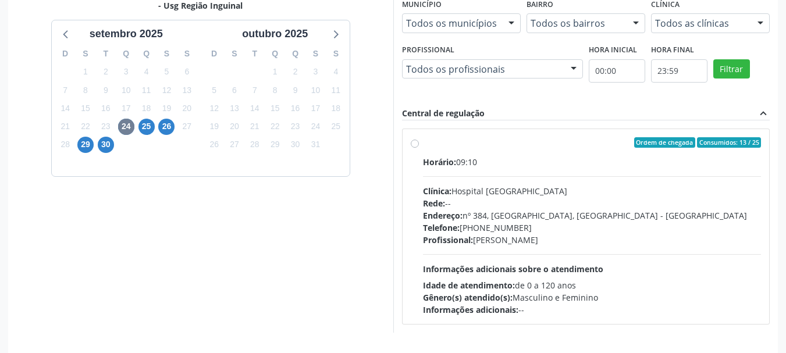
click at [551, 201] on div "Rede: --" at bounding box center [592, 203] width 338 height 12
click at [419, 148] on input "Ordem de chegada Consumidos: 13 / 25 Horário: 09:10 Clínica: Hospital Sao Franc…" at bounding box center [415, 142] width 8 height 10
radio input "true"
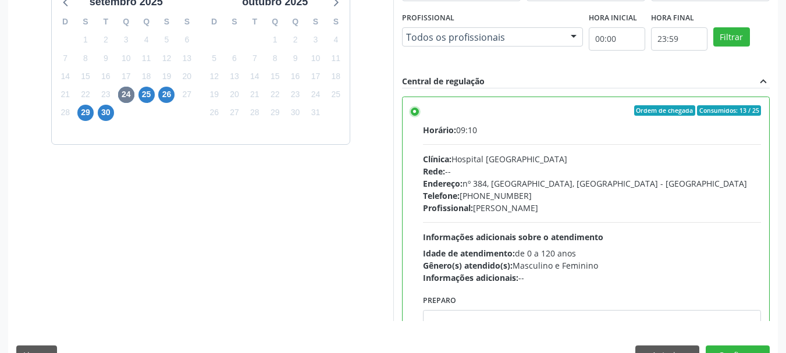
scroll to position [342, 0]
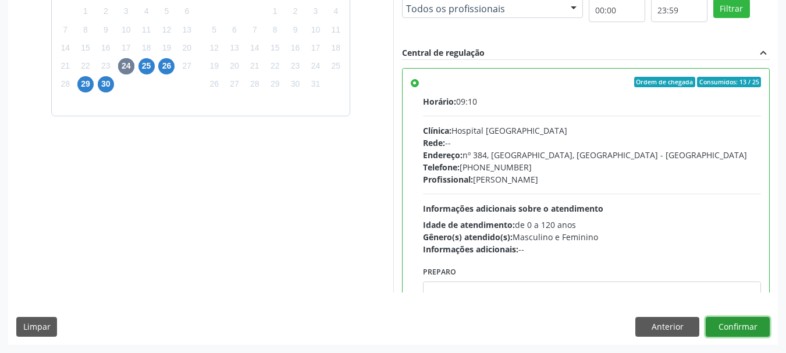
click at [756, 331] on button "Confirmar" at bounding box center [737, 327] width 64 height 20
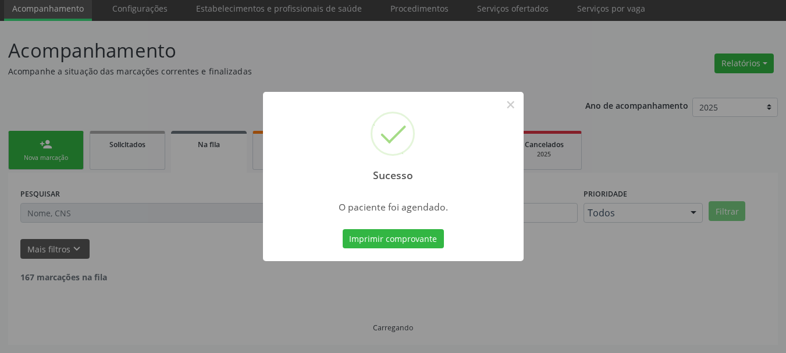
scroll to position [31, 0]
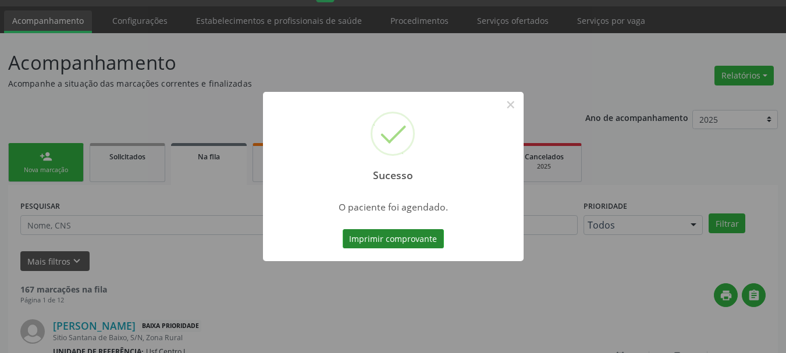
click at [405, 239] on button "Imprimir comprovante" at bounding box center [393, 239] width 101 height 20
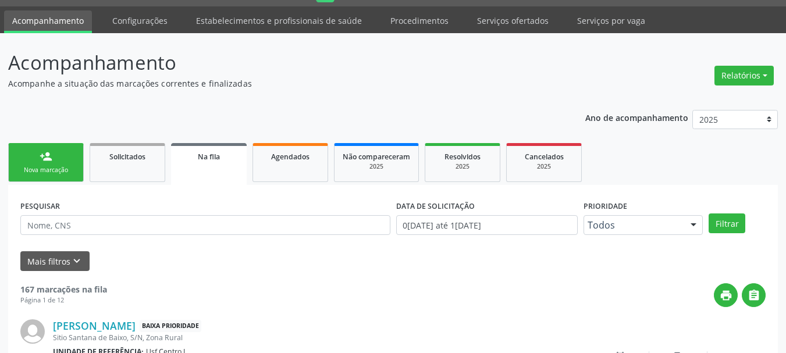
click at [41, 178] on link "person_add Nova marcação" at bounding box center [46, 162] width 76 height 39
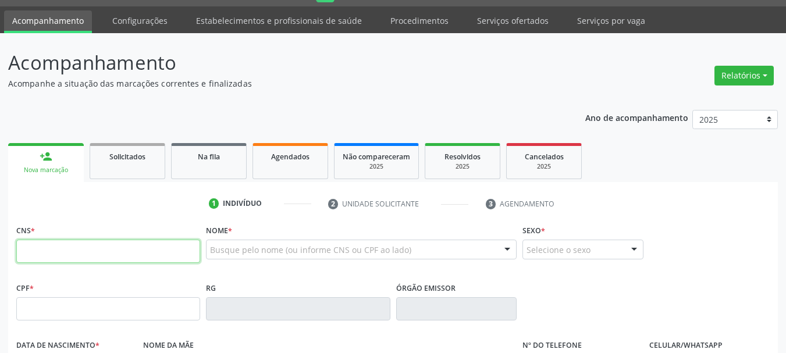
click at [62, 243] on input "text" at bounding box center [108, 251] width 184 height 23
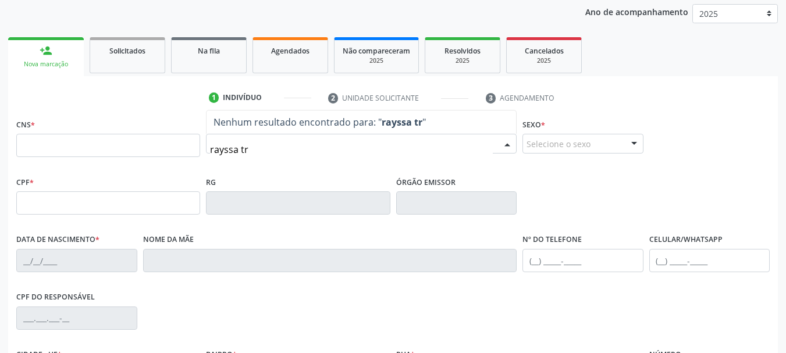
scroll to position [147, 0]
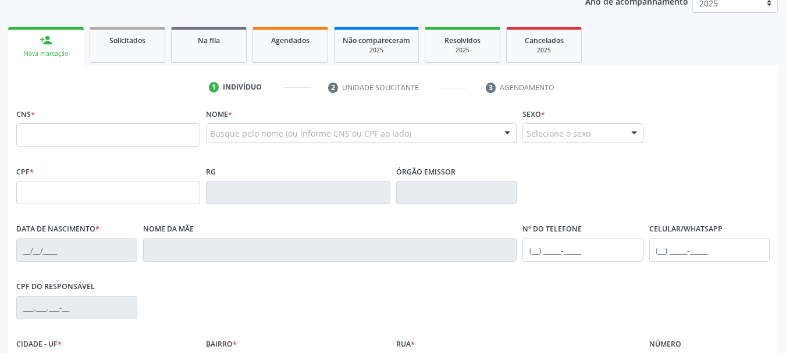
click at [123, 148] on fieldset "CNS *" at bounding box center [108, 129] width 184 height 49
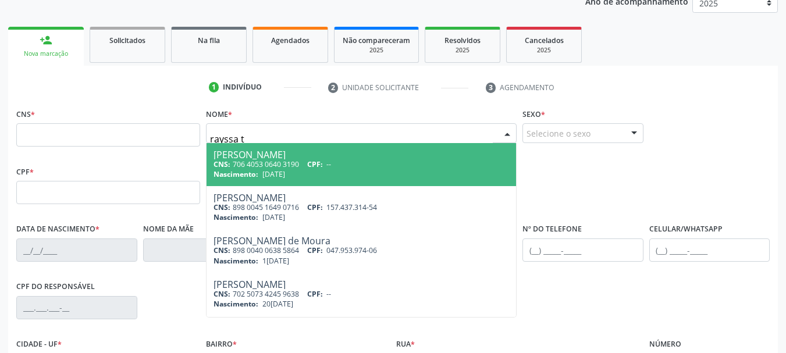
type input "rayssa tr"
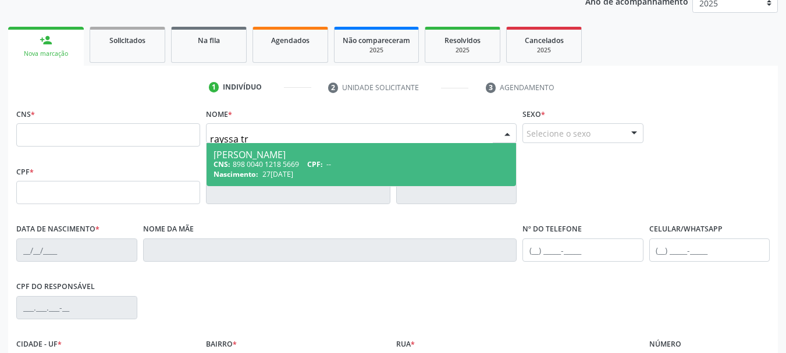
click at [266, 154] on div "Rayssa Truds da Silva Gomes" at bounding box center [360, 154] width 295 height 9
type input "898 0040 1218 5669"
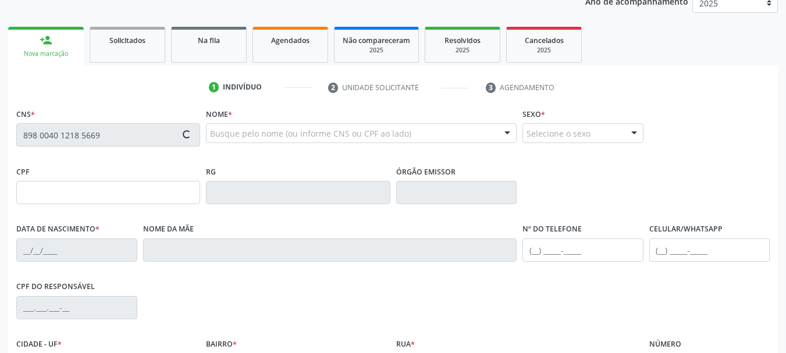
type input "27/11/2010"
type input "Adriana Maria da Silva"
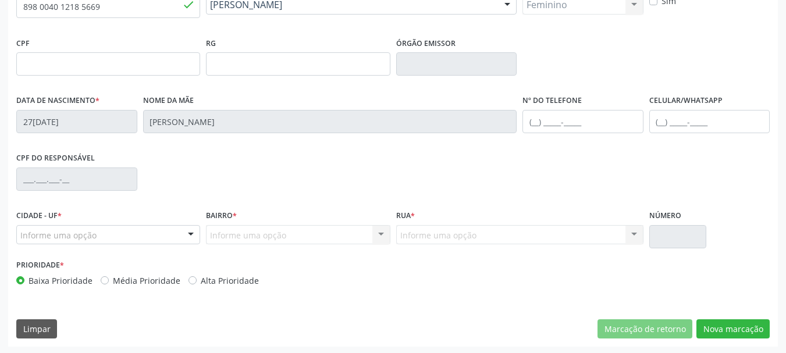
scroll to position [277, 0]
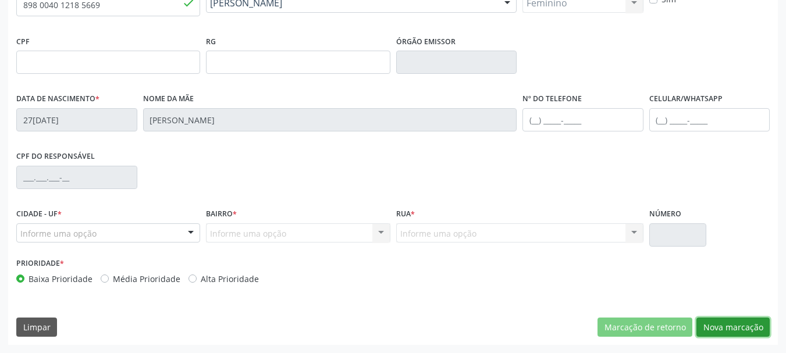
click at [723, 329] on button "Nova marcação" at bounding box center [732, 328] width 73 height 20
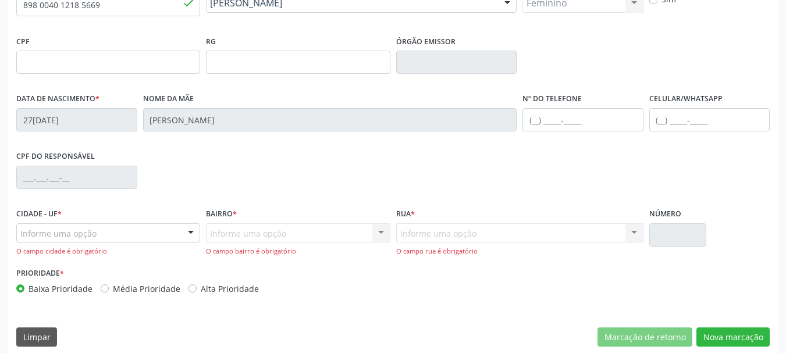
click at [150, 233] on div "Informe uma opção" at bounding box center [108, 233] width 184 height 20
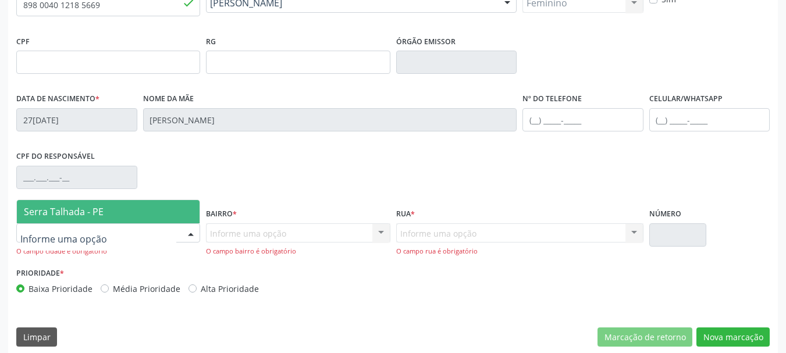
click at [146, 219] on span "Serra Talhada - PE" at bounding box center [108, 211] width 183 height 23
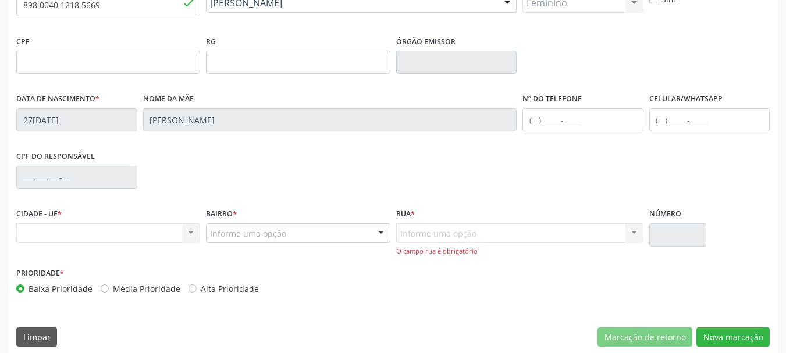
click at [175, 228] on div "Nenhum resultado encontrado para: " " Não há nenhuma opção para ser exibida." at bounding box center [108, 233] width 184 height 20
click at [196, 230] on div "Nenhum resultado encontrado para: " " Não há nenhuma opção para ser exibida." at bounding box center [108, 233] width 184 height 20
click at [285, 243] on div "Bairro * Informe uma opção Zona Rural Aabb Alto da Conceição Borborema Cagep Ce…" at bounding box center [298, 234] width 190 height 59
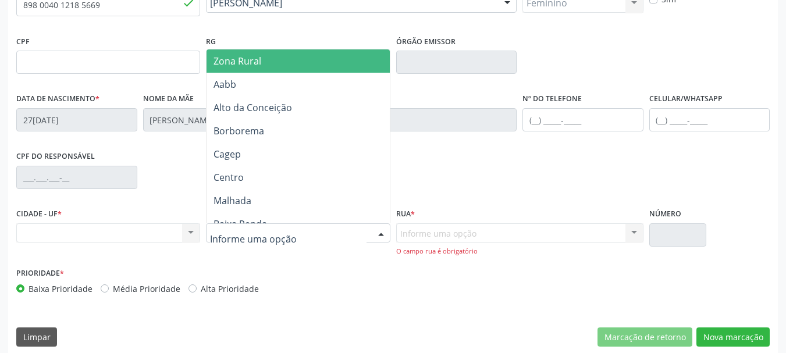
click at [266, 59] on span "Zona Rural" at bounding box center [299, 60] width 187 height 23
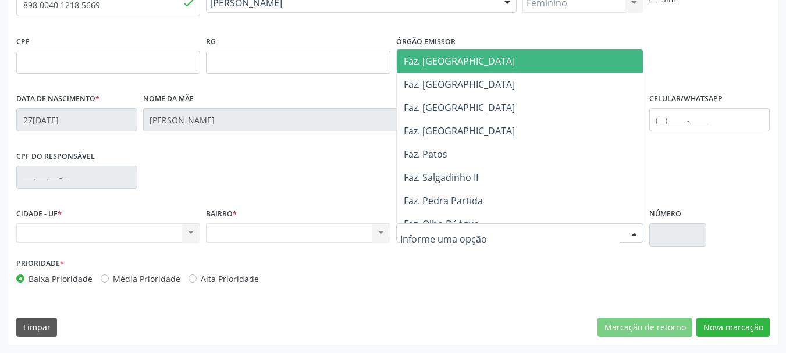
click at [482, 62] on span "Faz. Cachoeira II" at bounding box center [523, 60] width 252 height 23
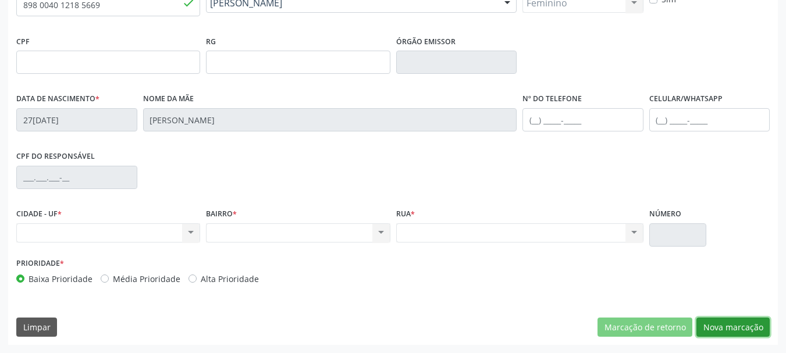
click at [725, 333] on button "Nova marcação" at bounding box center [732, 328] width 73 height 20
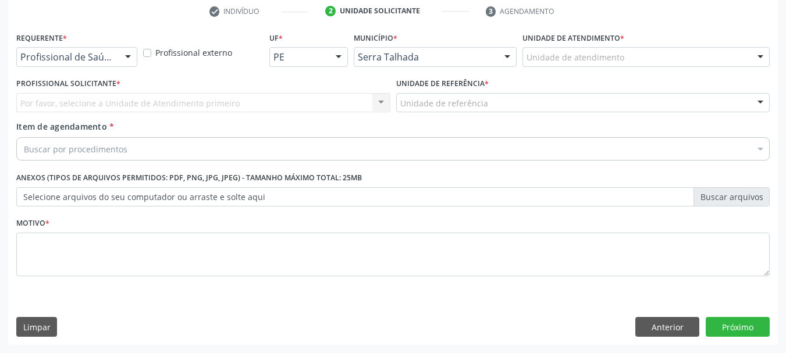
scroll to position [223, 0]
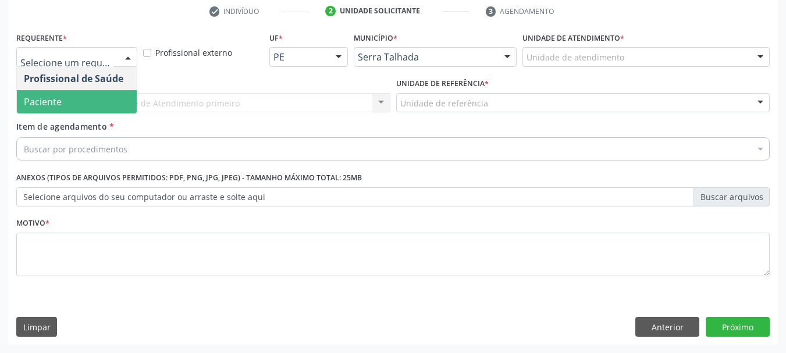
drag, startPoint x: 83, startPoint y: 89, endPoint x: 83, endPoint y: 98, distance: 9.3
click at [83, 98] on ul "Profissional de Saúde Paciente Nenhum resultado encontrado para: " " Não há nen…" at bounding box center [77, 90] width 120 height 47
click at [83, 98] on span "Paciente" at bounding box center [77, 101] width 120 height 23
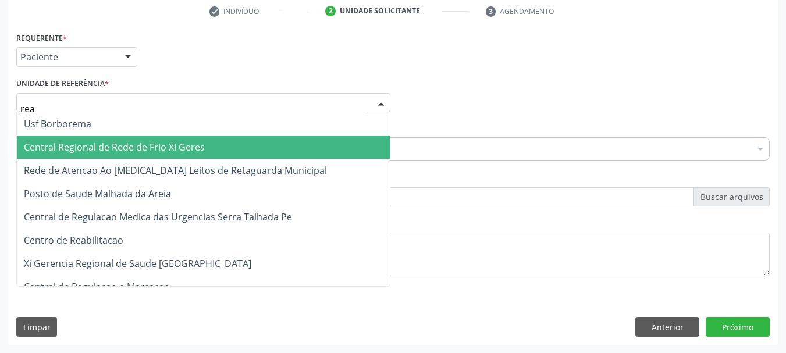
type input "reab"
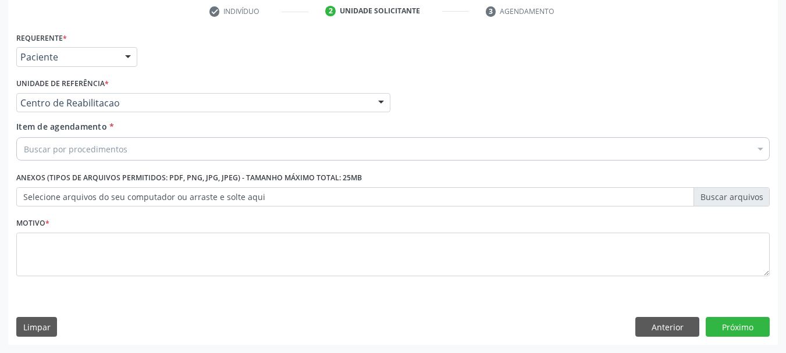
click at [201, 159] on div "Buscar por procedimentos" at bounding box center [392, 148] width 753 height 23
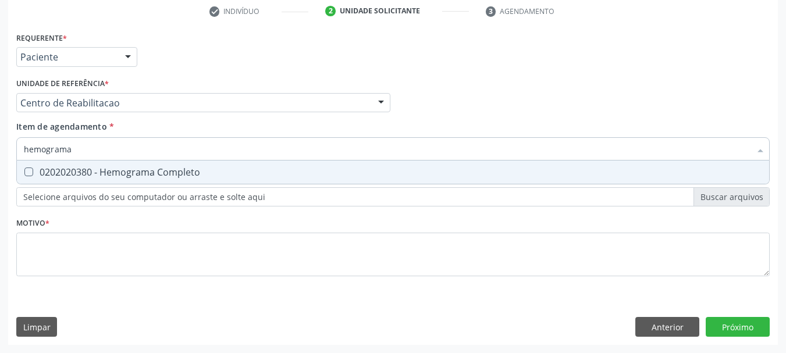
type input "hemograma"
click at [140, 207] on div "Requerente * Paciente Profissional de Saúde Paciente Nenhum resultado encontrad…" at bounding box center [392, 160] width 753 height 263
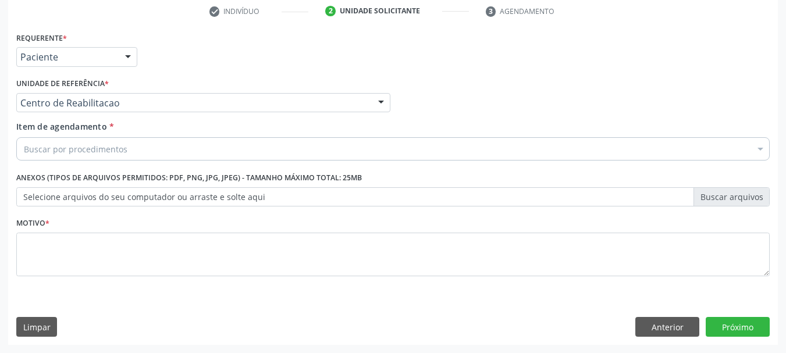
click at [163, 176] on div "Requerente * Paciente Profissional de Saúde Paciente Nenhum resultado encontrad…" at bounding box center [392, 160] width 753 height 263
click at [194, 149] on div "Buscar por procedimentos" at bounding box center [392, 148] width 753 height 23
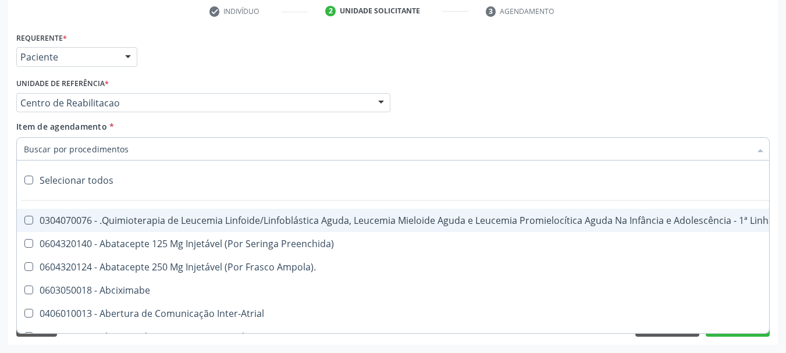
click at [106, 136] on div "Item de agendamento * Selecionar todos 0304070076 - .Quimioterapia de Leucemia …" at bounding box center [392, 138] width 753 height 37
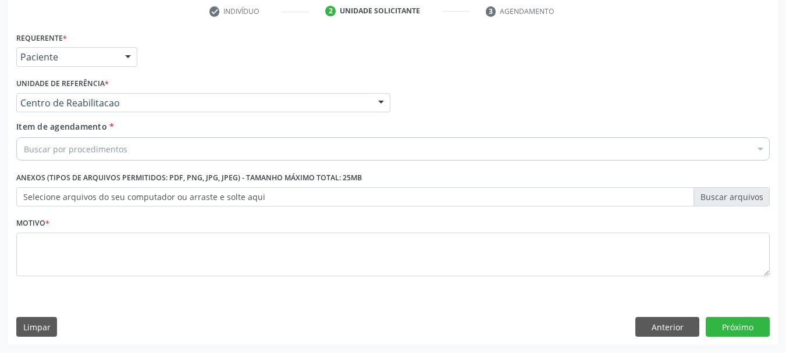
click at [226, 150] on div "Buscar por procedimentos" at bounding box center [392, 148] width 753 height 23
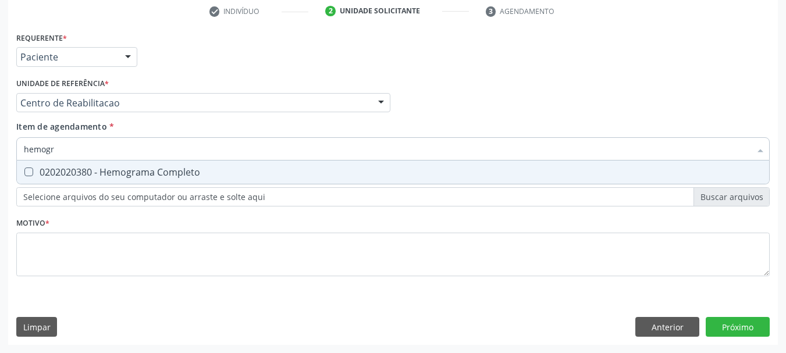
type input "hemogra"
click at [256, 176] on div "0202020380 - Hemograma Completo" at bounding box center [393, 172] width 738 height 9
checkbox Completo "true"
click at [215, 152] on input "hemogra" at bounding box center [387, 148] width 726 height 23
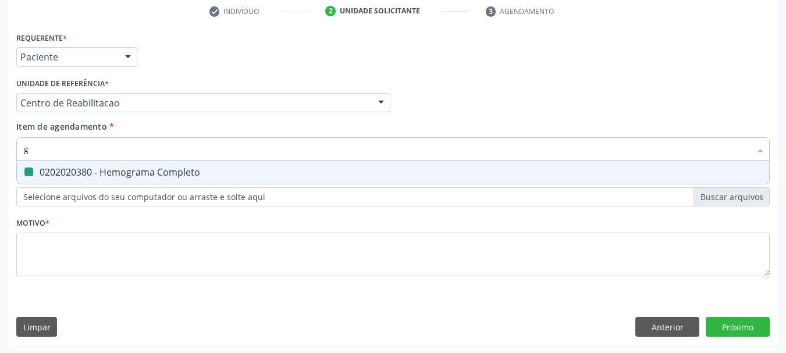
type input "gl"
checkbox Completo "false"
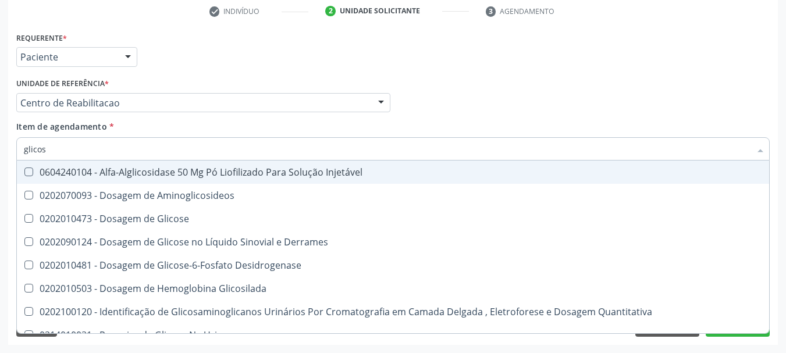
type input "glicose"
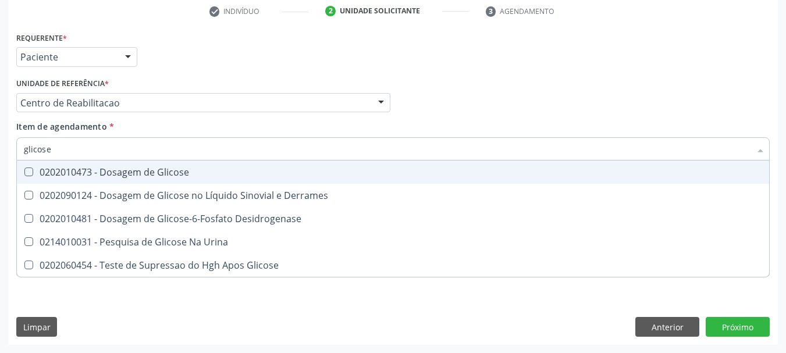
click at [117, 173] on div "0202010473 - Dosagem de Glicose" at bounding box center [393, 172] width 738 height 9
checkbox Glicose "true"
click at [86, 141] on input "glicose" at bounding box center [387, 148] width 726 height 23
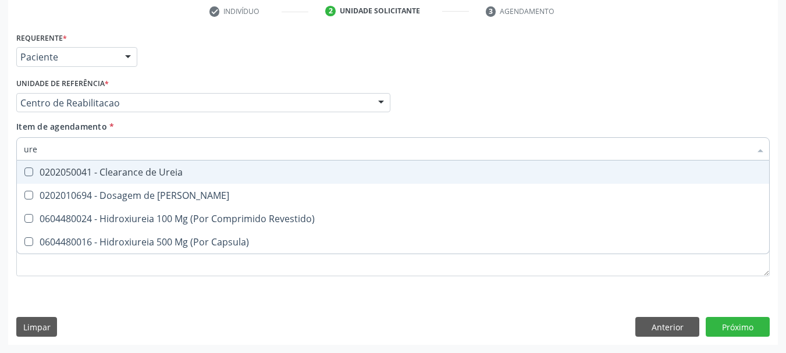
type input "urei"
checkbox Ureia "false"
type input "ureia"
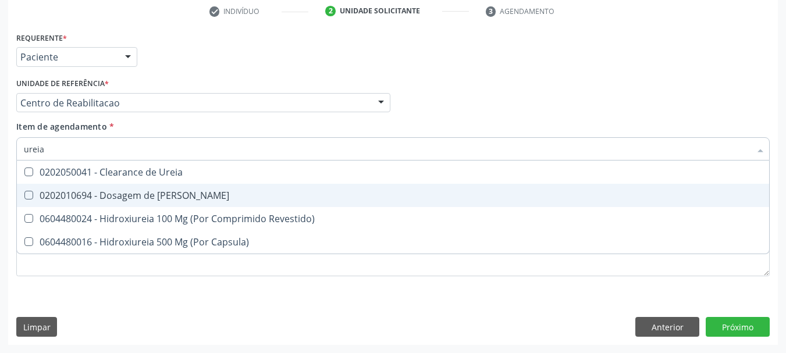
click at [130, 192] on div "0202010694 - Dosagem de Ureia" at bounding box center [393, 195] width 738 height 9
checkbox Ureia "true"
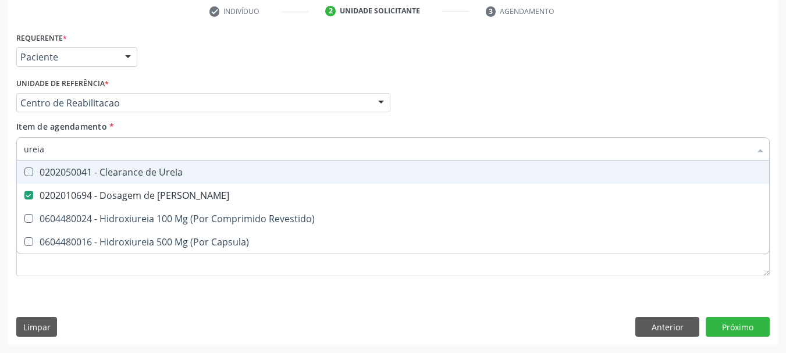
click at [97, 139] on input "ureia" at bounding box center [387, 148] width 726 height 23
type input "cr"
checkbox Ureia "false"
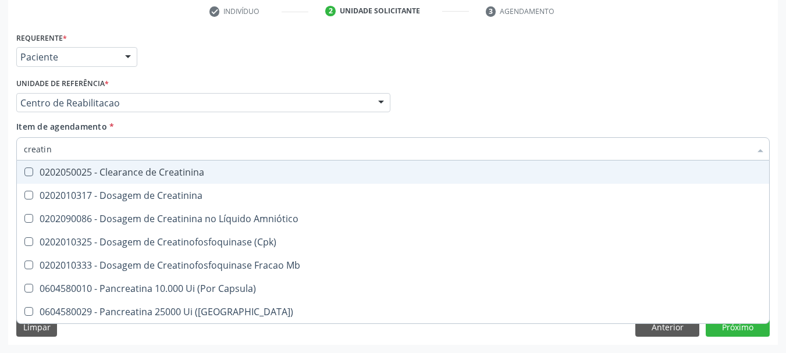
type input "creatini"
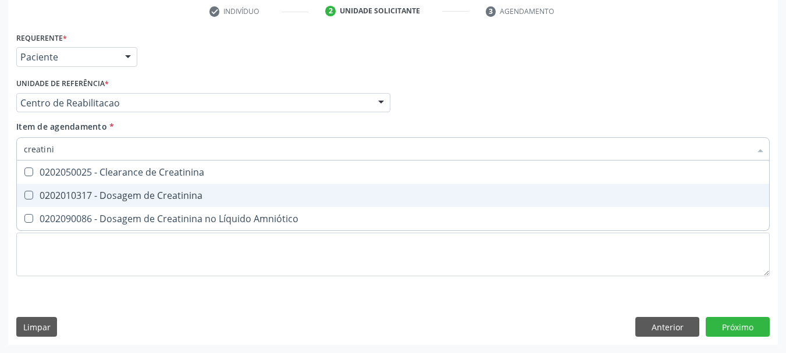
click at [198, 197] on div "0202010317 - Dosagem de Creatinina" at bounding box center [393, 195] width 738 height 9
checkbox Creatinina "true"
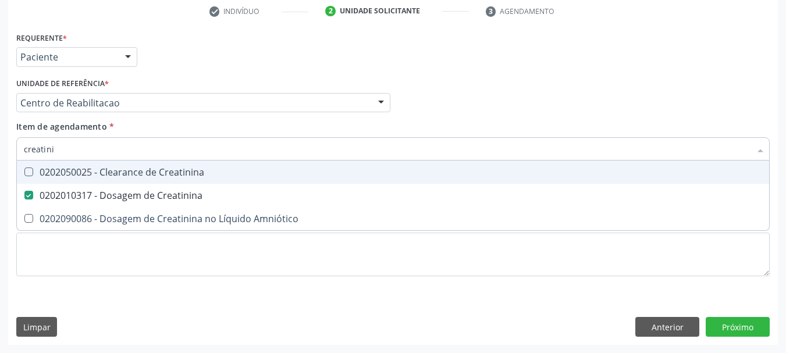
click at [86, 138] on input "creatini" at bounding box center [387, 148] width 726 height 23
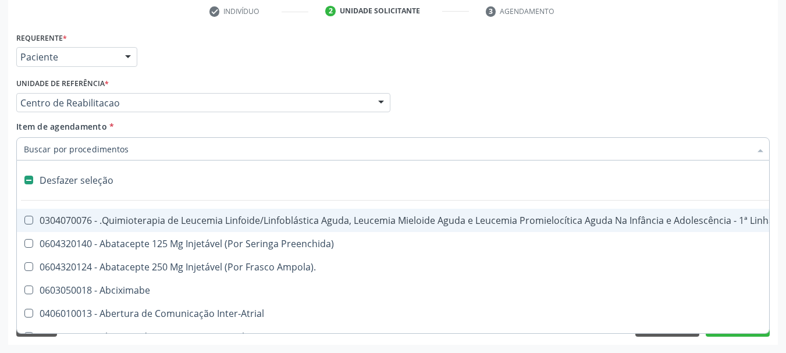
checkbox Preenchida\) "false"
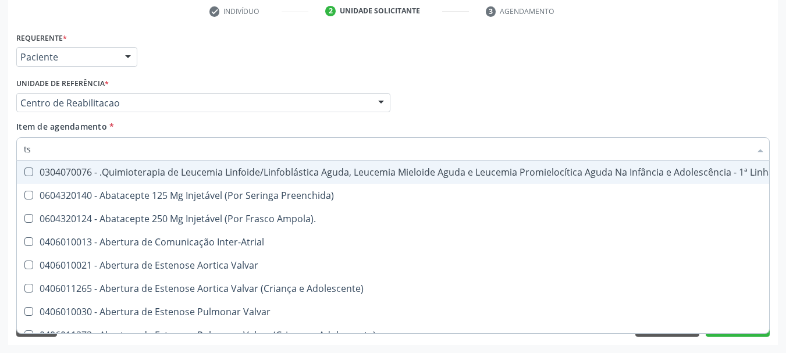
type input "tsh"
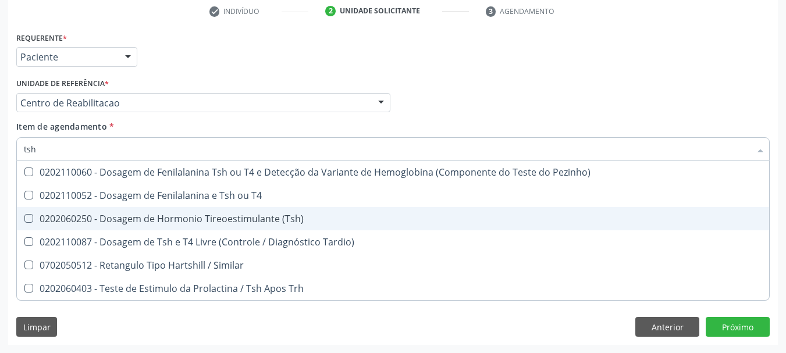
click at [168, 218] on div "0202060250 - Dosagem de Hormonio Tireoestimulante (Tsh)" at bounding box center [393, 218] width 738 height 9
checkbox \(Tsh\) "true"
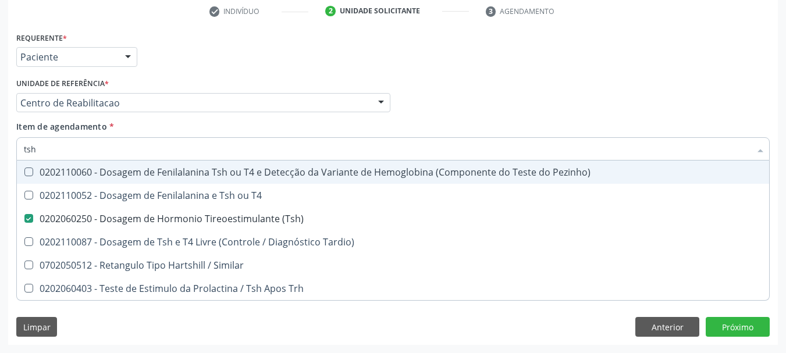
type input "ts"
checkbox \(Tsh\) "false"
checkbox Tardio\) "true"
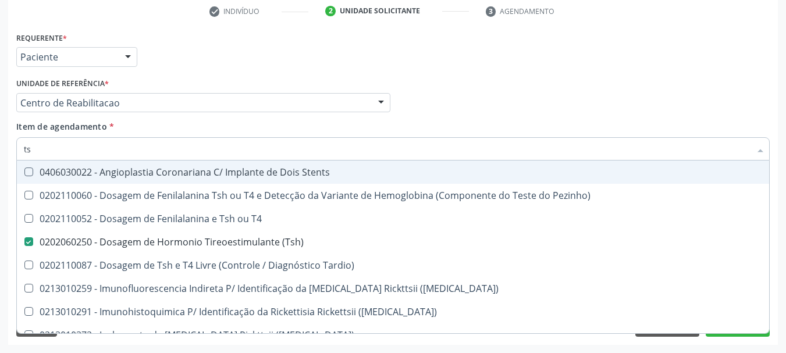
type input "t"
checkbox \(Tsh\) "false"
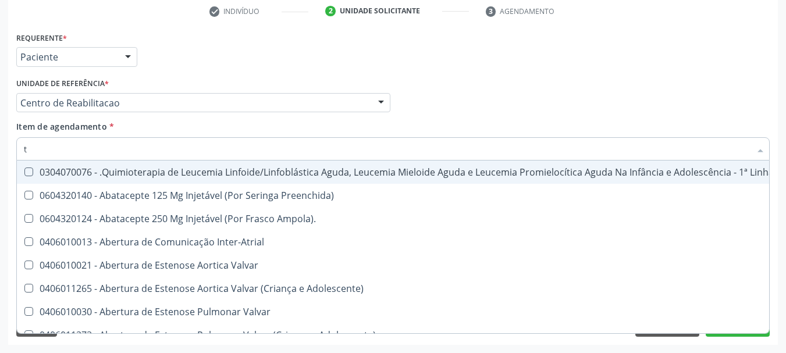
type input "t4"
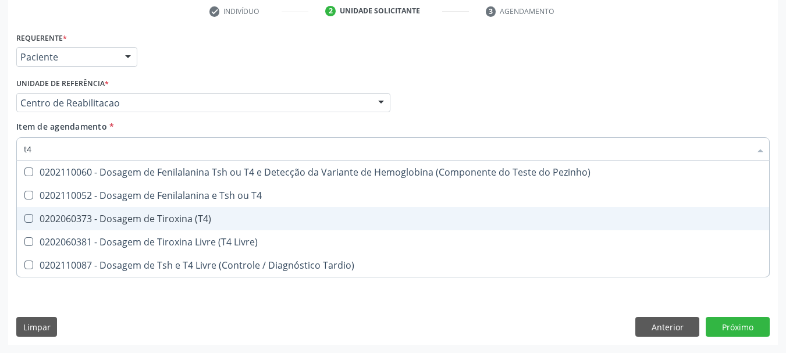
click at [162, 214] on div "0202060373 - Dosagem de Tiroxina (T4)" at bounding box center [393, 218] width 738 height 9
checkbox \(T4\) "true"
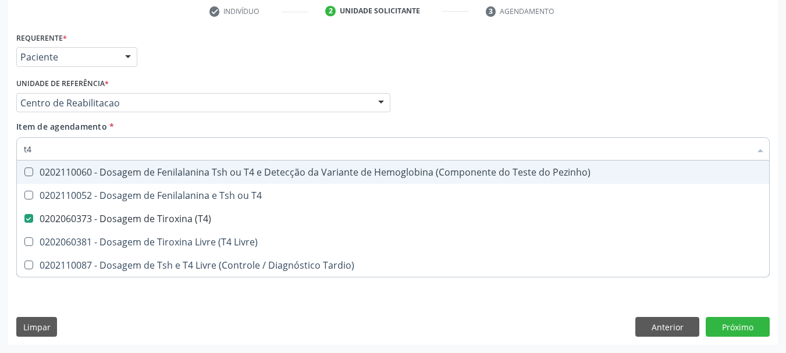
type input "t4"
click at [62, 134] on div "Item de agendamento * t4 Desfazer seleção 0202110060 - Dosagem de Fenilalanina …" at bounding box center [392, 138] width 753 height 37
checkbox T4 "true"
checkbox Livre\) "true"
checkbox Tardio\) "true"
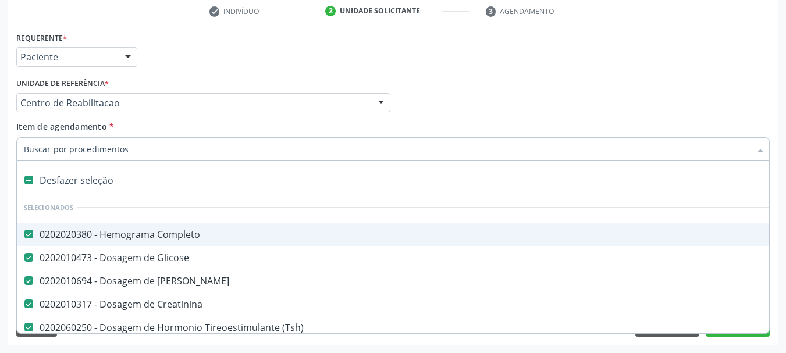
drag, startPoint x: 62, startPoint y: 134, endPoint x: 65, endPoint y: 147, distance: 13.6
click at [65, 147] on input "Item de agendamento *" at bounding box center [387, 148] width 726 height 23
type input "ele"
checkbox Completo "false"
checkbox Glicose "false"
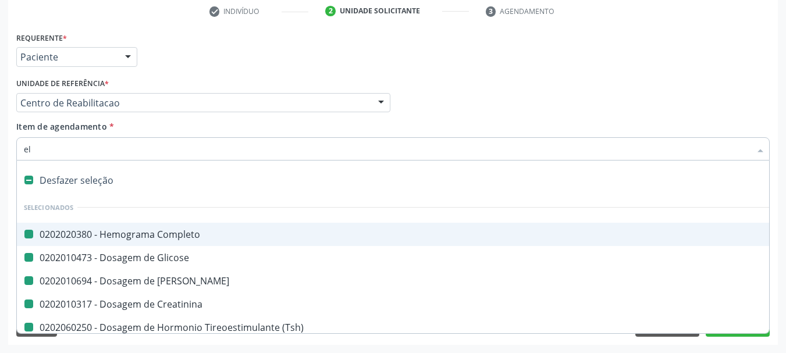
checkbox Ureia "false"
checkbox Creatinina "false"
checkbox \(Tsh\) "false"
checkbox \(T4\) "false"
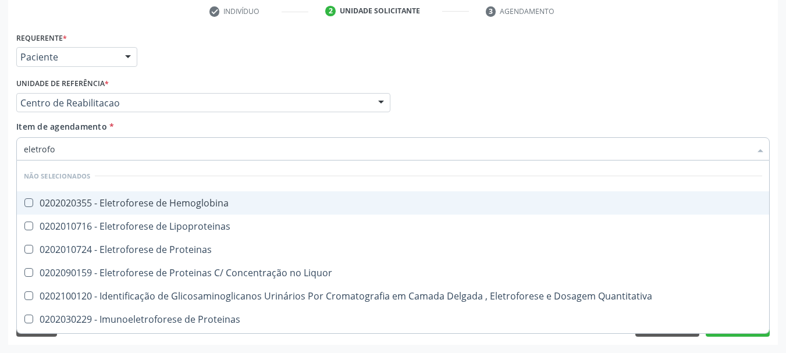
type input "eletrofor"
click at [138, 201] on div "0202020355 - Eletroforese de Hemoglobina" at bounding box center [393, 202] width 738 height 9
checkbox Hemoglobina "true"
click at [339, 54] on div "Requerente * Paciente Profissional de Saúde Paciente Nenhum resultado encontrad…" at bounding box center [392, 51] width 759 height 45
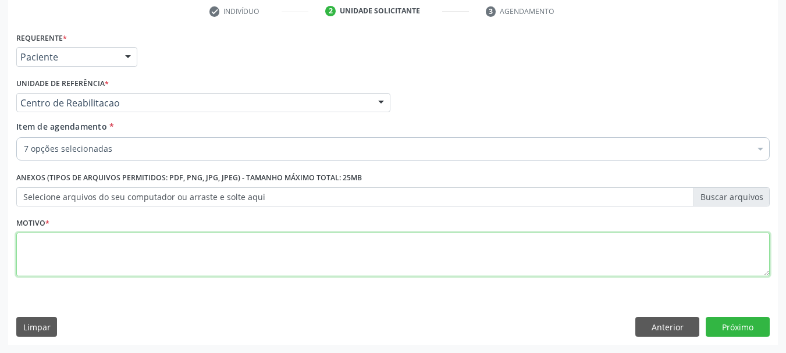
click at [307, 251] on textarea at bounding box center [392, 255] width 753 height 44
type textarea "."
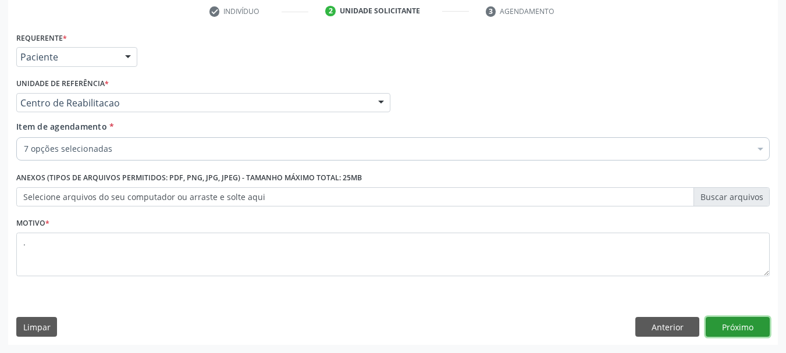
click at [712, 321] on button "Próximo" at bounding box center [737, 327] width 64 height 20
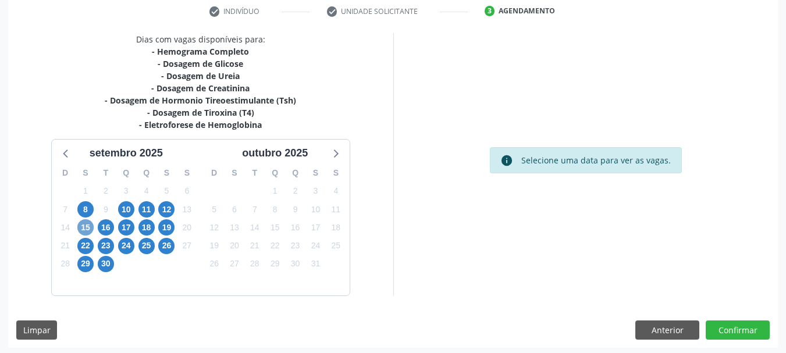
click at [80, 225] on span "15" at bounding box center [85, 227] width 16 height 16
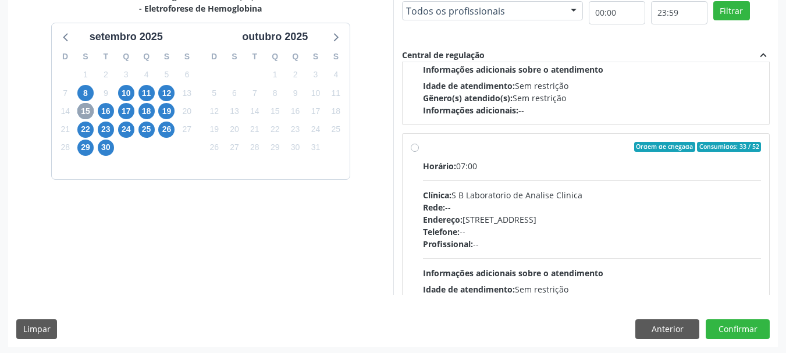
scroll to position [174, 0]
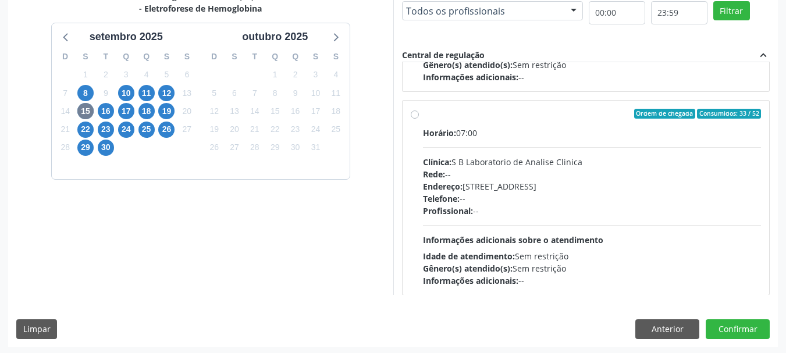
click at [523, 174] on div "Rede: --" at bounding box center [592, 174] width 338 height 12
click at [419, 119] on input "Ordem de chegada Consumidos: 33 / 52 Horário: 07:00 Clínica: S B Laboratorio de…" at bounding box center [415, 114] width 8 height 10
radio input "true"
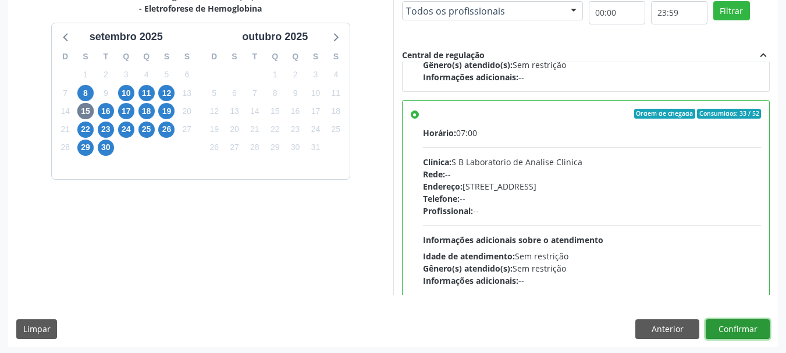
click at [750, 333] on button "Confirmar" at bounding box center [737, 329] width 64 height 20
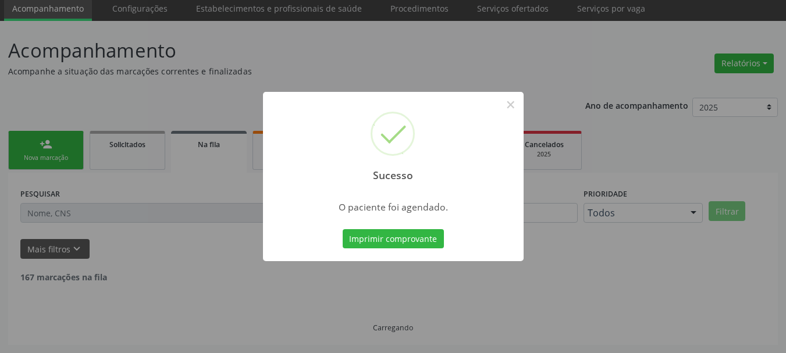
scroll to position [31, 0]
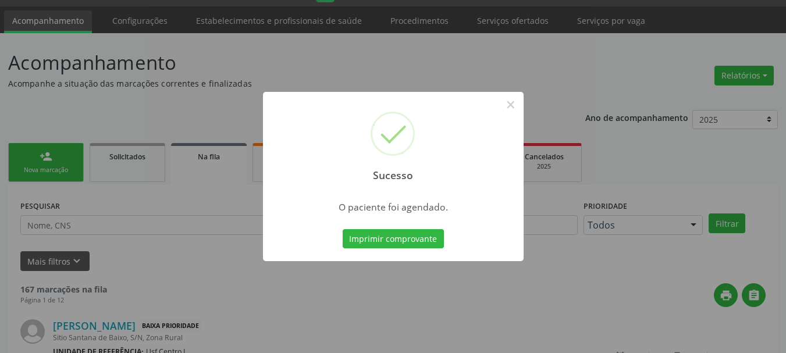
click at [407, 224] on div "Sucesso × O paciente foi agendado. Imprimir comprovante Cancel" at bounding box center [393, 177] width 261 height 170
click at [408, 233] on button "Imprimir comprovante" at bounding box center [393, 239] width 101 height 20
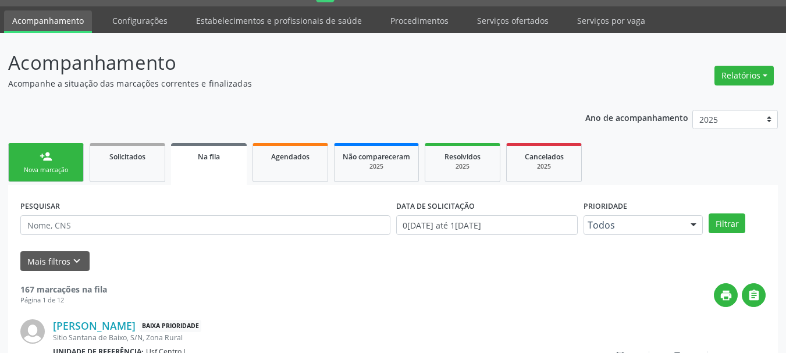
click at [35, 177] on link "person_add Nova marcação" at bounding box center [46, 162] width 76 height 39
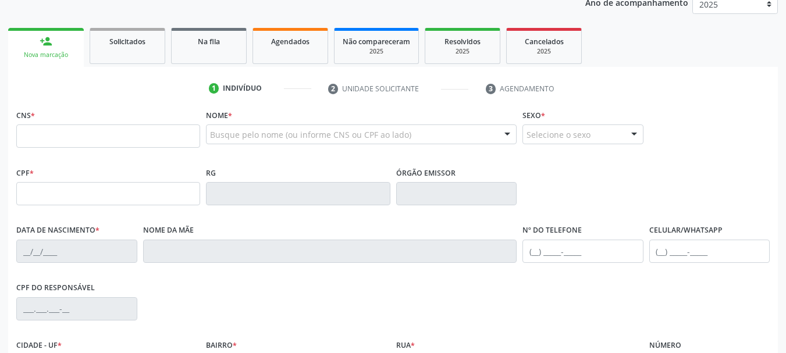
scroll to position [147, 0]
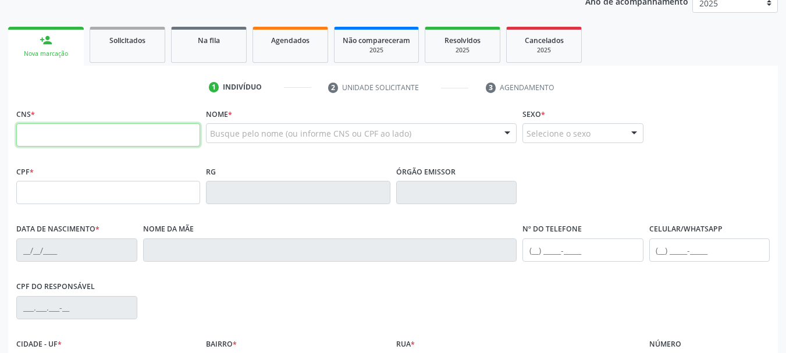
click at [84, 134] on input "text" at bounding box center [108, 134] width 184 height 23
type input "898 0037 0401 7312"
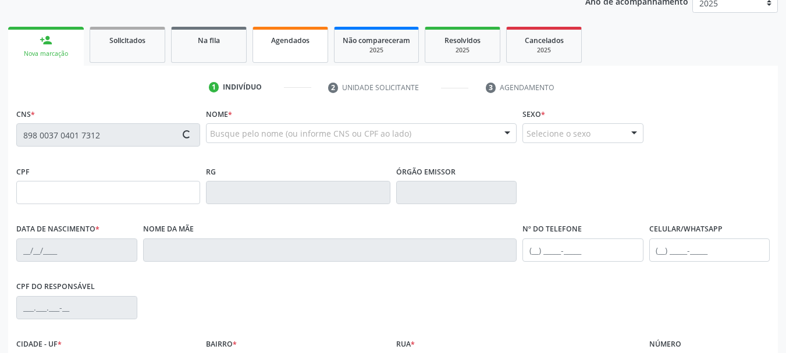
type input "164.776.204-99"
type input "12/06/2009"
type input "Marilia Gabriela Alves de Oliveira"
type input "(87) 99670-4514"
type input "026.608.124-03"
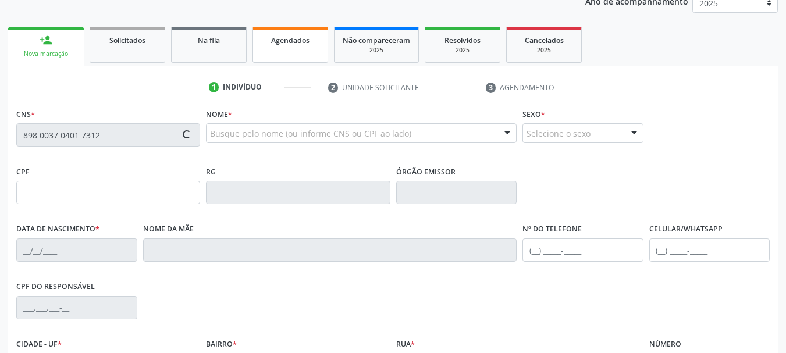
type input "1394"
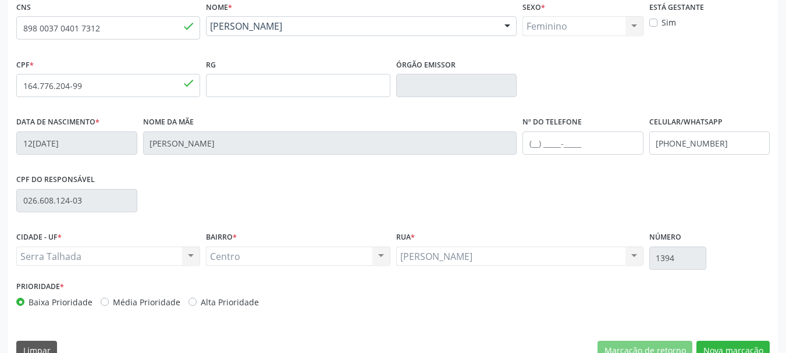
scroll to position [263, 0]
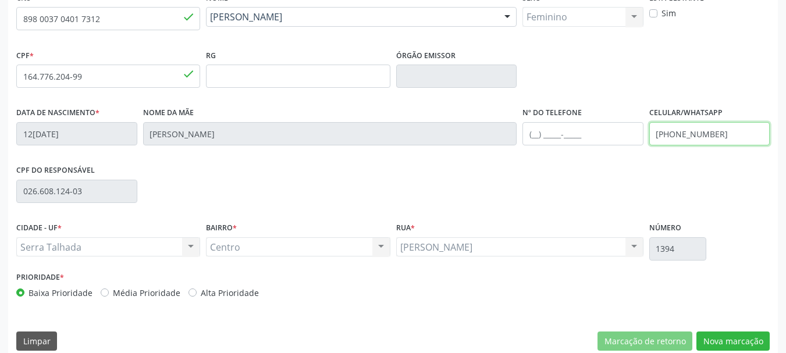
click at [711, 138] on input "(87) 99670-4514" at bounding box center [709, 133] width 121 height 23
type input "(87) 9967-0"
click at [717, 133] on input "(87) 9967-0" at bounding box center [709, 133] width 121 height 23
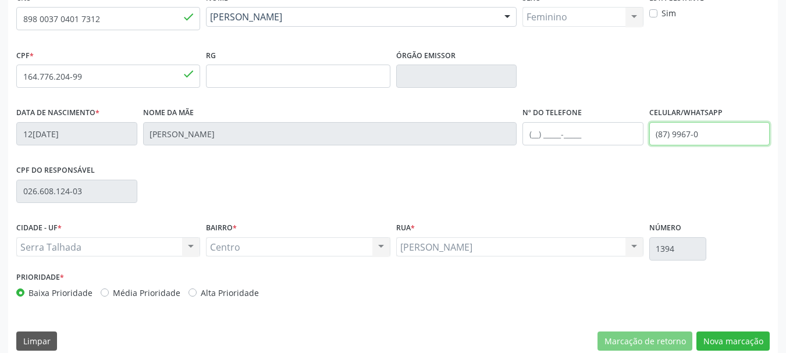
click at [717, 133] on input "(87) 9967-0" at bounding box center [709, 133] width 121 height 23
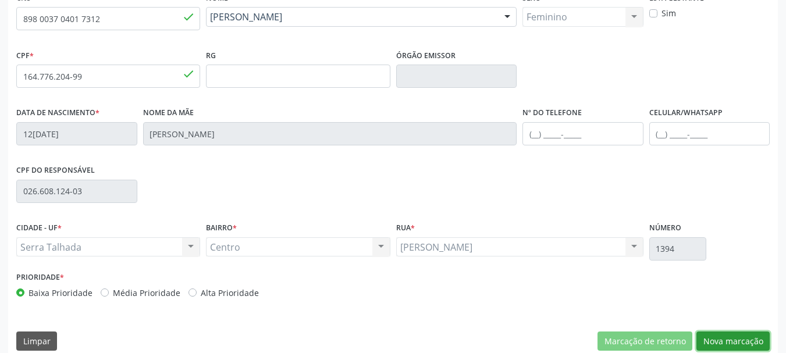
click at [747, 338] on button "Nova marcação" at bounding box center [732, 342] width 73 height 20
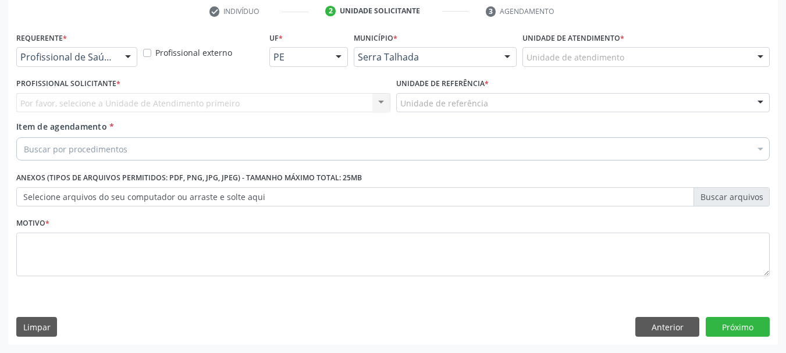
scroll to position [223, 0]
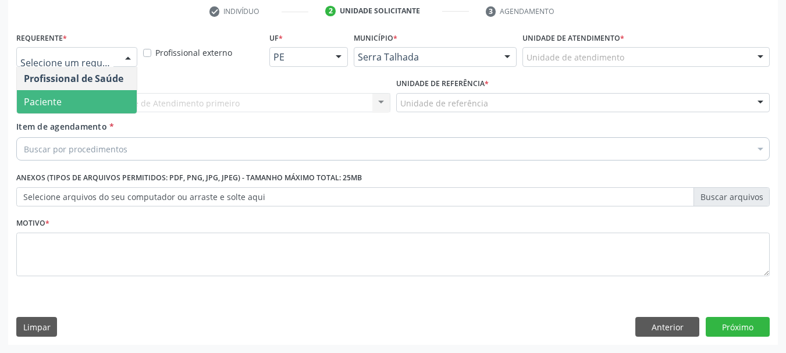
click at [48, 95] on span "Paciente" at bounding box center [43, 101] width 38 height 13
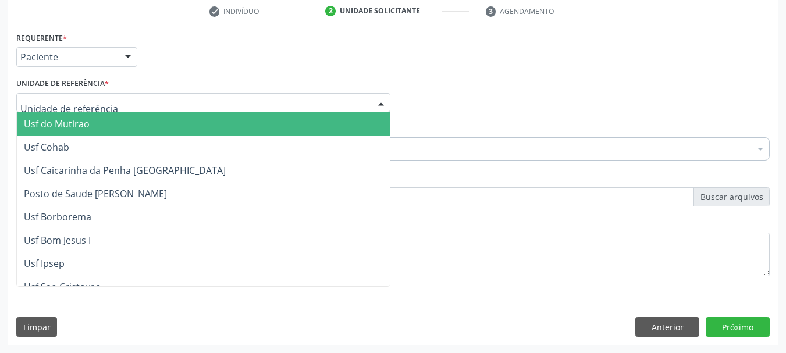
click at [48, 95] on div at bounding box center [203, 103] width 374 height 20
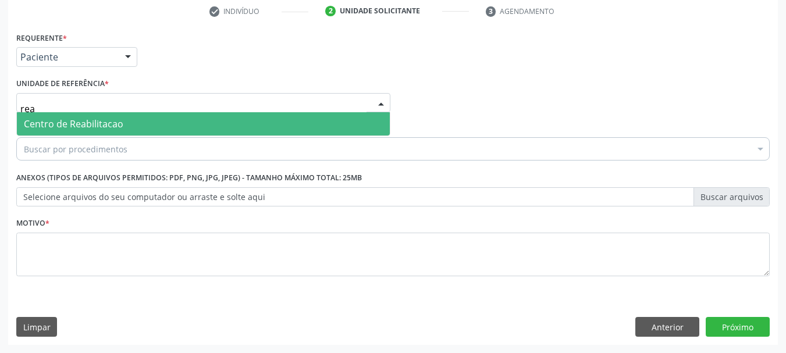
type input "reab"
click at [93, 122] on span "Centro de Reabilitacao" at bounding box center [73, 123] width 99 height 13
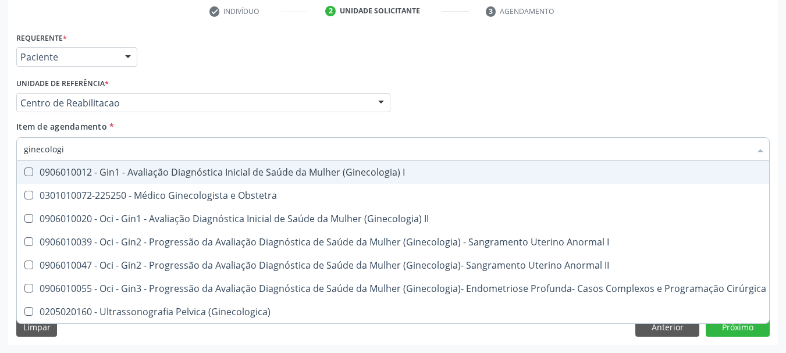
type input "ginecologis"
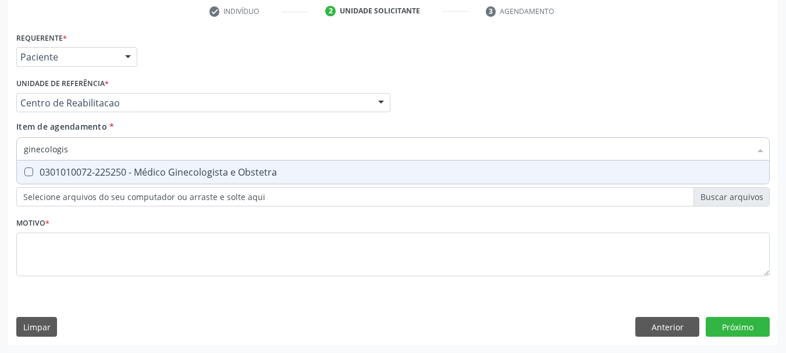
click at [66, 175] on div "0301010072-225250 - Médico Ginecologista e Obstetra" at bounding box center [393, 172] width 738 height 9
checkbox Obstetra "true"
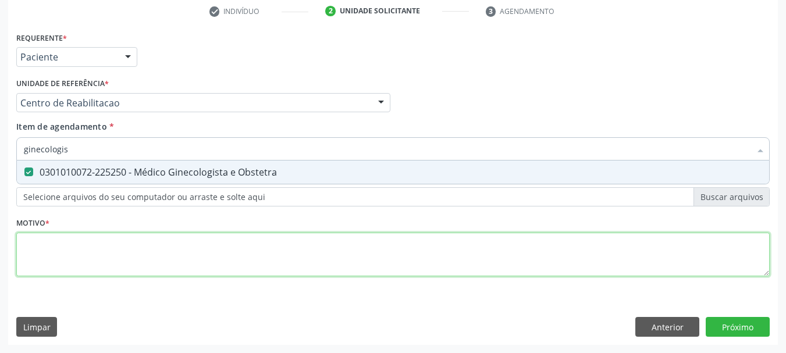
click at [60, 256] on div "Requerente * Paciente Profissional de Saúde Paciente Nenhum resultado encontrad…" at bounding box center [392, 160] width 753 height 263
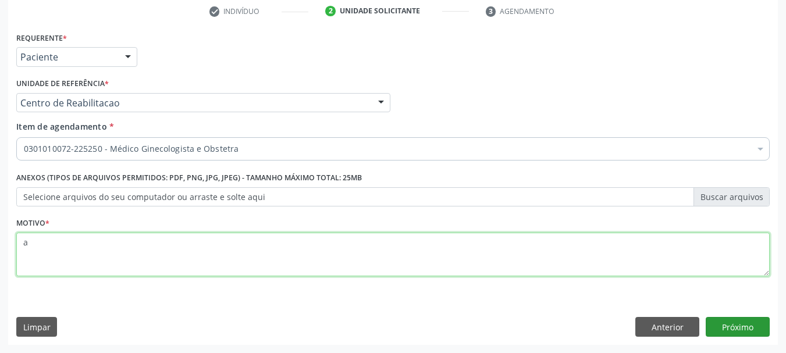
type textarea "a"
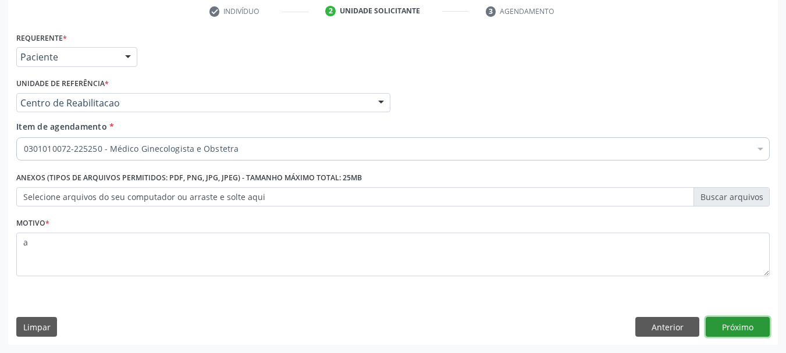
click at [761, 333] on button "Próximo" at bounding box center [737, 327] width 64 height 20
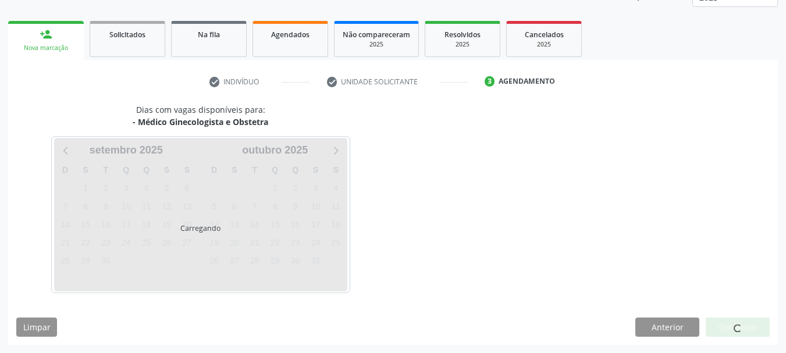
scroll to position [153, 0]
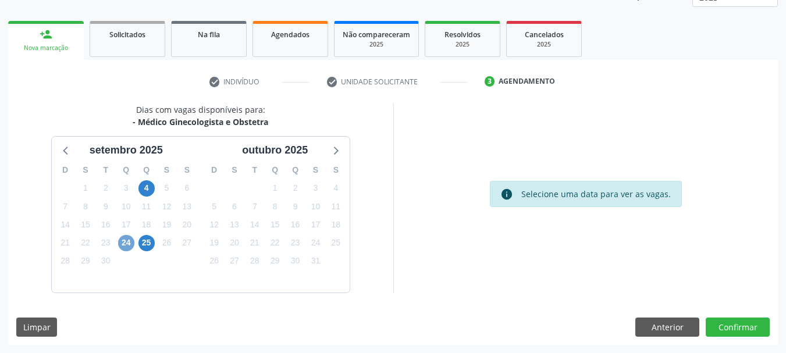
click at [127, 238] on span "24" at bounding box center [126, 243] width 16 height 16
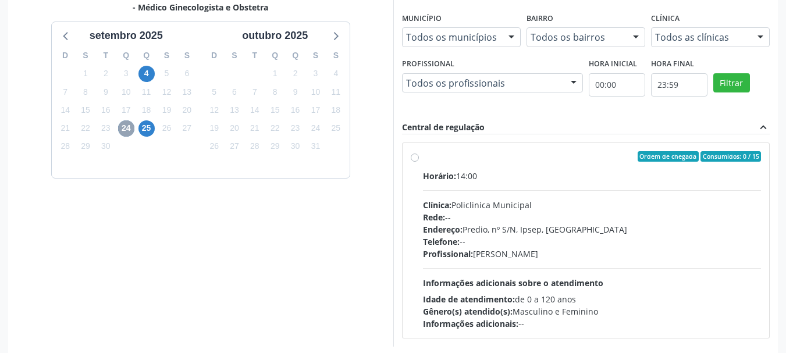
scroll to position [269, 0]
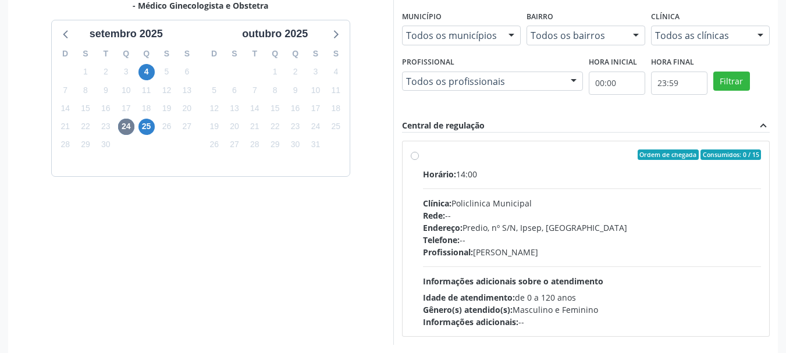
click at [521, 211] on div "Rede: --" at bounding box center [592, 215] width 338 height 12
click at [419, 160] on input "Ordem de chegada Consumidos: 0 / 15 Horário: 14:00 Clínica: Policlinica Municip…" at bounding box center [415, 154] width 8 height 10
radio input "true"
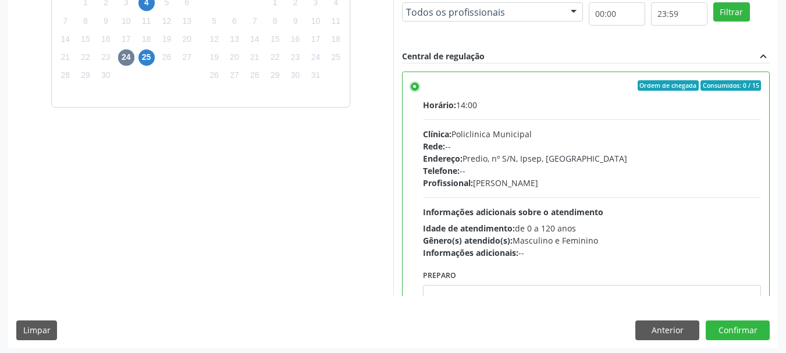
scroll to position [342, 0]
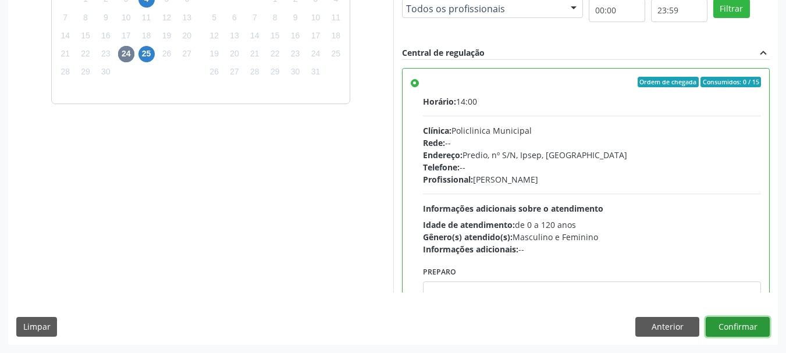
click at [744, 325] on button "Confirmar" at bounding box center [737, 327] width 64 height 20
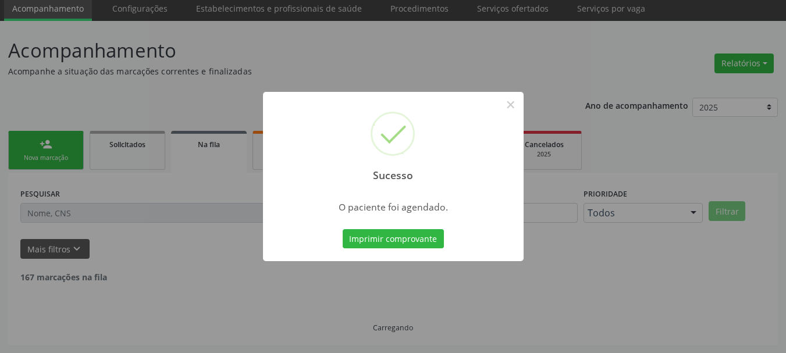
scroll to position [31, 0]
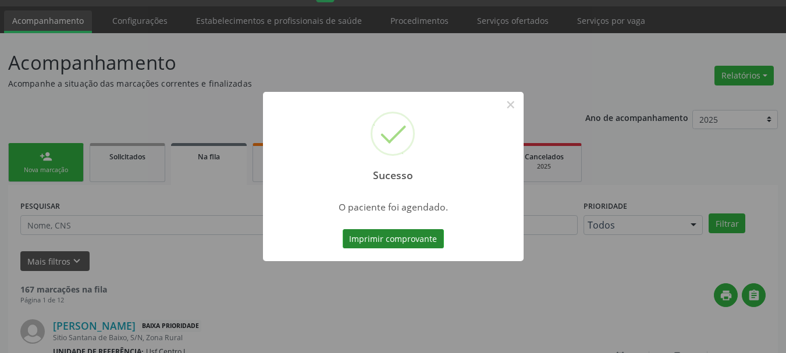
click at [376, 241] on button "Imprimir comprovante" at bounding box center [393, 239] width 101 height 20
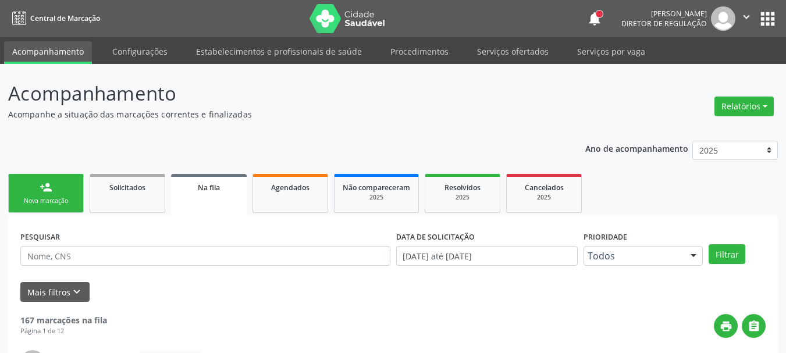
click at [59, 197] on div "Nova marcação" at bounding box center [46, 201] width 58 height 9
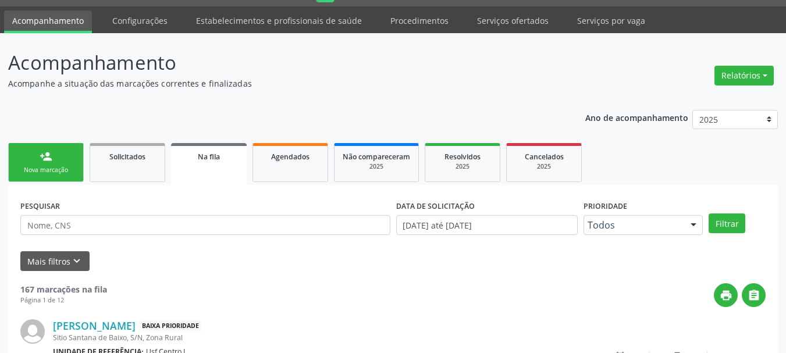
scroll to position [31, 0]
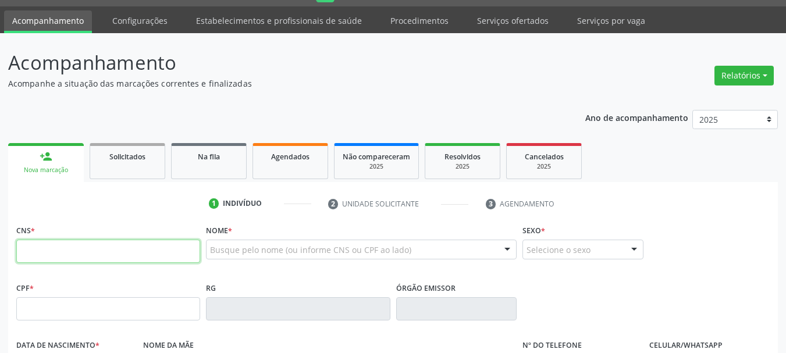
click at [91, 242] on input "text" at bounding box center [108, 251] width 184 height 23
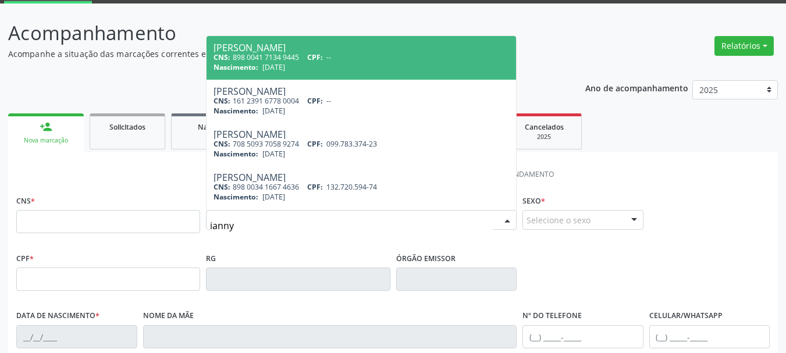
scroll to position [89, 0]
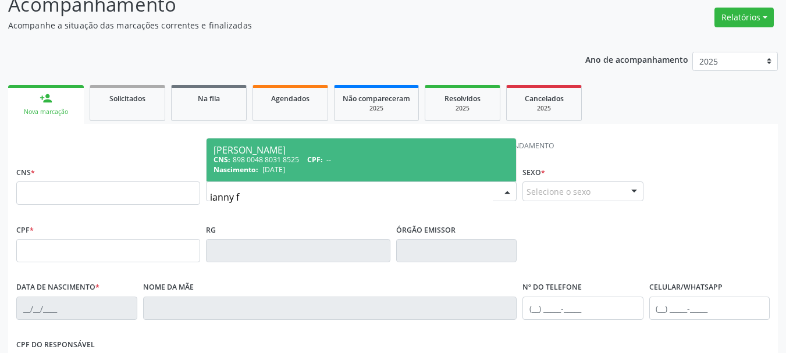
type input "ianny f"
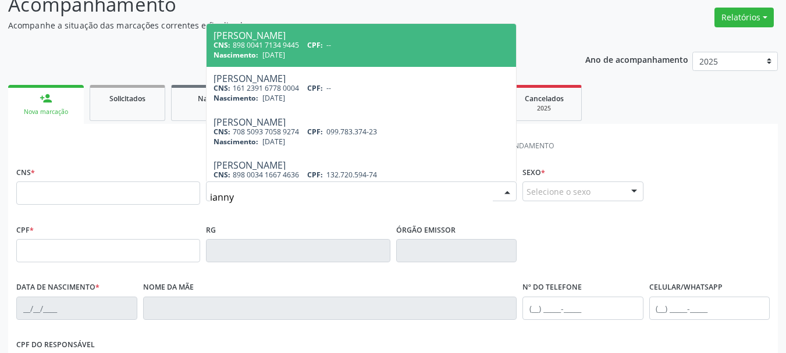
type input "ianny f"
